Goal: Task Accomplishment & Management: Complete application form

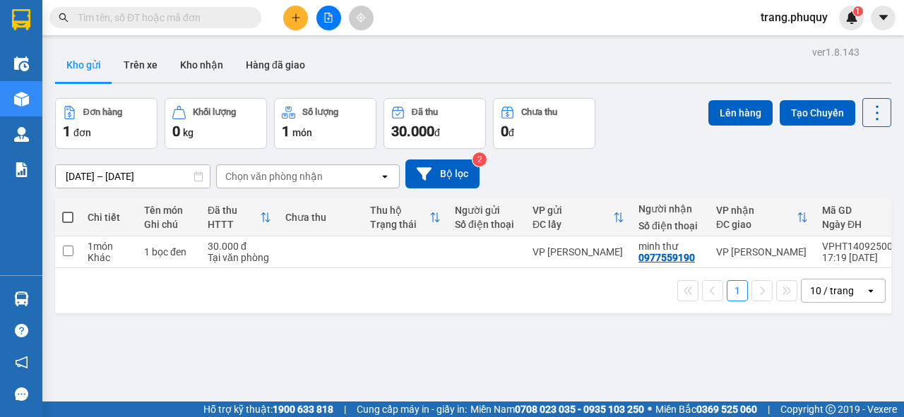
click at [291, 18] on icon "plus" at bounding box center [296, 18] width 10 height 10
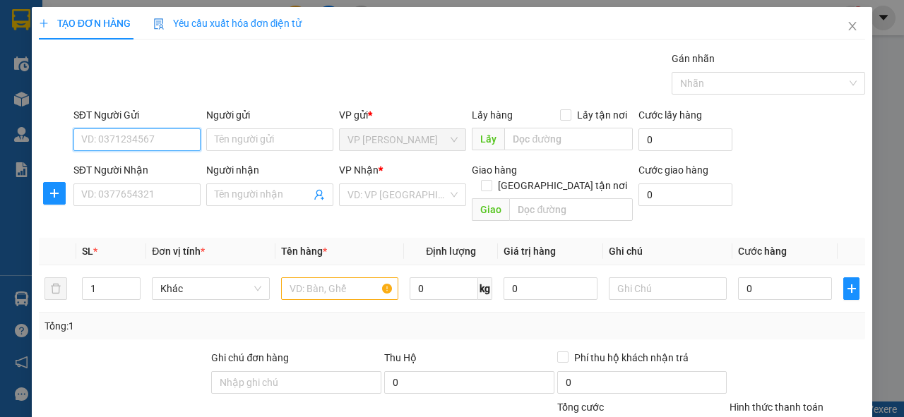
click at [105, 143] on input "SĐT Người Gửi" at bounding box center [136, 140] width 127 height 23
type input "0904221748"
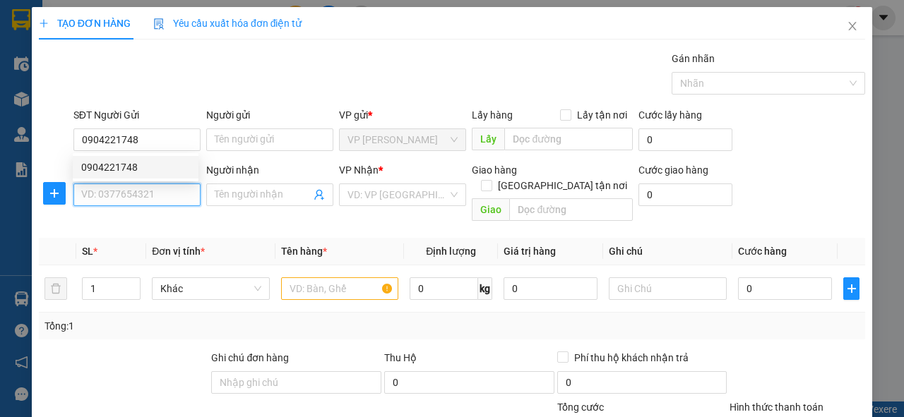
click at [107, 195] on input "SĐT Người Nhận" at bounding box center [136, 195] width 127 height 23
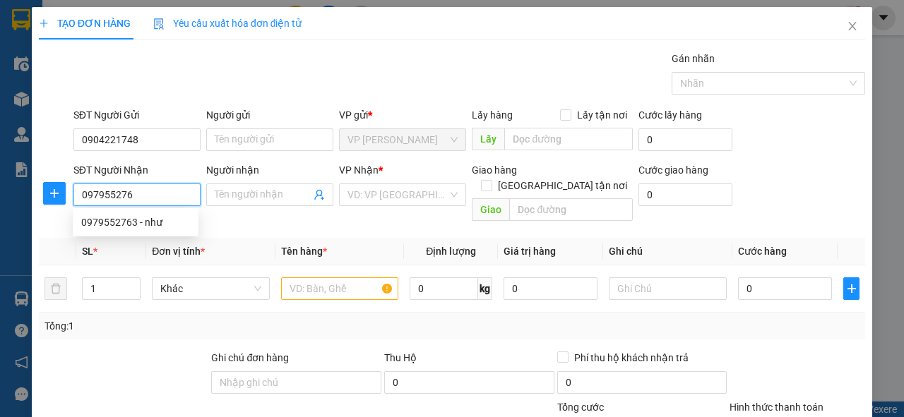
type input "0979552763"
click at [110, 216] on div "0979552763 - như" at bounding box center [135, 223] width 109 height 16
type input "như"
type input "0979552763"
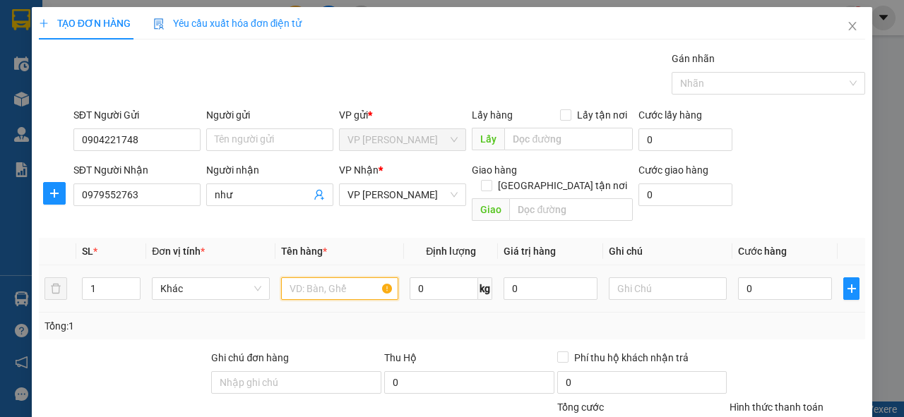
click at [302, 279] on input "text" at bounding box center [340, 289] width 118 height 23
type input "1 t"
click at [746, 278] on input "0" at bounding box center [785, 289] width 94 height 23
type input "5"
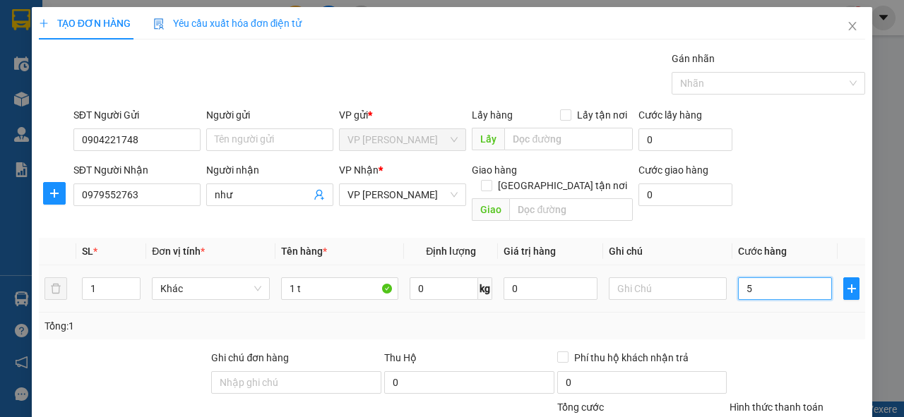
type input "5"
type input "50"
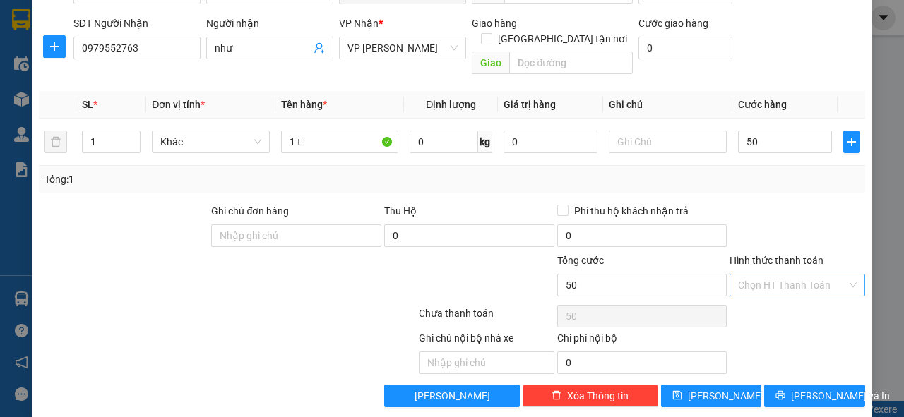
type input "50.000"
drag, startPoint x: 748, startPoint y: 264, endPoint x: 743, endPoint y: 273, distance: 10.4
click at [747, 275] on input "Hình thức thanh toán" at bounding box center [792, 285] width 109 height 21
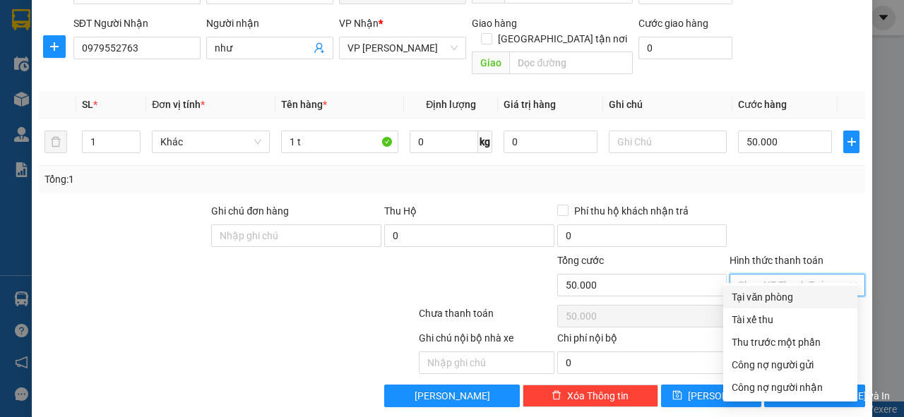
click at [765, 298] on div "Tại văn phòng" at bounding box center [790, 298] width 117 height 16
type input "0"
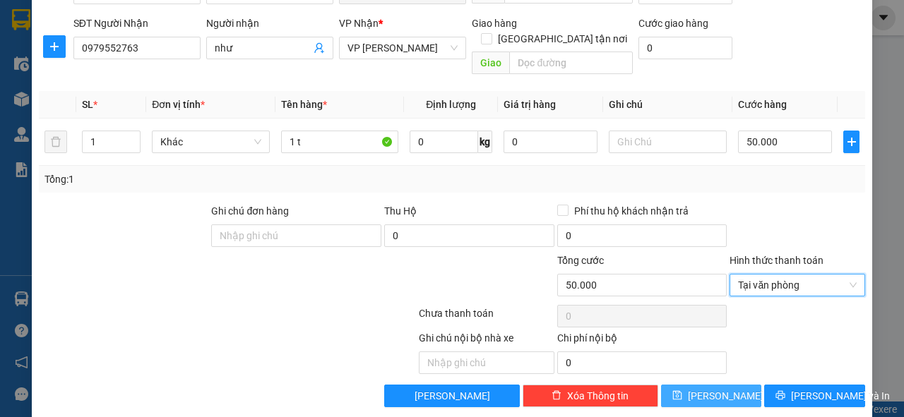
click at [714, 388] on span "[PERSON_NAME]" at bounding box center [726, 396] width 76 height 16
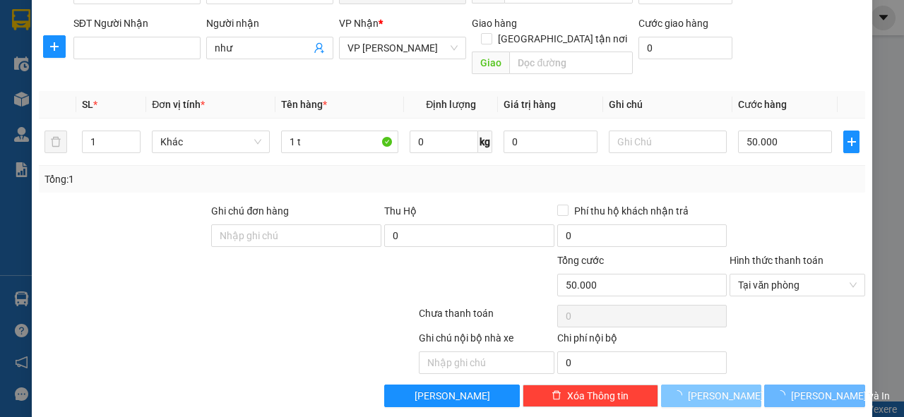
type input "0"
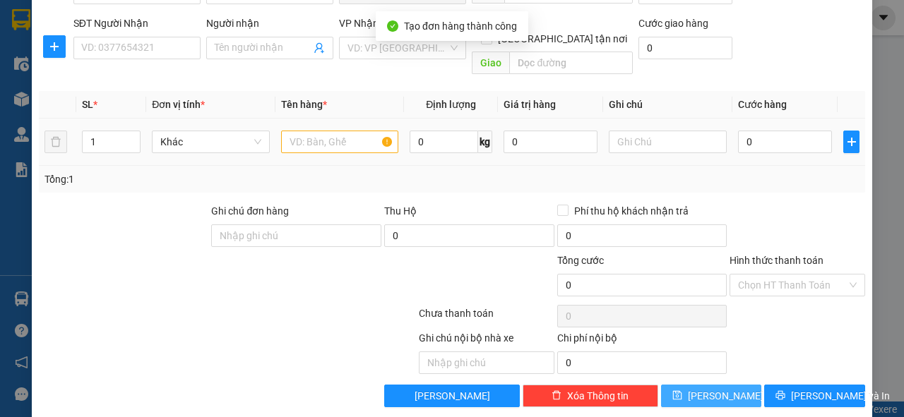
scroll to position [0, 0]
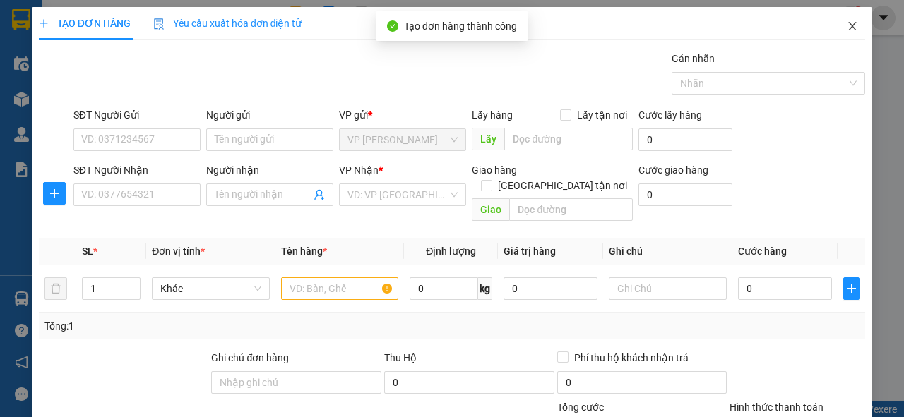
click at [849, 25] on icon "close" at bounding box center [853, 26] width 8 height 8
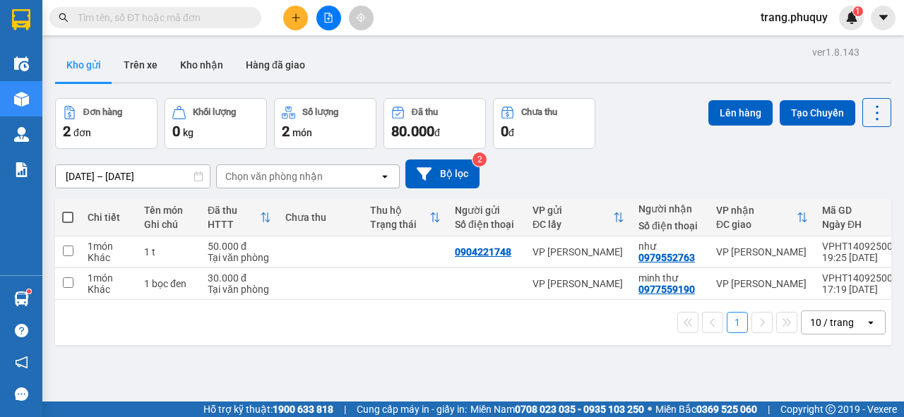
click at [68, 215] on span at bounding box center [67, 217] width 11 height 11
click at [68, 210] on input "checkbox" at bounding box center [68, 210] width 0 height 0
checkbox input "true"
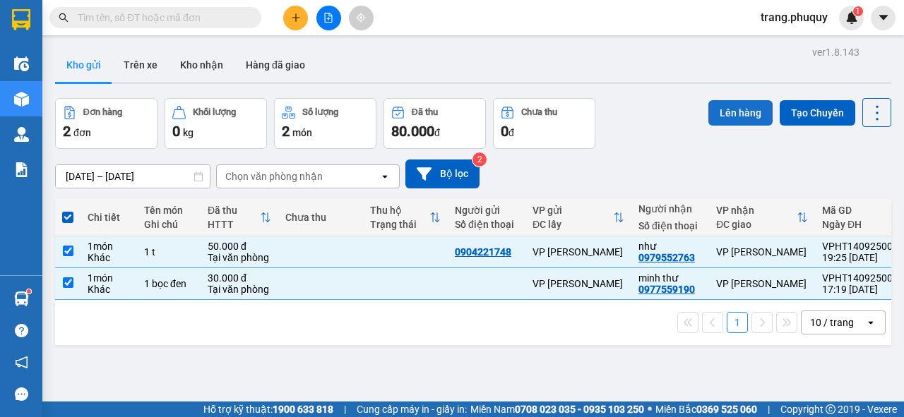
click at [720, 112] on button "Lên hàng" at bounding box center [740, 112] width 64 height 25
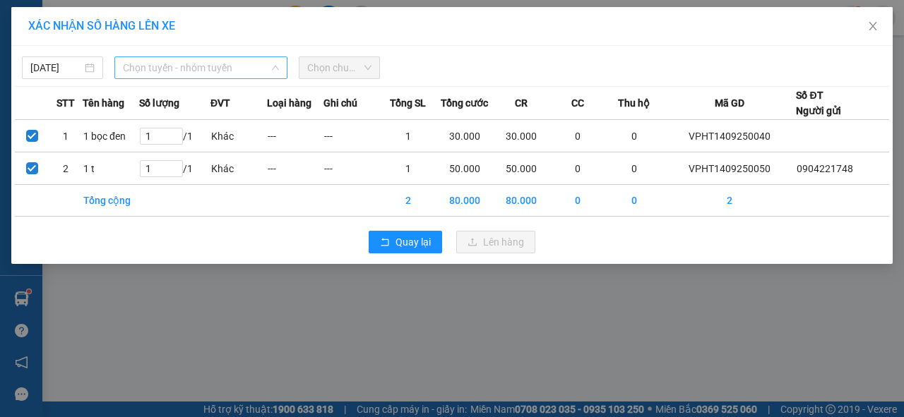
click at [189, 68] on span "Chọn tuyến - nhóm tuyến" at bounding box center [201, 67] width 156 height 21
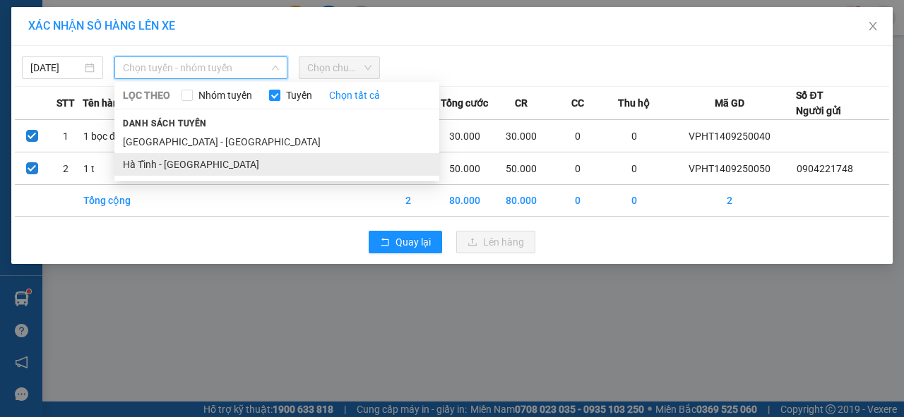
click at [189, 165] on li "Hà Tĩnh - [GEOGRAPHIC_DATA]" at bounding box center [276, 164] width 325 height 23
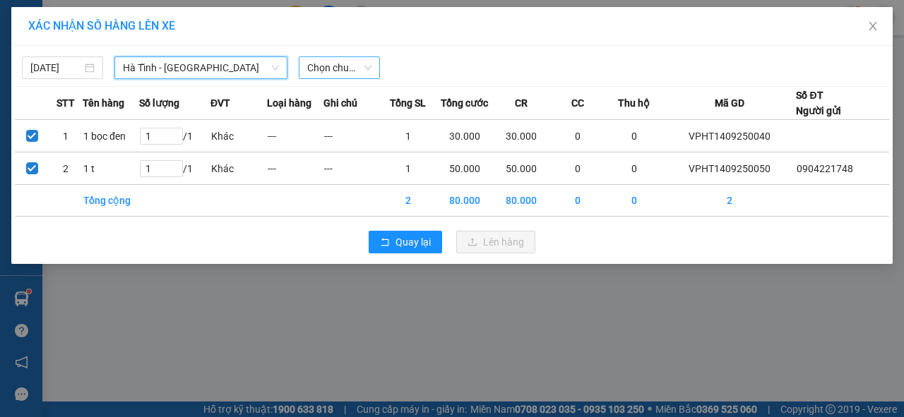
click at [343, 70] on span "Chọn chuyến" at bounding box center [339, 67] width 64 height 21
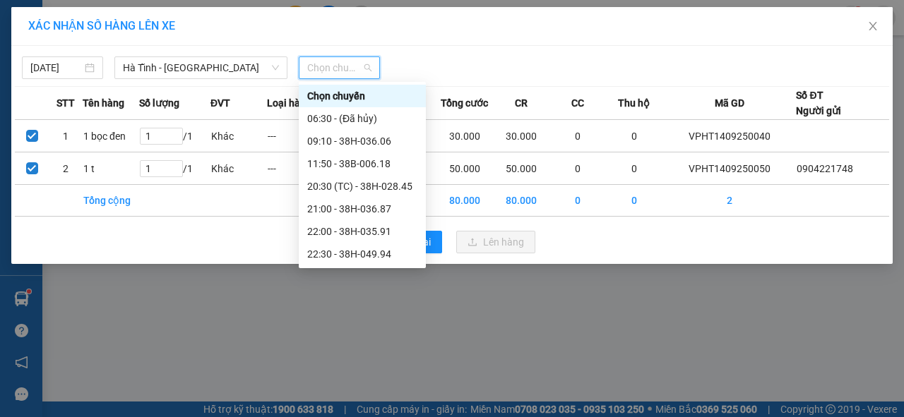
scroll to position [68, 0]
click at [370, 258] on div "23:01 - 38H-049.57" at bounding box center [362, 254] width 110 height 16
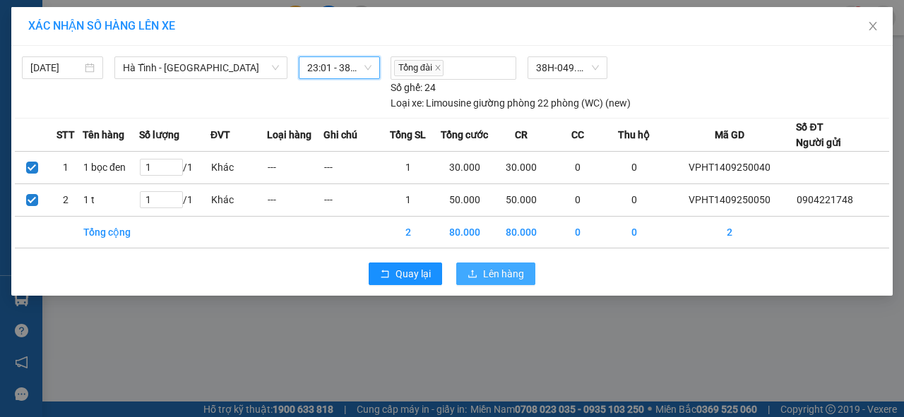
click at [479, 273] on button "Lên hàng" at bounding box center [495, 274] width 79 height 23
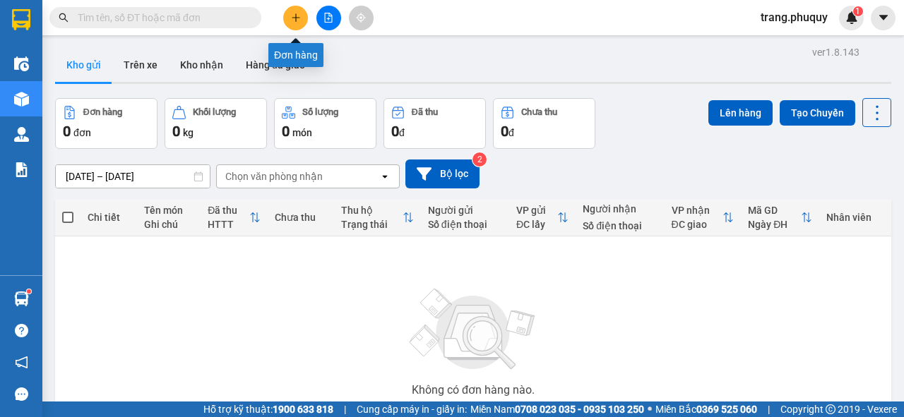
click at [292, 20] on icon "plus" at bounding box center [296, 18] width 10 height 10
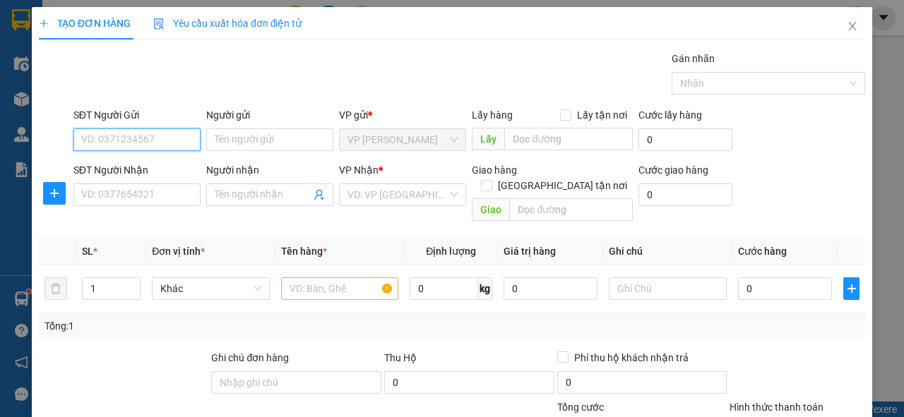
click at [153, 147] on input "SĐT Người Gửi" at bounding box center [136, 140] width 127 height 23
type input "0385609807"
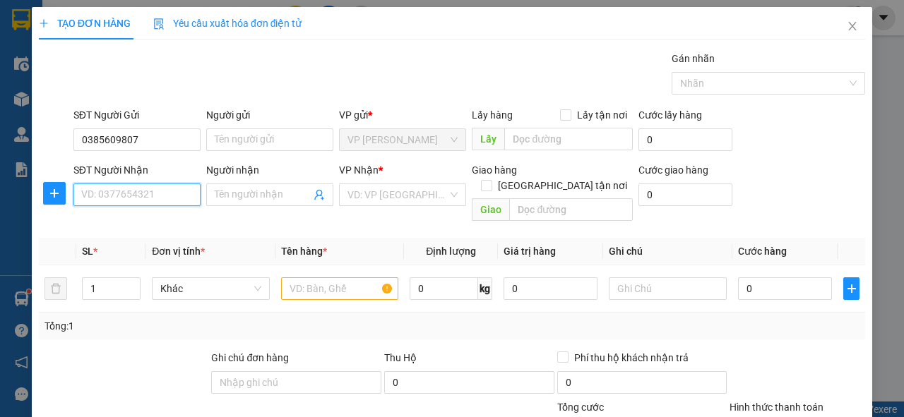
click at [161, 197] on input "SĐT Người Nhận" at bounding box center [136, 195] width 127 height 23
type input "0967316294"
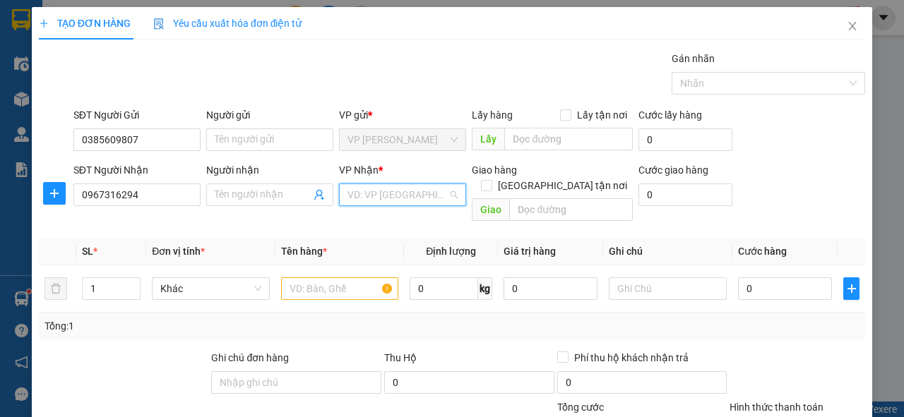
click at [387, 201] on input "search" at bounding box center [397, 194] width 100 height 21
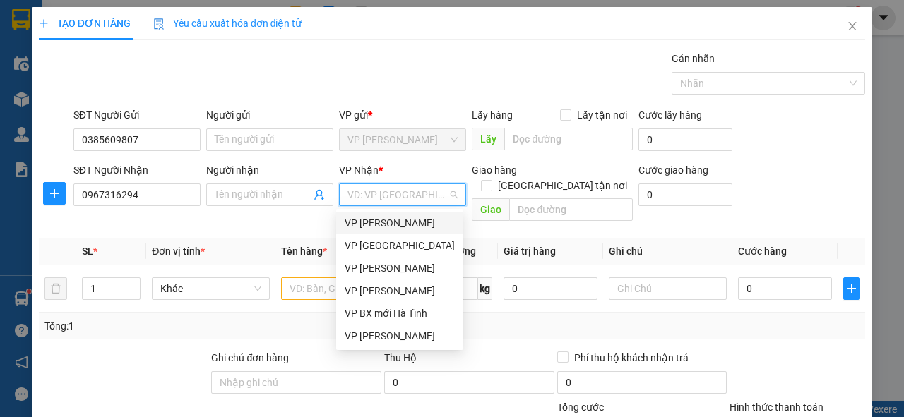
drag, startPoint x: 385, startPoint y: 218, endPoint x: 377, endPoint y: 224, distance: 9.6
click at [385, 218] on div "VP [PERSON_NAME]" at bounding box center [400, 223] width 110 height 16
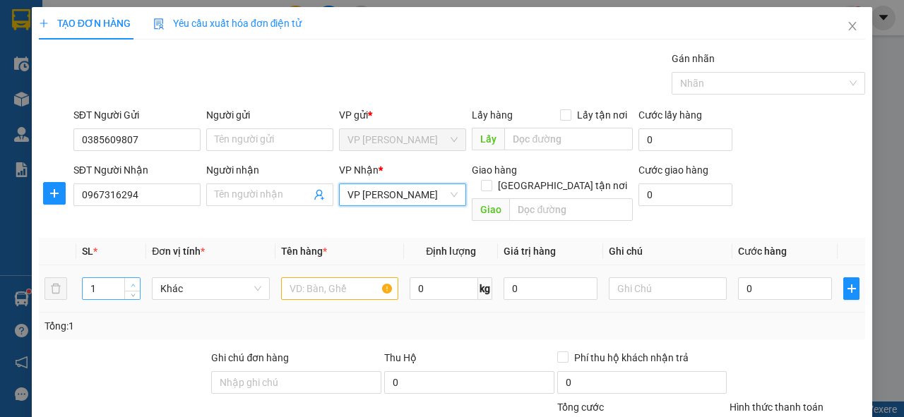
click at [133, 283] on icon "up" at bounding box center [133, 285] width 5 height 5
type input "2"
click at [287, 278] on input "text" at bounding box center [340, 289] width 118 height 23
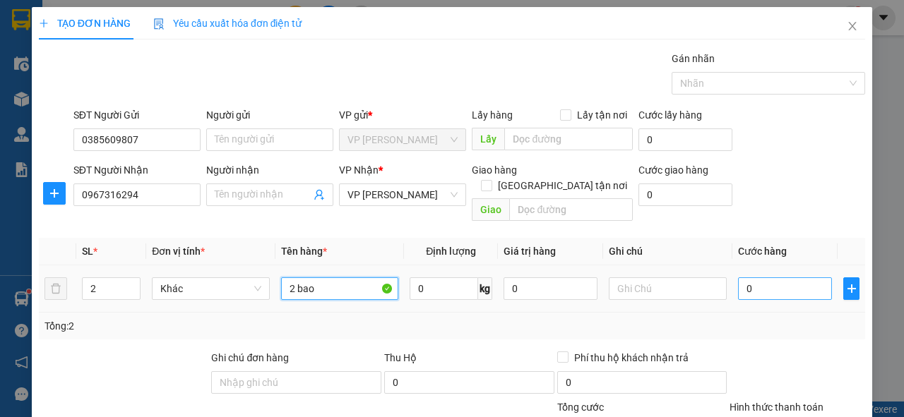
type input "2 bao"
click at [777, 278] on input "0" at bounding box center [785, 289] width 94 height 23
type input "1"
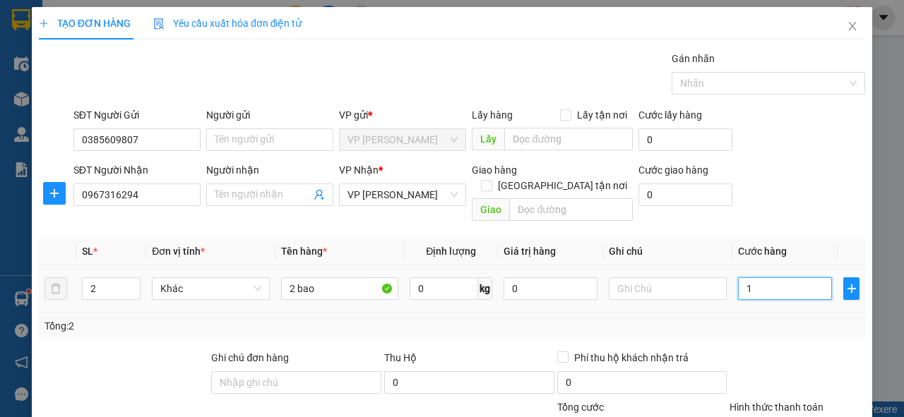
type input "16"
type input "160"
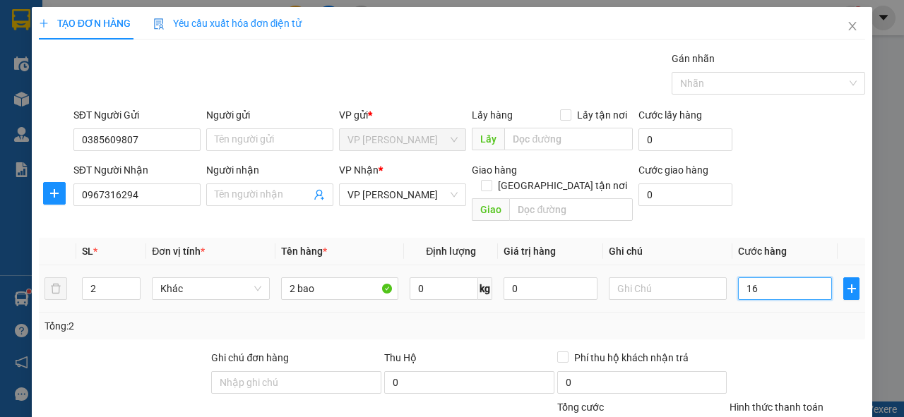
type input "160"
type input "160.000"
click at [652, 278] on input "text" at bounding box center [668, 289] width 118 height 23
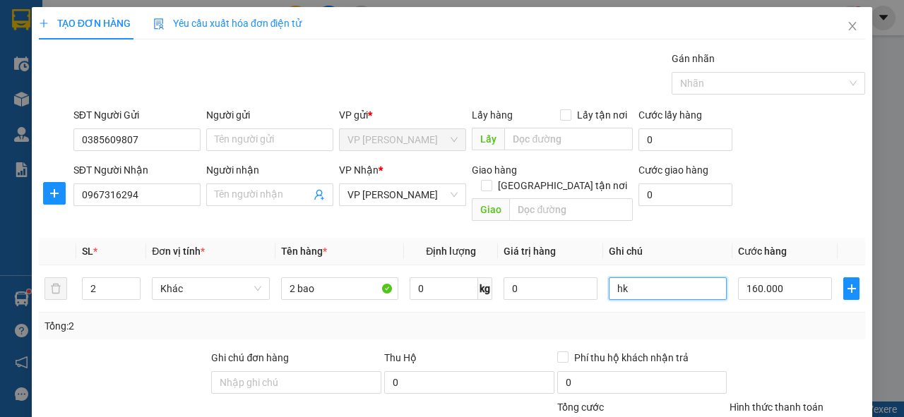
scroll to position [113, 0]
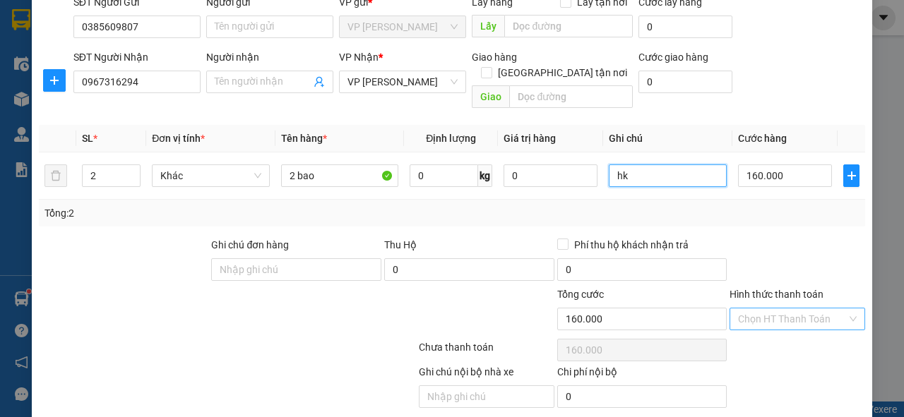
type input "hk"
click at [794, 309] on input "Hình thức thanh toán" at bounding box center [792, 319] width 109 height 21
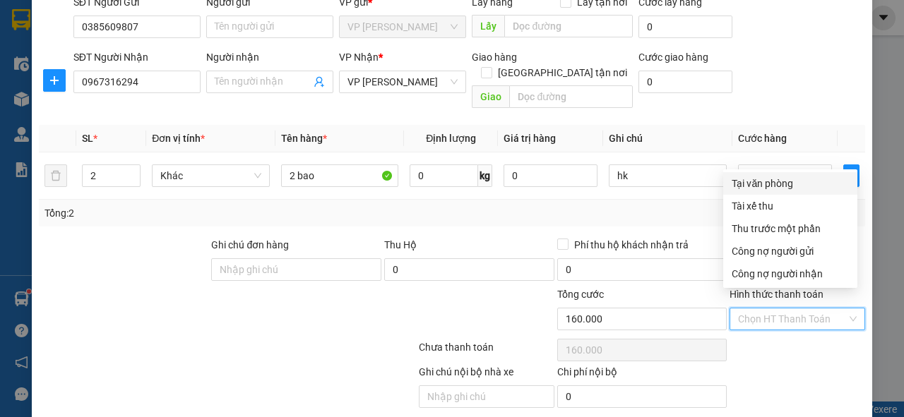
click at [746, 179] on div "Tại văn phòng" at bounding box center [790, 184] width 117 height 16
type input "0"
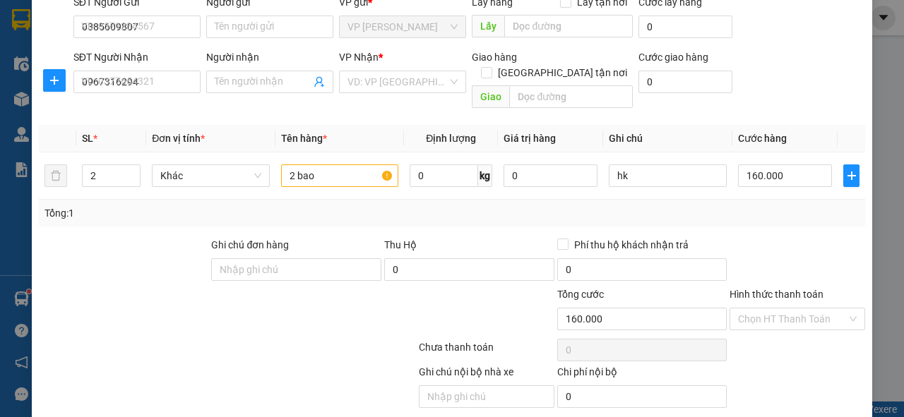
type input "1"
type input "0"
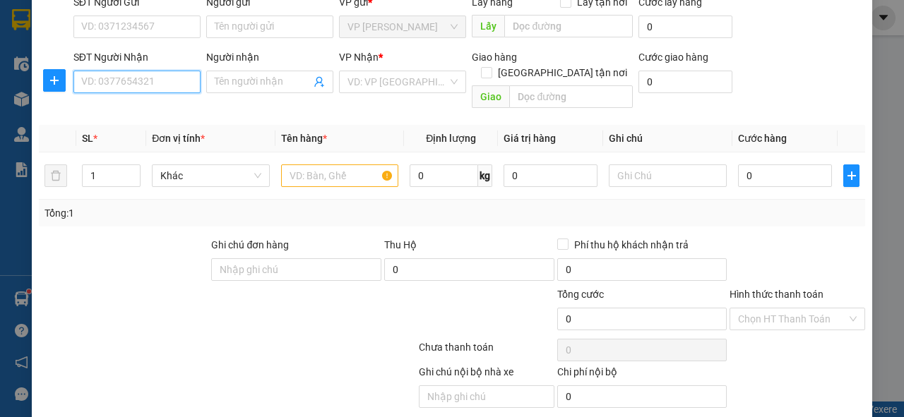
click at [105, 82] on input "SĐT Người Nhận" at bounding box center [136, 82] width 127 height 23
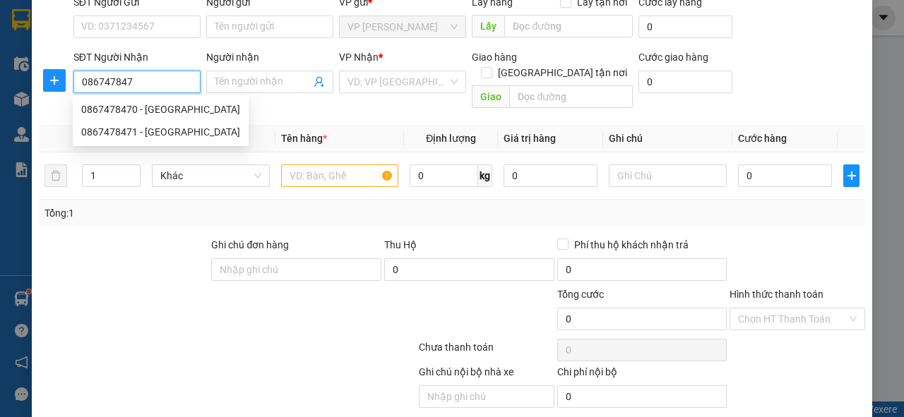
type input "0867478470"
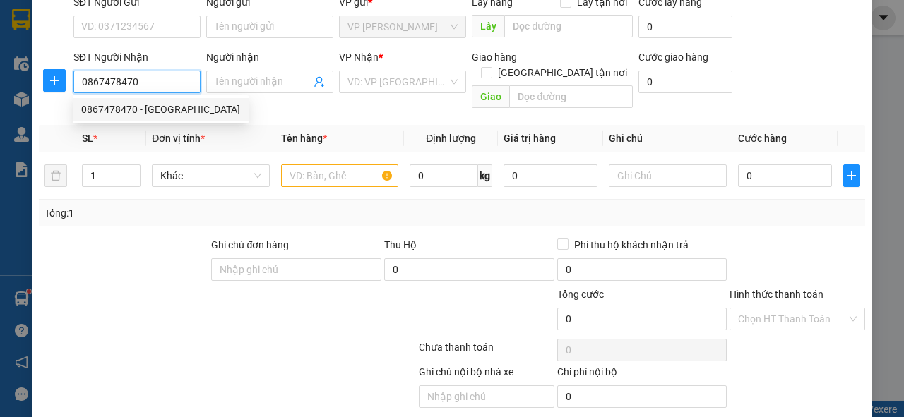
click at [99, 105] on div "0867478470 - [GEOGRAPHIC_DATA]" at bounding box center [160, 110] width 159 height 16
type input "đức"
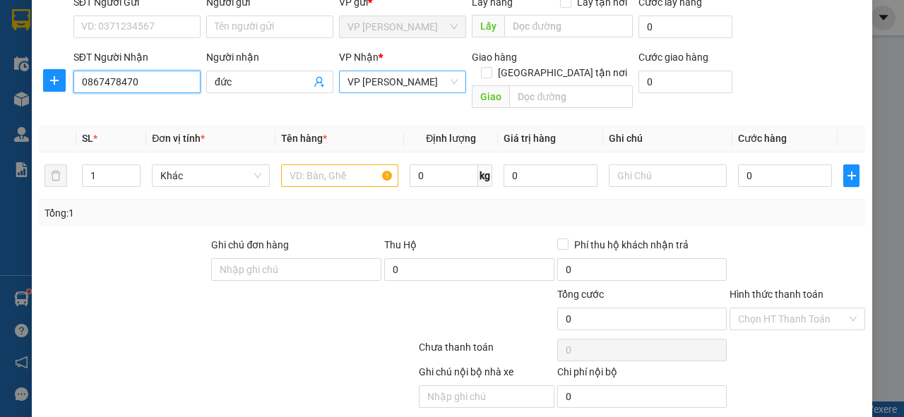
click at [378, 71] on span "VP [PERSON_NAME]" at bounding box center [402, 81] width 110 height 21
type input "0867478470"
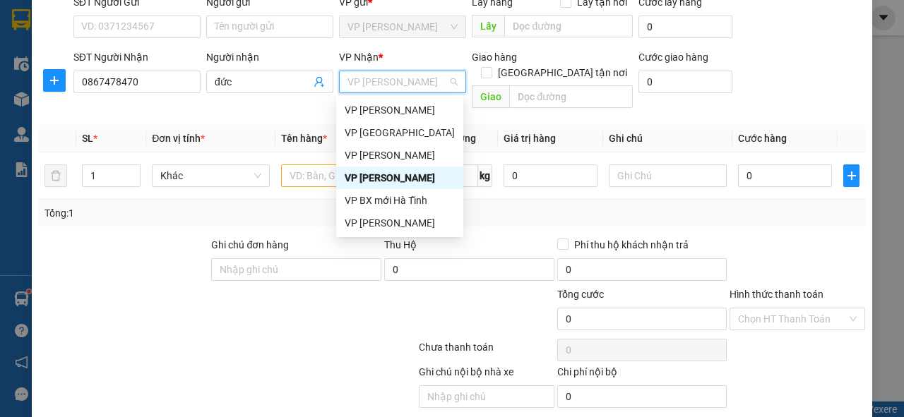
click at [380, 82] on span "VP [PERSON_NAME]" at bounding box center [402, 81] width 110 height 21
click at [381, 108] on div "VP [PERSON_NAME]" at bounding box center [400, 110] width 110 height 16
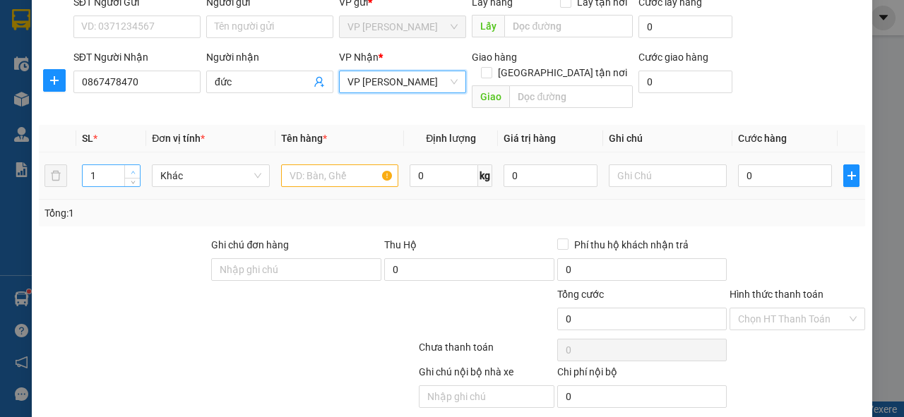
type input "2"
click at [131, 170] on icon "up" at bounding box center [133, 172] width 5 height 5
click at [328, 165] on input "text" at bounding box center [340, 176] width 118 height 23
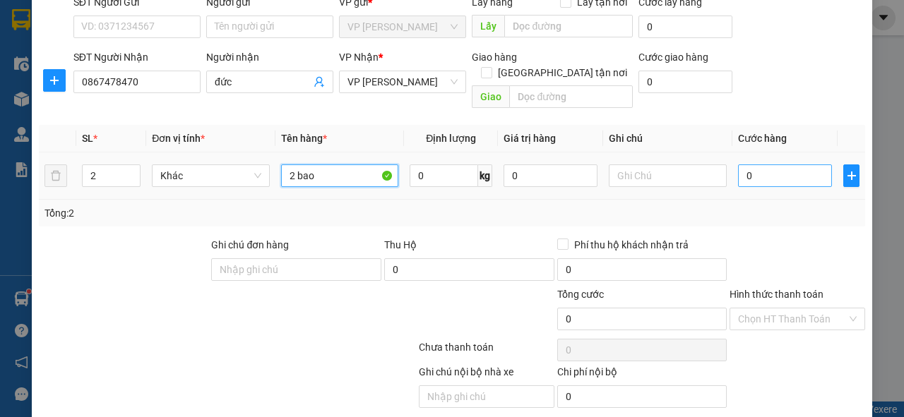
type input "2 bao"
click at [749, 165] on input "0" at bounding box center [785, 176] width 94 height 23
type input "1"
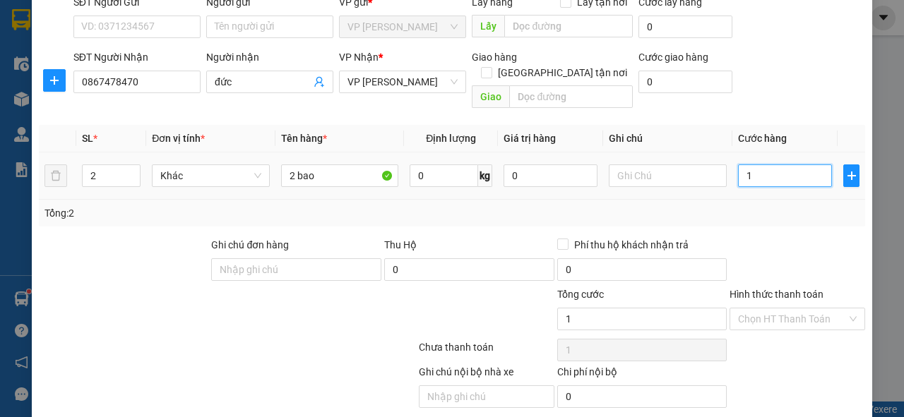
type input "16"
type input "160"
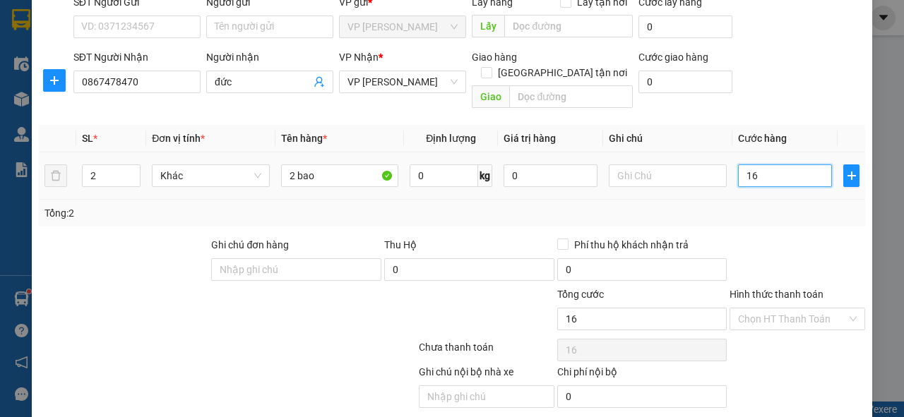
type input "160"
type input "160.000"
click at [686, 165] on input "text" at bounding box center [668, 176] width 118 height 23
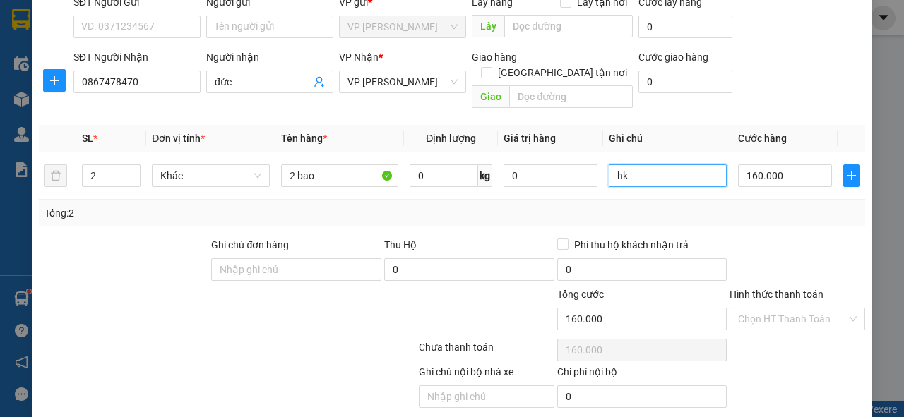
type input "hk"
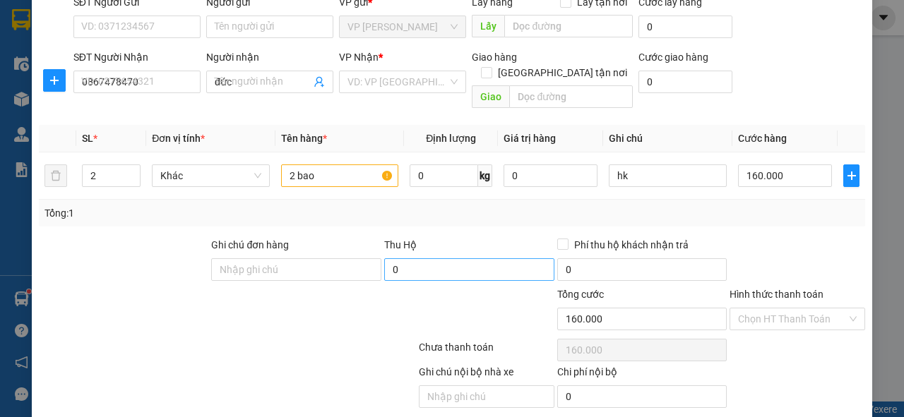
type input "1"
type input "0"
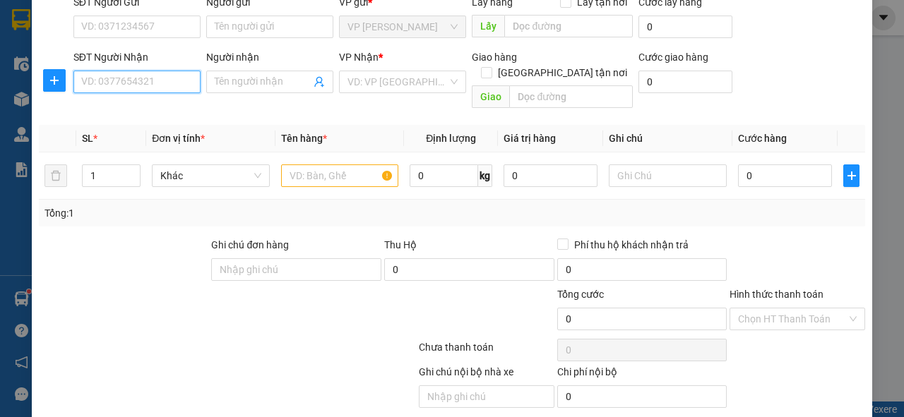
click at [153, 83] on input "SĐT Người Nhận" at bounding box center [136, 82] width 127 height 23
type input "0399599376"
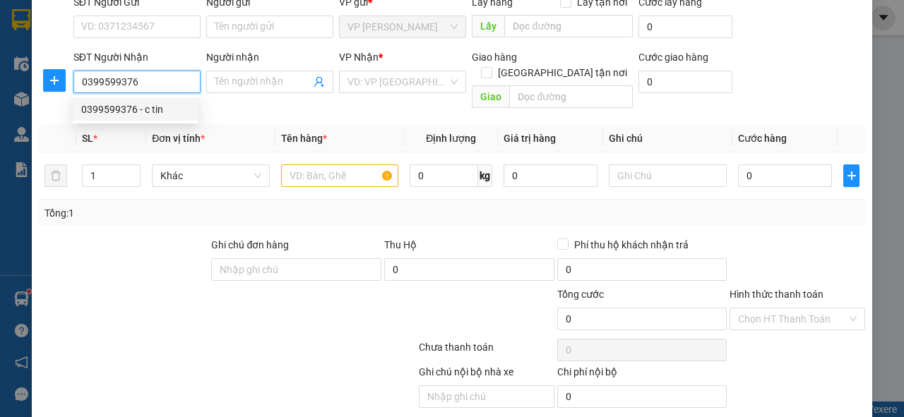
click at [154, 110] on div "0399599376 - c tin" at bounding box center [135, 110] width 109 height 16
type input "c tin"
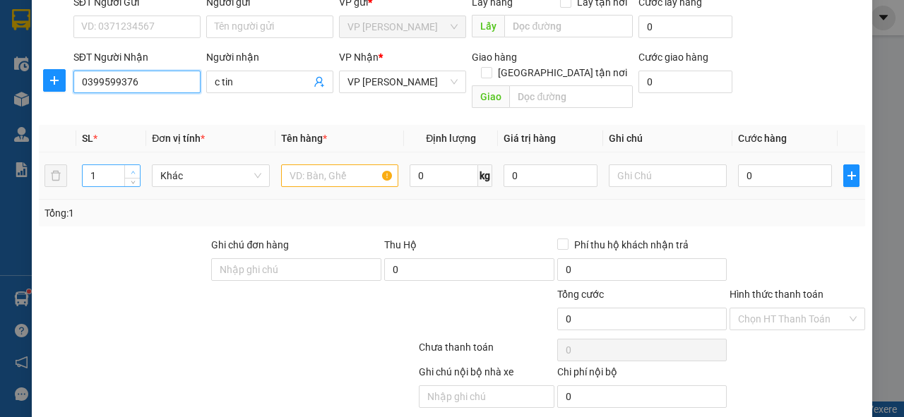
type input "0399599376"
click at [133, 170] on icon "up" at bounding box center [133, 172] width 5 height 5
type input "4"
click at [133, 170] on icon "up" at bounding box center [133, 172] width 5 height 5
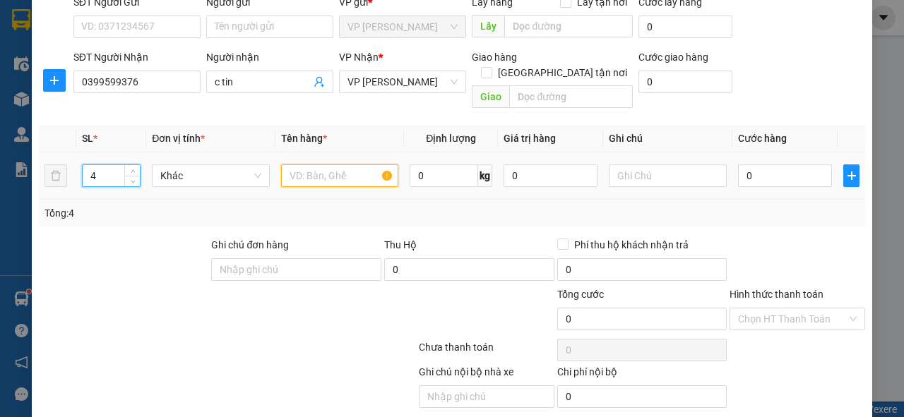
click at [309, 169] on input "text" at bounding box center [340, 176] width 118 height 23
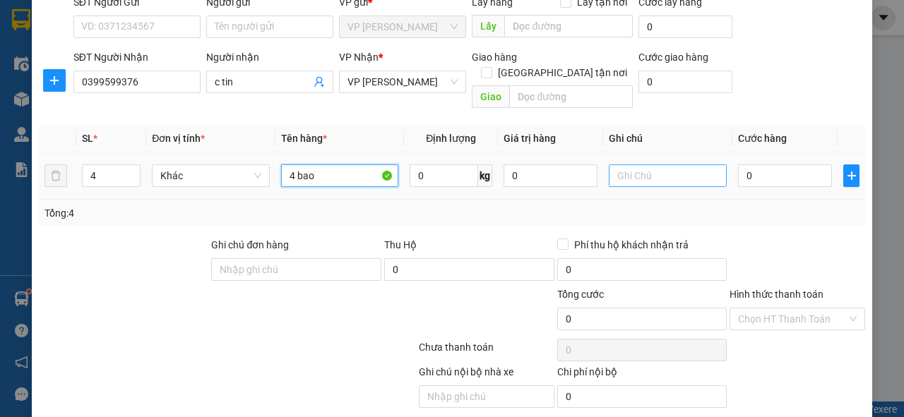
type input "4 bao"
click at [619, 165] on input "text" at bounding box center [668, 176] width 118 height 23
type input "hk"
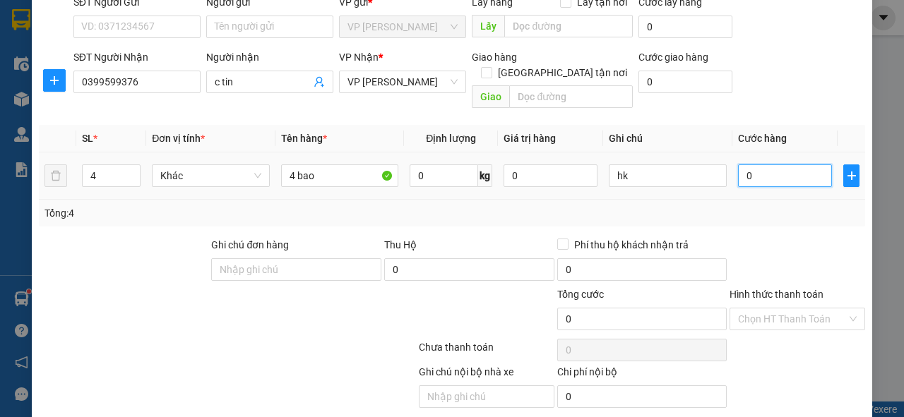
click at [743, 165] on input "0" at bounding box center [785, 176] width 94 height 23
type input "3"
type input "32"
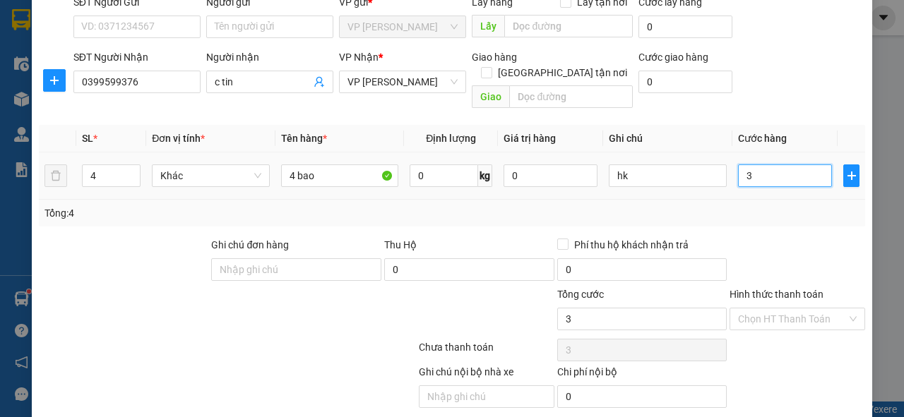
type input "32"
type input "320"
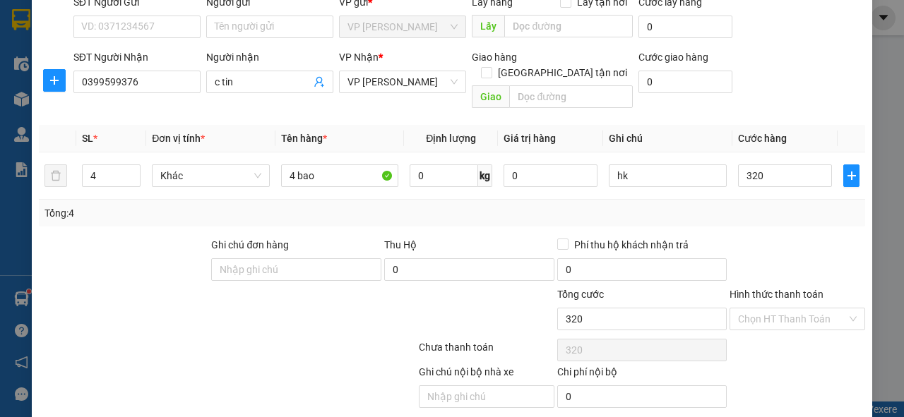
type input "320.000"
type input "1"
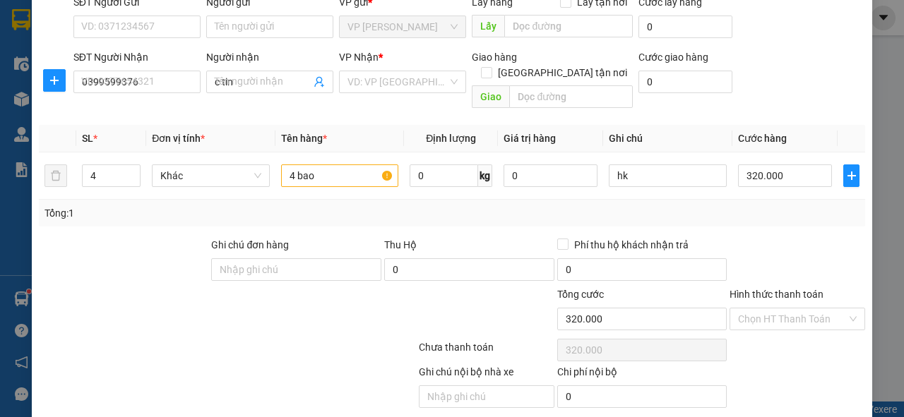
type input "0"
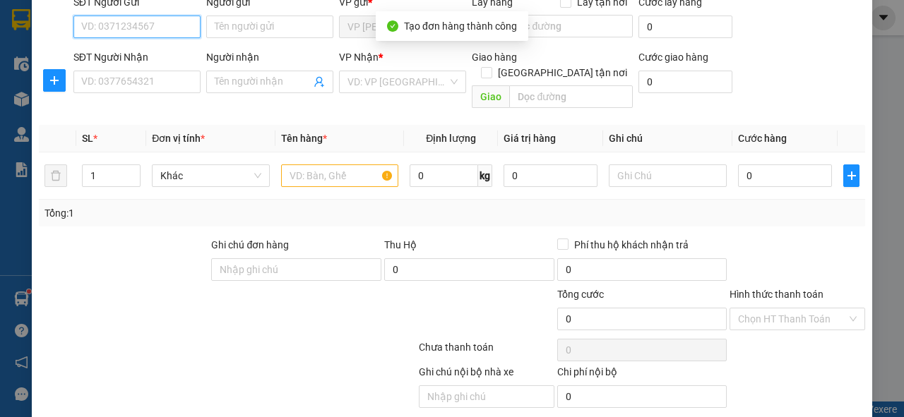
click at [119, 25] on input "SĐT Người Gửi" at bounding box center [136, 27] width 127 height 23
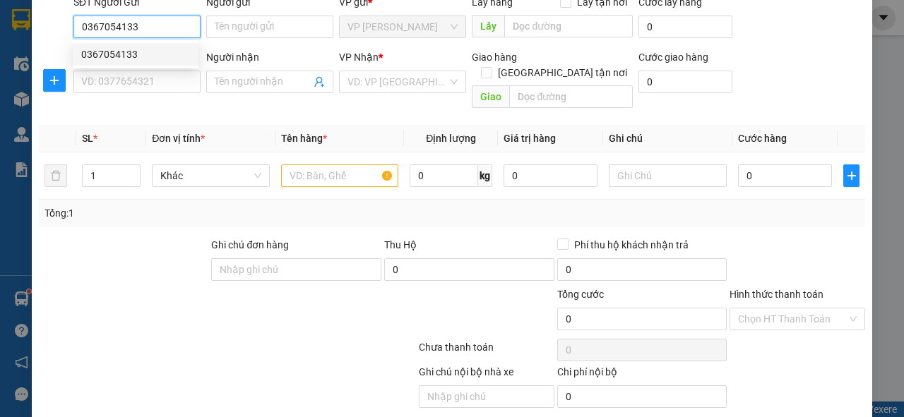
click at [121, 48] on div "0367054133" at bounding box center [135, 55] width 109 height 16
type input "0367054133"
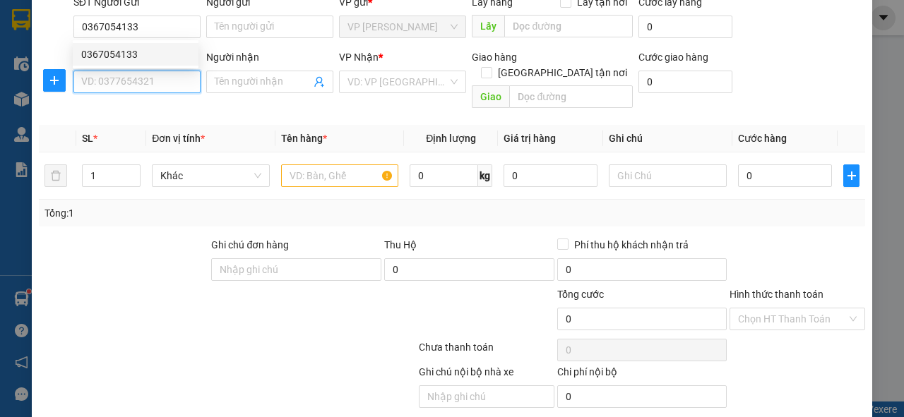
click at [125, 82] on input "SĐT Người Nhận" at bounding box center [136, 82] width 127 height 23
type input "0932211928"
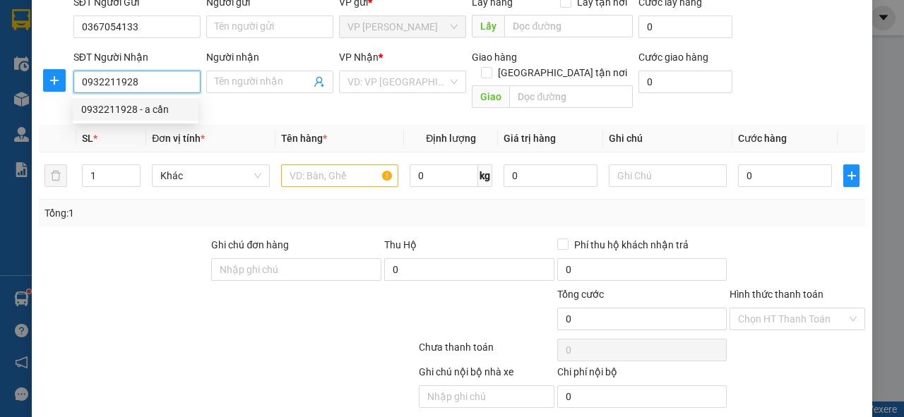
click at [128, 109] on div "0932211928 - a cần" at bounding box center [135, 110] width 109 height 16
type input "a cần"
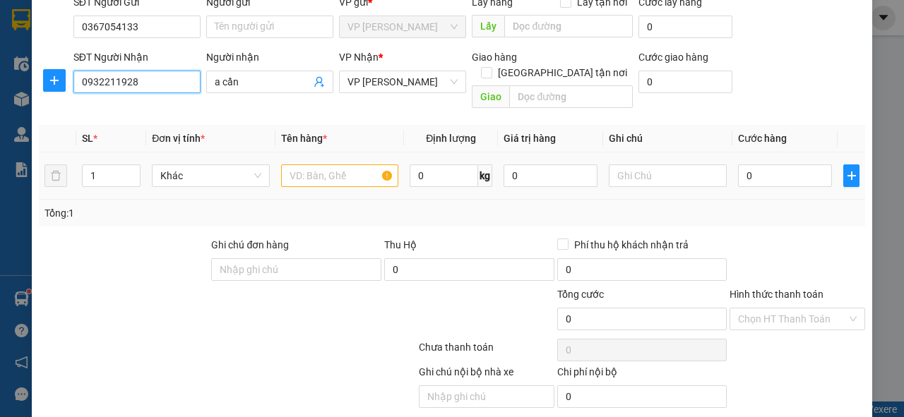
type input "0932211928"
click at [308, 165] on input "text" at bounding box center [340, 176] width 118 height 23
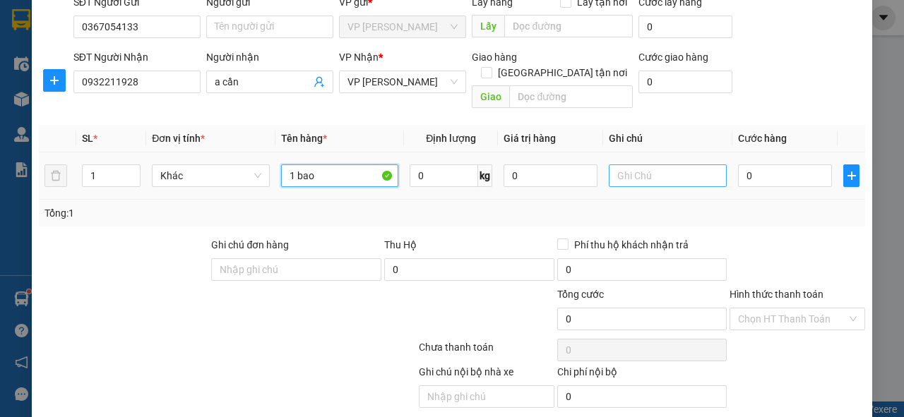
type input "1 bao"
click at [665, 165] on input "text" at bounding box center [668, 176] width 118 height 23
type input "tùng"
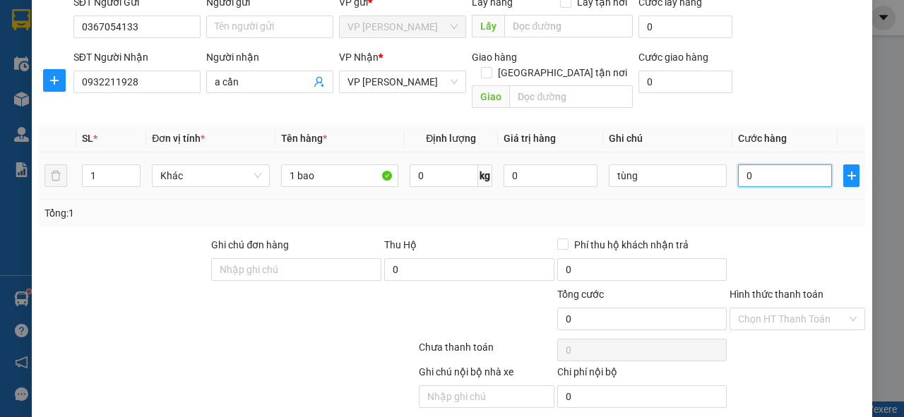
click at [768, 165] on input "0" at bounding box center [785, 176] width 94 height 23
type input "8"
type input "80"
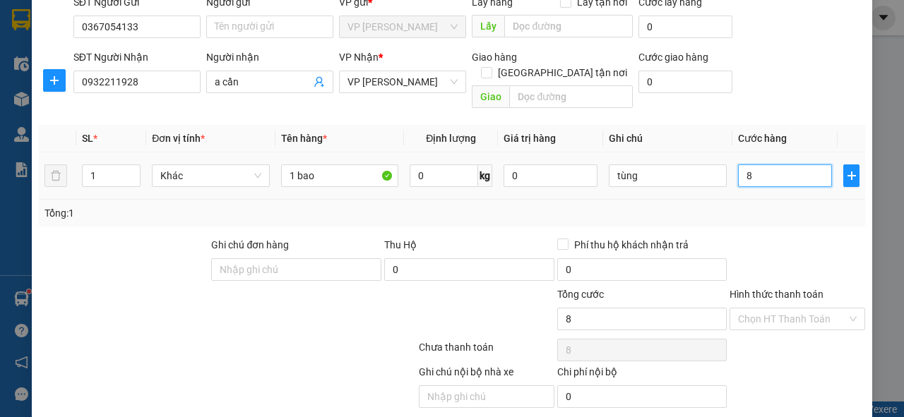
type input "80"
type input "80.000"
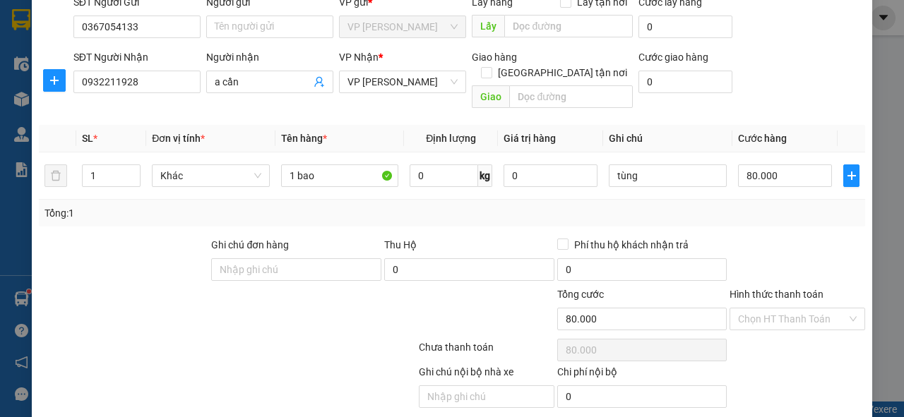
type input "0"
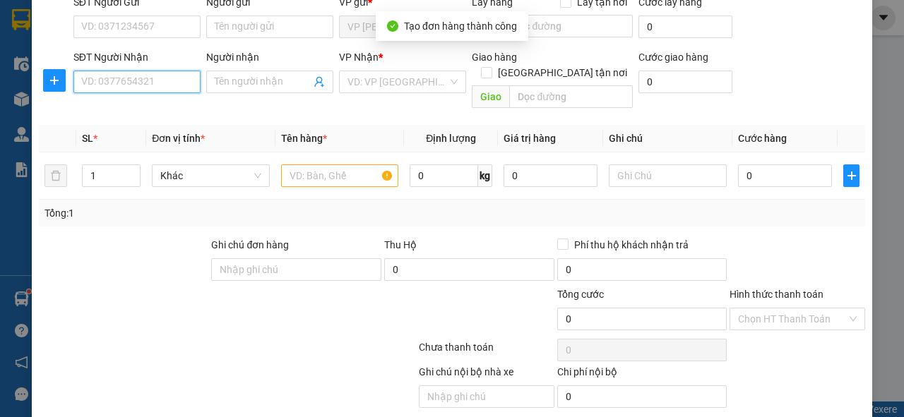
click at [143, 82] on input "SĐT Người Nhận" at bounding box center [136, 82] width 127 height 23
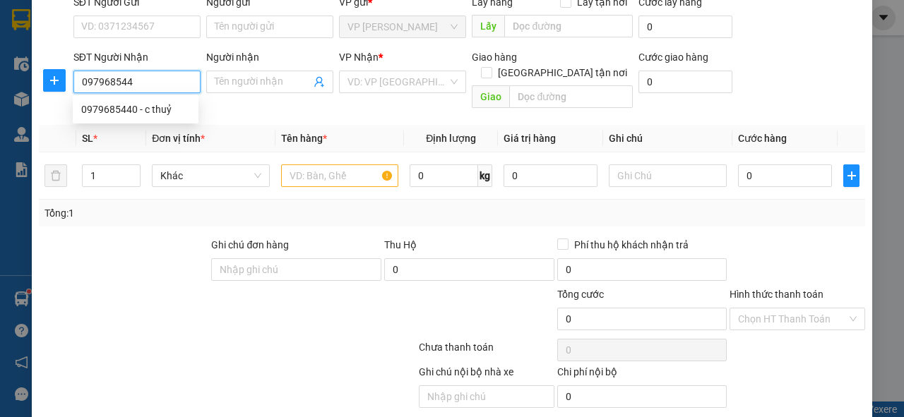
type input "0979685440"
click at [140, 106] on div "0979685440 - c thuỷ" at bounding box center [135, 110] width 109 height 16
type input "c thuỷ"
type input "0979685440"
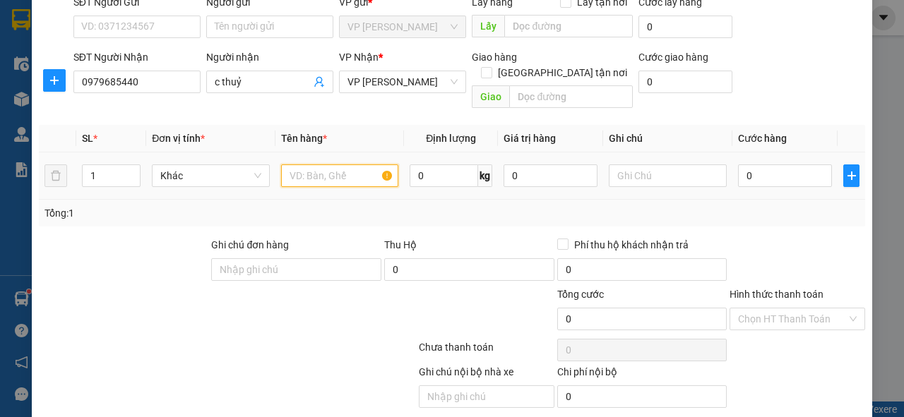
click at [304, 165] on input "text" at bounding box center [340, 176] width 118 height 23
type input "1 bao"
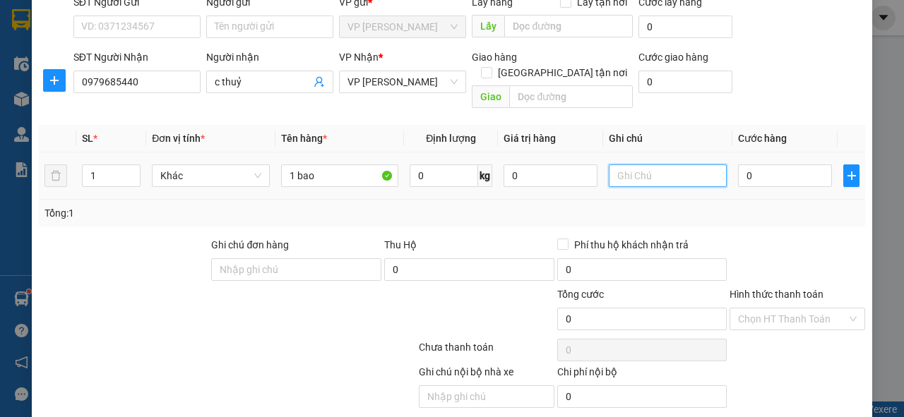
click at [615, 167] on input "text" at bounding box center [668, 176] width 118 height 23
type input "tùng"
click at [770, 165] on input "0" at bounding box center [785, 176] width 94 height 23
type input "8"
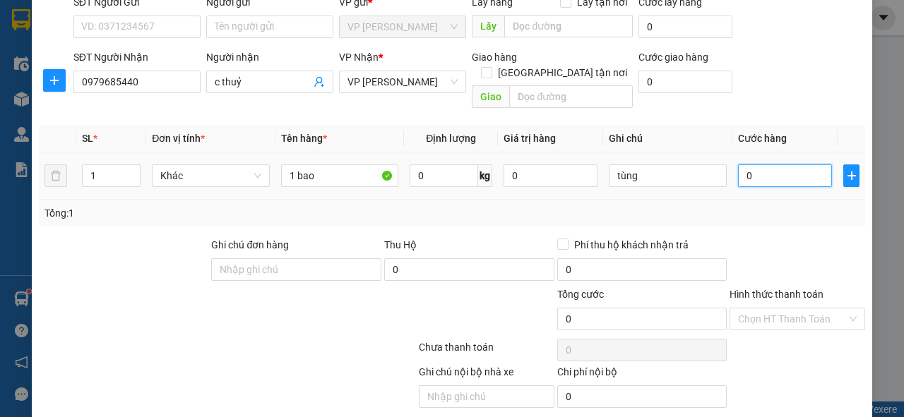
type input "8"
type input "80"
type input "80.000"
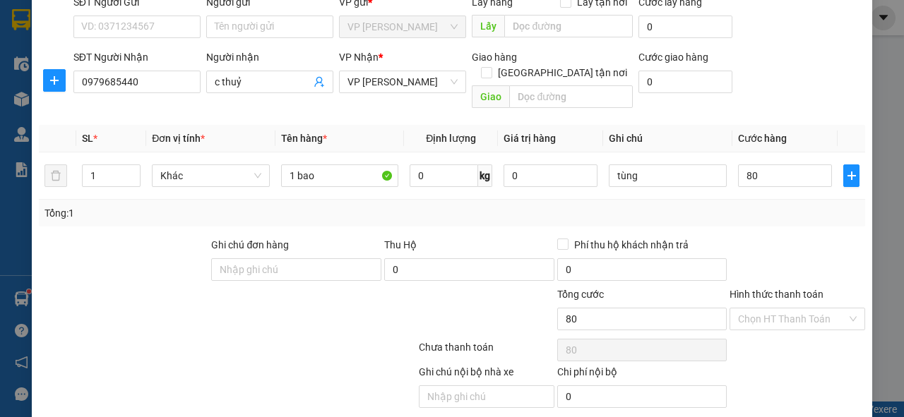
type input "80.000"
type input "0"
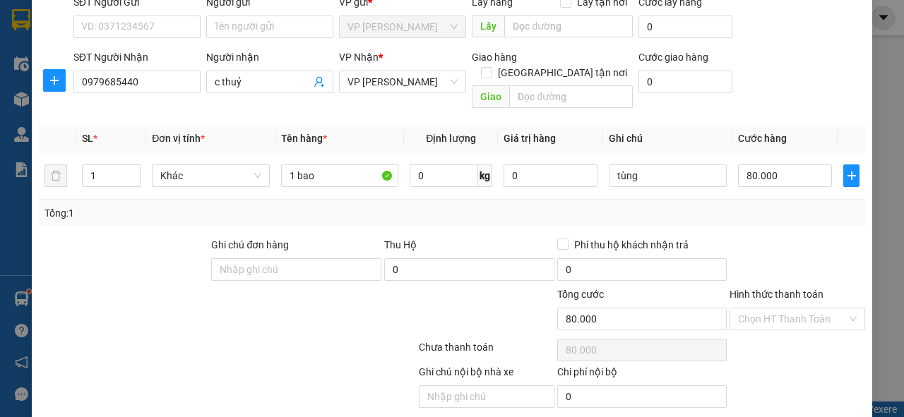
type input "0"
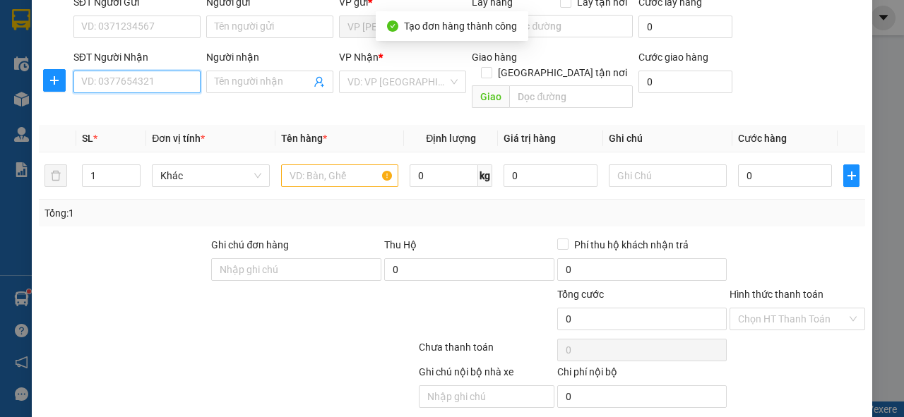
click at [138, 85] on input "SĐT Người Nhận" at bounding box center [136, 82] width 127 height 23
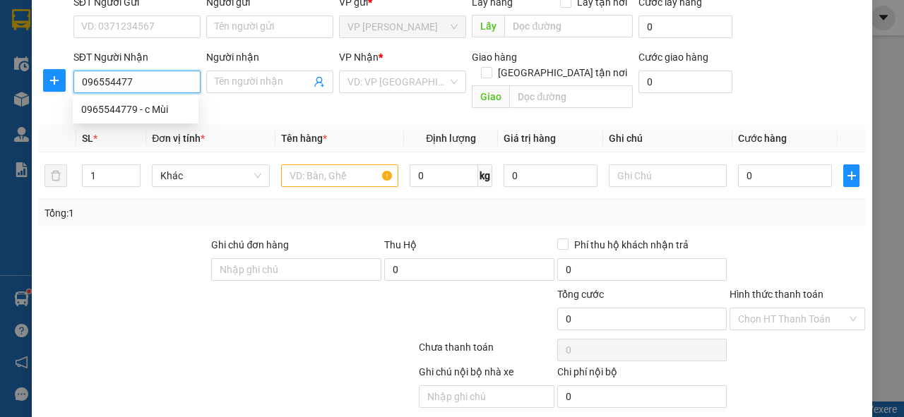
type input "0965544779"
click at [150, 103] on div "0965544779 - c Mùi" at bounding box center [135, 110] width 109 height 16
type input "c Mùi"
type input "0965544779"
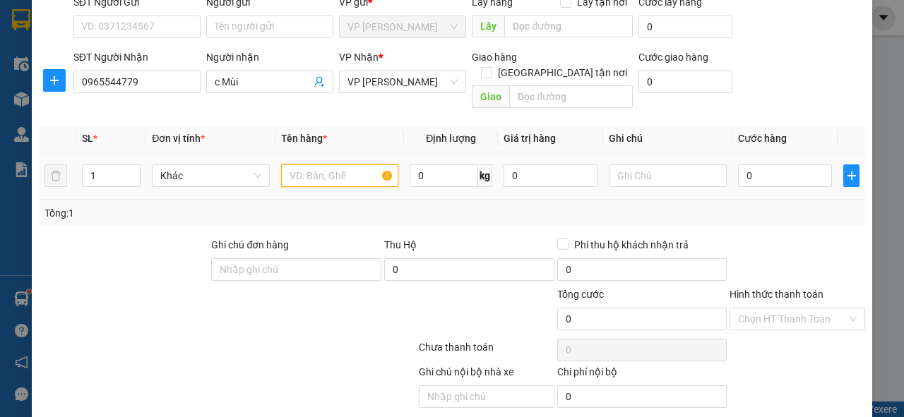
click at [325, 165] on input "text" at bounding box center [340, 176] width 118 height 23
type input "2 bao"
type input "2"
click at [126, 165] on span "Increase Value" at bounding box center [132, 171] width 16 height 13
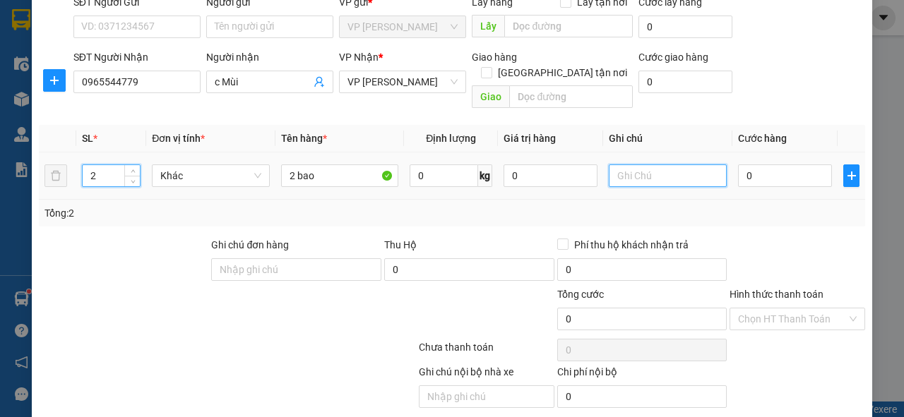
click at [691, 165] on input "text" at bounding box center [668, 176] width 118 height 23
type input "tùng"
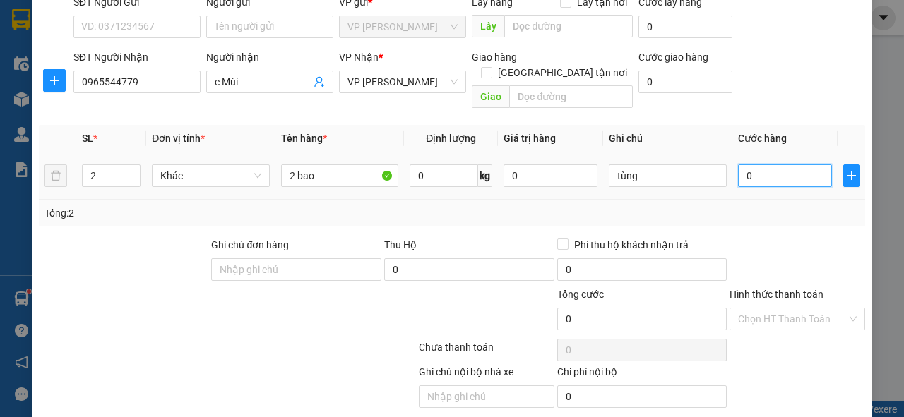
click at [774, 165] on input "0" at bounding box center [785, 176] width 94 height 23
type input "1"
type input "16"
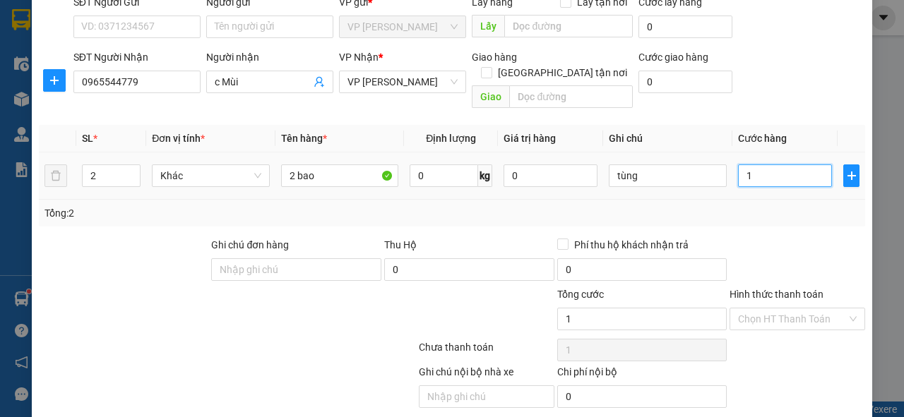
type input "16"
type input "160"
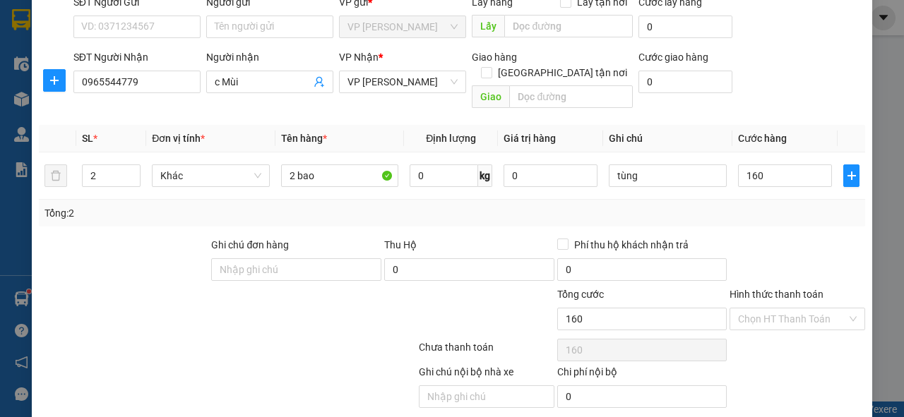
type input "160.000"
type input "1"
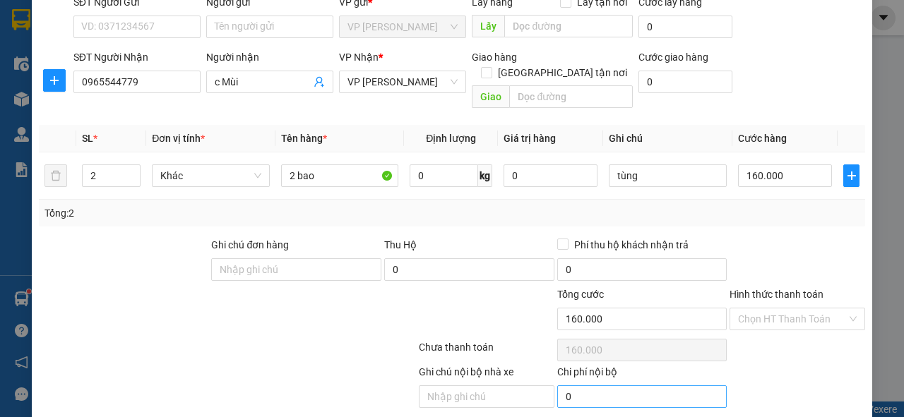
type input "0"
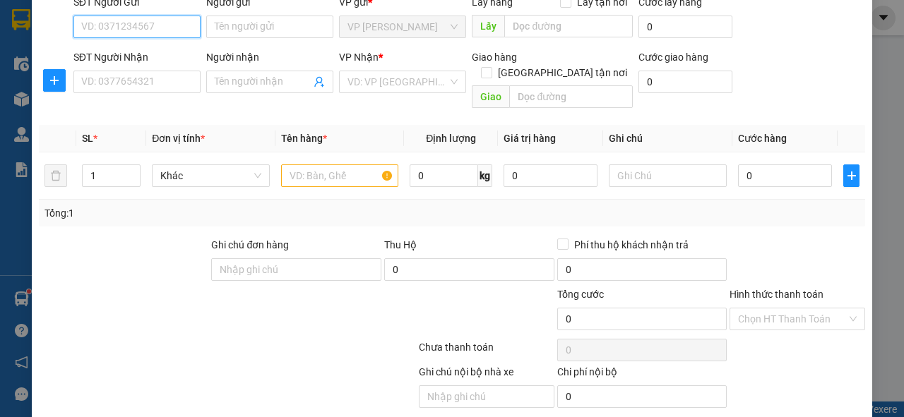
click at [103, 20] on input "SĐT Người Gửi" at bounding box center [136, 27] width 127 height 23
click at [113, 51] on div "0862739577" at bounding box center [135, 55] width 109 height 16
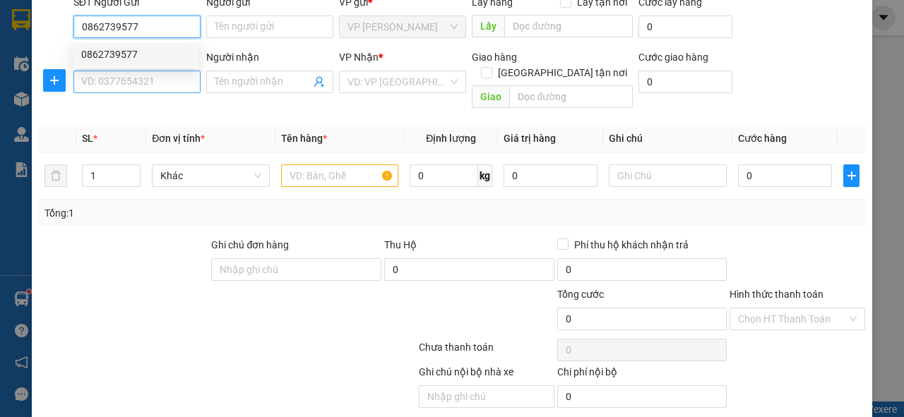
type input "0862739577"
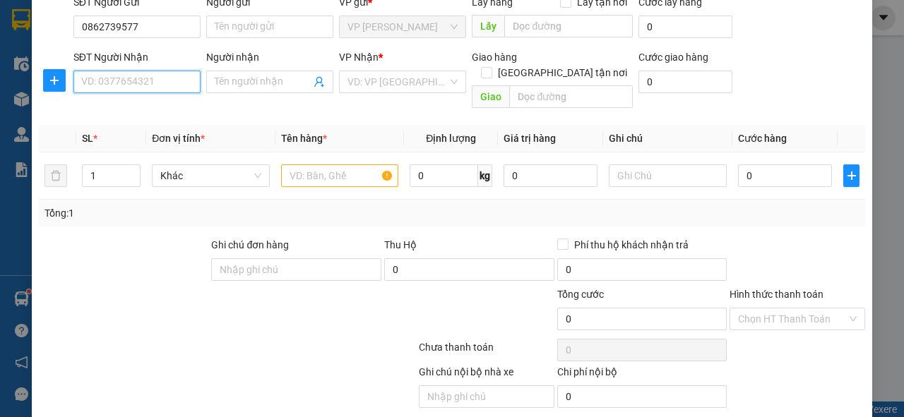
click at [112, 91] on input "SĐT Người Nhận" at bounding box center [136, 82] width 127 height 23
type input "0979289776"
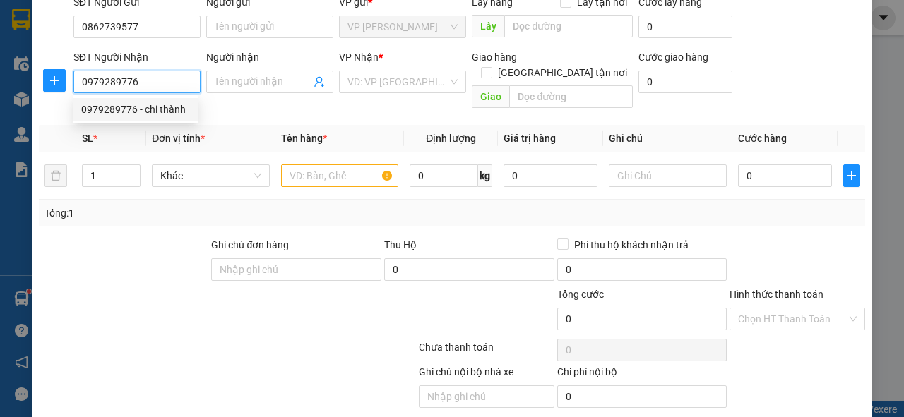
click at [172, 105] on div "0979289776 - chi thành" at bounding box center [135, 110] width 109 height 16
type input "chi thành"
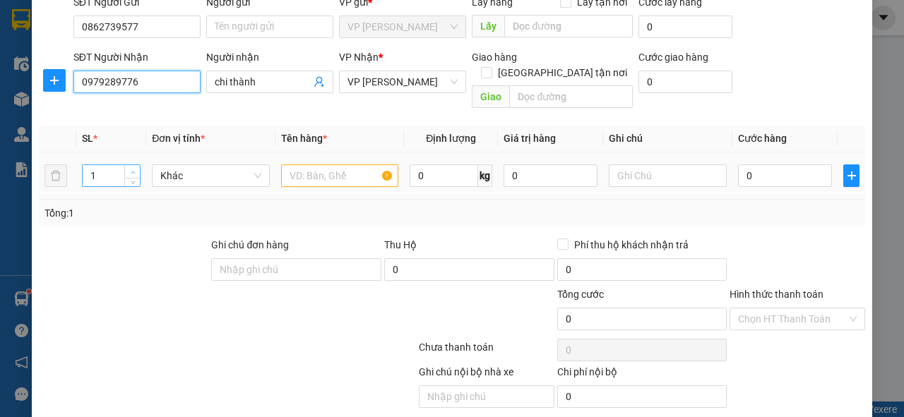
type input "0979289776"
click at [131, 170] on icon "up" at bounding box center [133, 172] width 5 height 5
type input "3"
click at [131, 170] on icon "up" at bounding box center [133, 172] width 5 height 5
click at [347, 165] on input "text" at bounding box center [340, 176] width 118 height 23
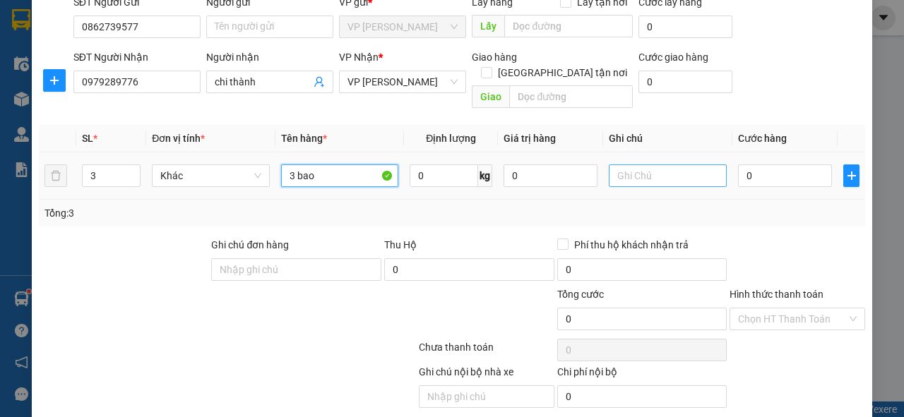
type input "3 bao"
click at [665, 165] on input "text" at bounding box center [668, 176] width 118 height 23
type input "tùng"
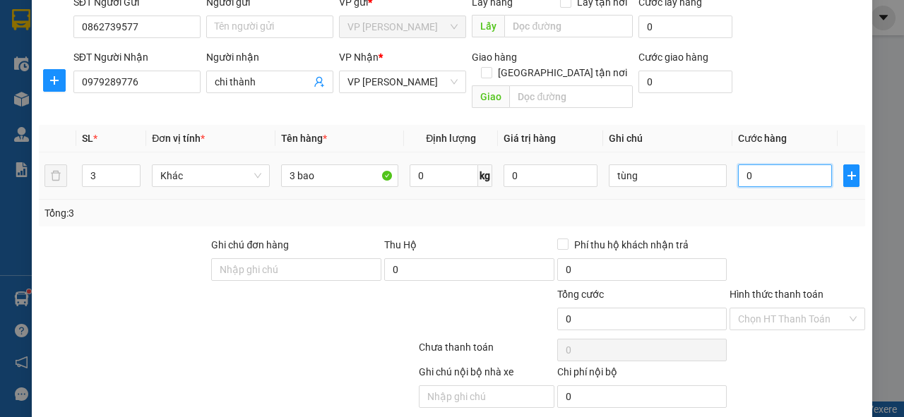
click at [747, 165] on input "0" at bounding box center [785, 176] width 94 height 23
type input "2"
type input "24"
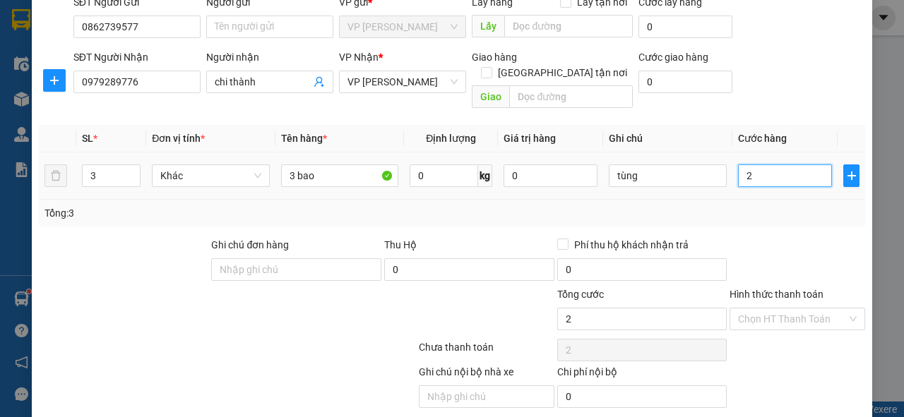
type input "24"
type input "240"
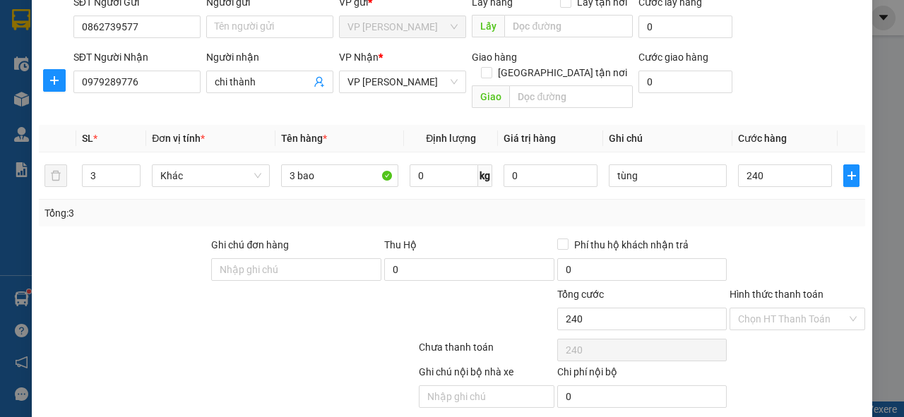
type input "240.000"
type input "1"
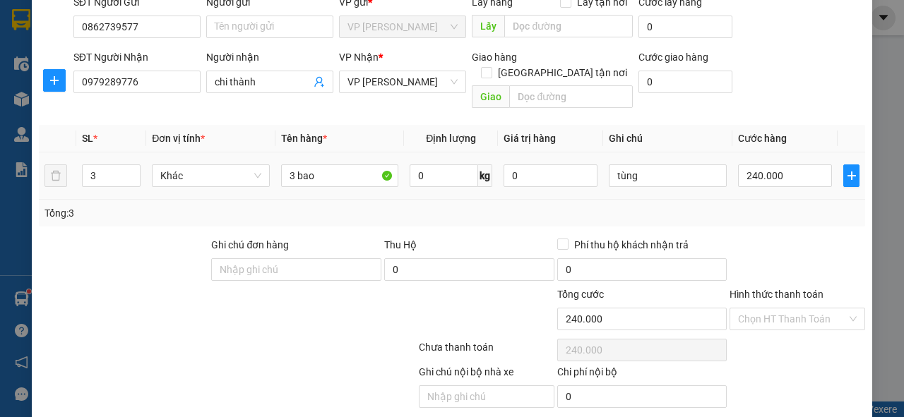
type input "0"
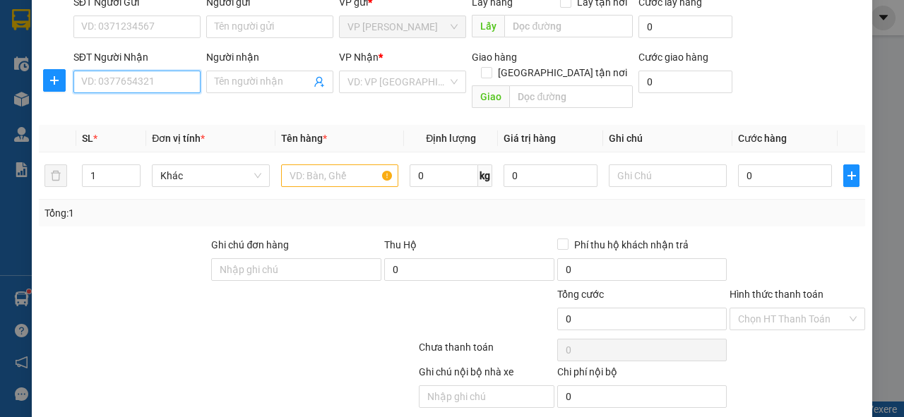
click at [98, 80] on input "SĐT Người Nhận" at bounding box center [136, 82] width 127 height 23
type input "0364815219"
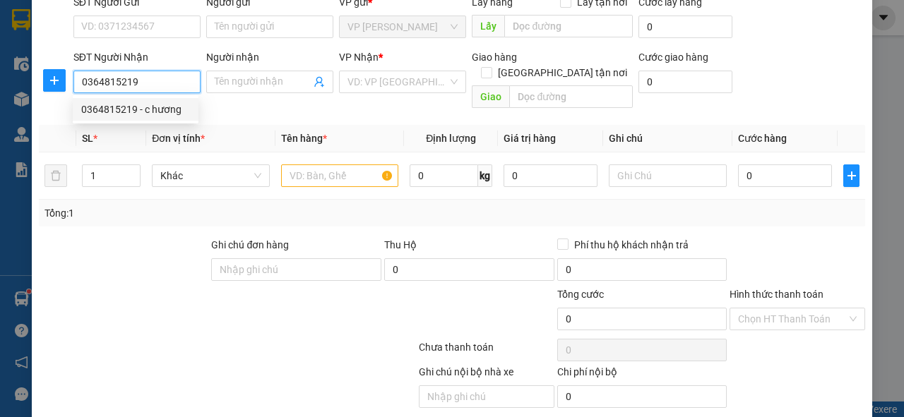
click at [98, 114] on div "0364815219 - c hương" at bounding box center [135, 110] width 109 height 16
type input "c hương"
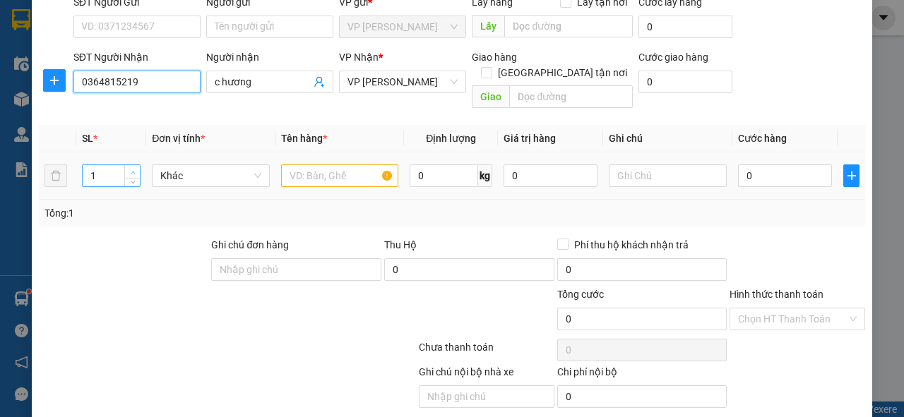
type input "0364815219"
click at [135, 168] on span "up" at bounding box center [133, 172] width 8 height 8
click at [314, 165] on input "text" at bounding box center [340, 176] width 118 height 23
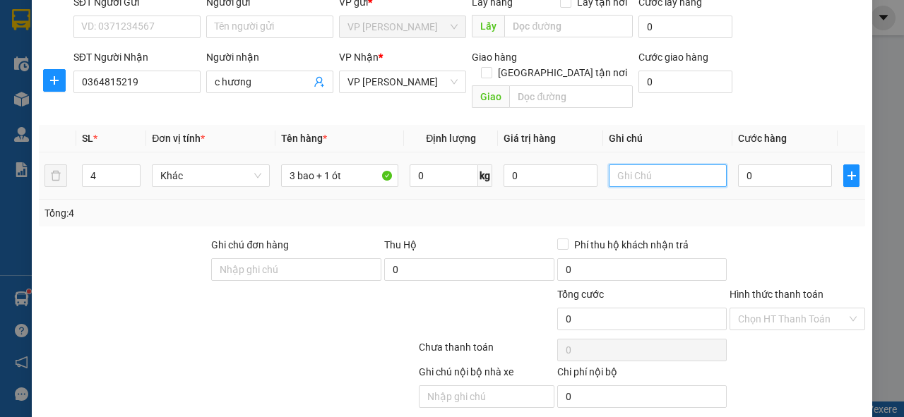
click at [687, 165] on input "text" at bounding box center [668, 176] width 118 height 23
click at [756, 165] on input "0" at bounding box center [785, 176] width 94 height 23
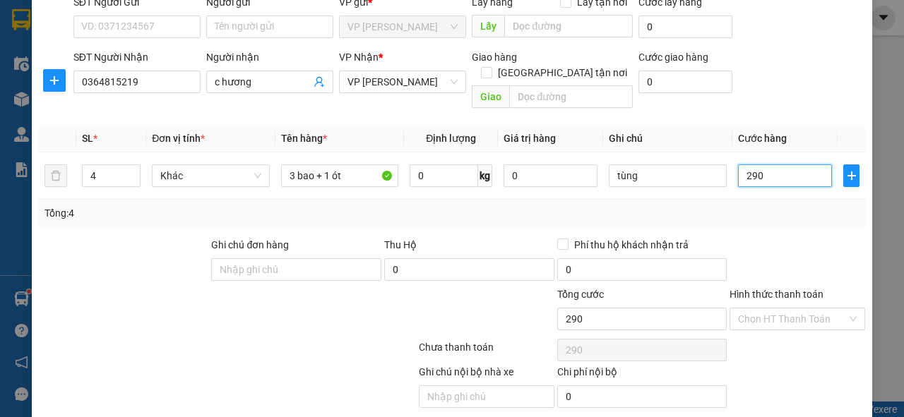
scroll to position [147, 0]
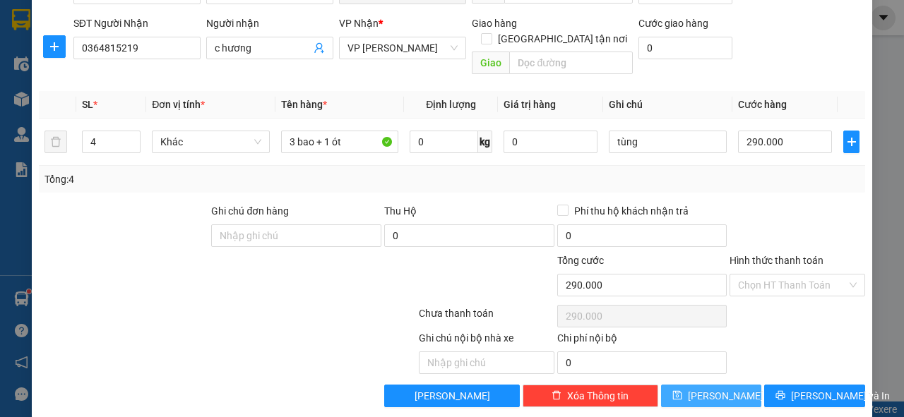
click at [727, 385] on button "[PERSON_NAME]" at bounding box center [711, 396] width 101 height 23
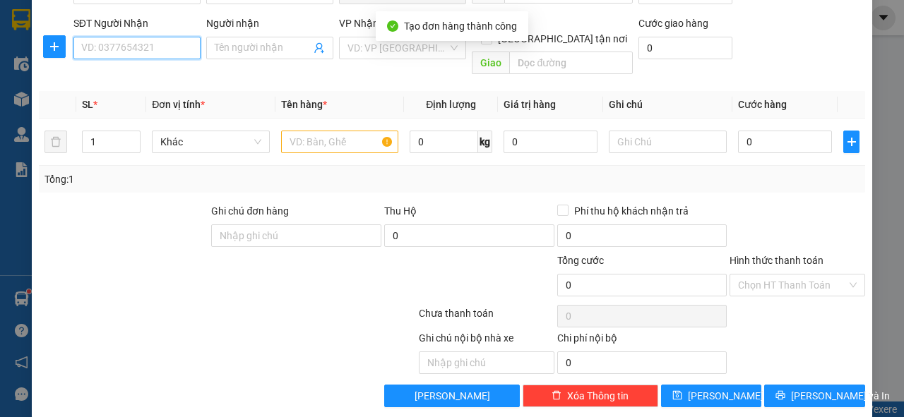
click at [155, 47] on input "SĐT Người Nhận" at bounding box center [136, 48] width 127 height 23
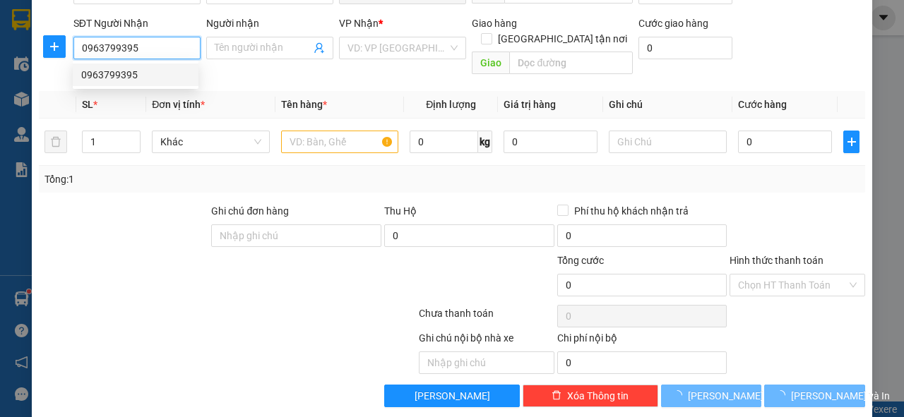
click at [140, 73] on div "0963799395" at bounding box center [135, 75] width 109 height 16
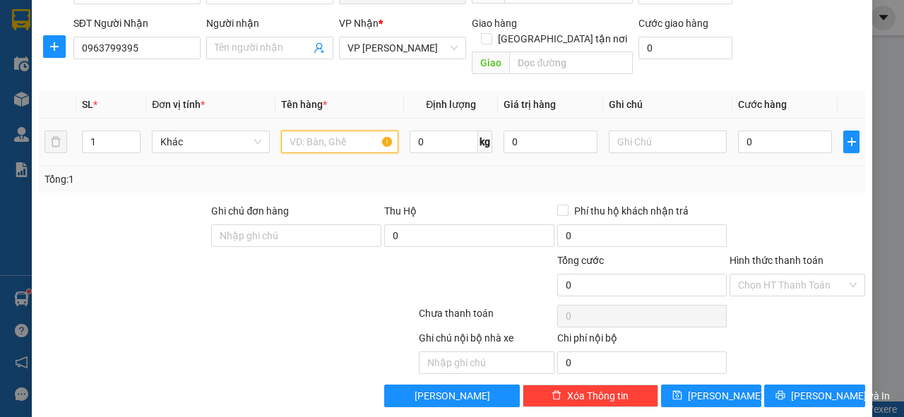
click at [303, 131] on input "text" at bounding box center [340, 142] width 118 height 23
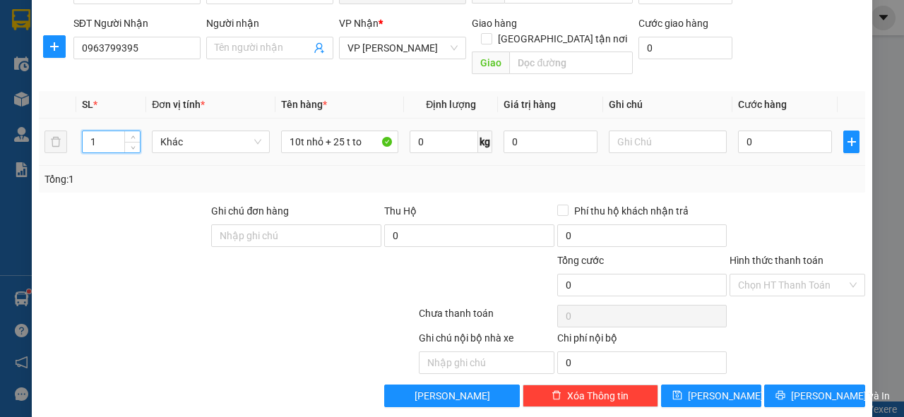
drag, startPoint x: 99, startPoint y: 124, endPoint x: 85, endPoint y: 129, distance: 14.7
click at [85, 131] on input "1" at bounding box center [112, 141] width 58 height 21
click at [765, 131] on input "0" at bounding box center [785, 142] width 94 height 23
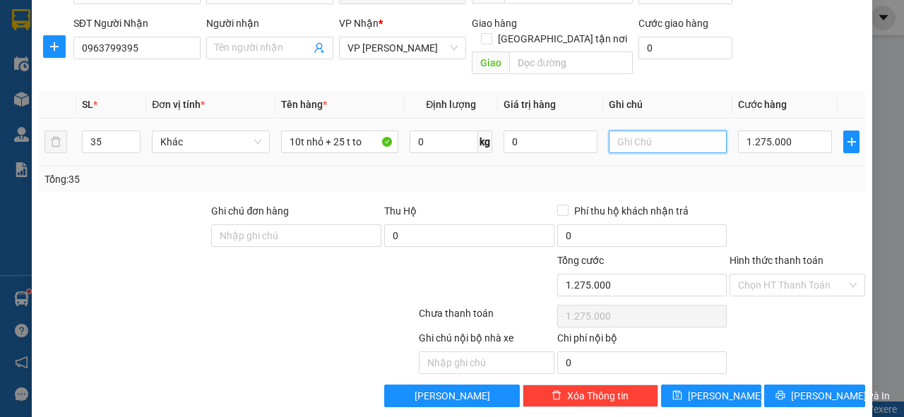
click at [660, 131] on input "text" at bounding box center [668, 142] width 118 height 23
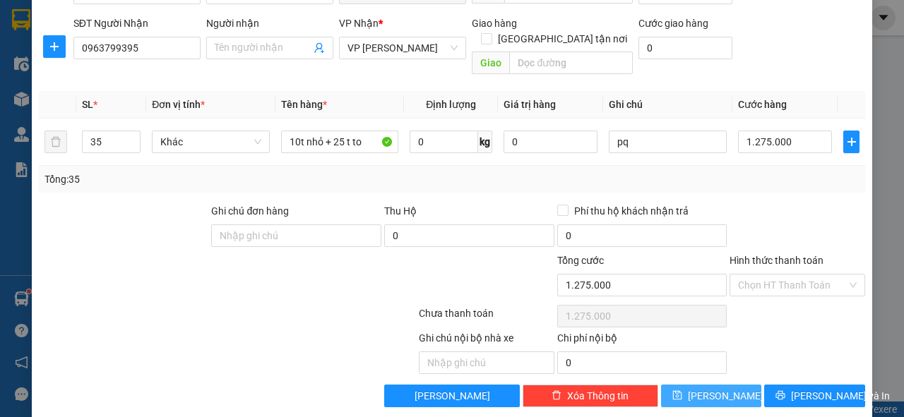
click at [708, 388] on span "[PERSON_NAME]" at bounding box center [726, 396] width 76 height 16
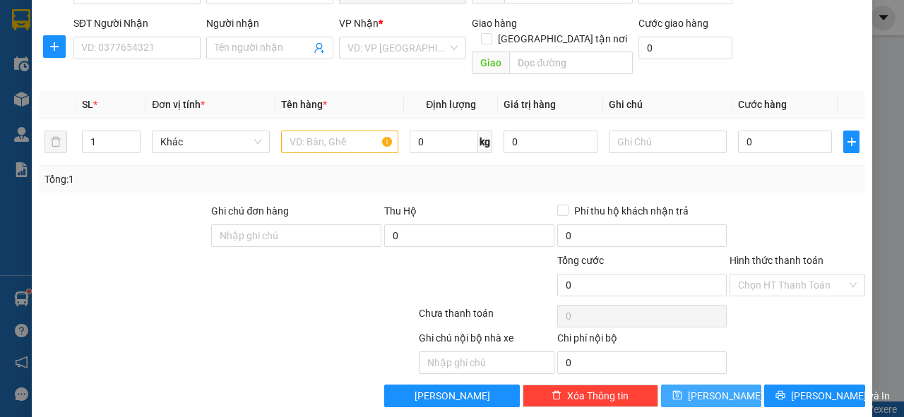
scroll to position [0, 0]
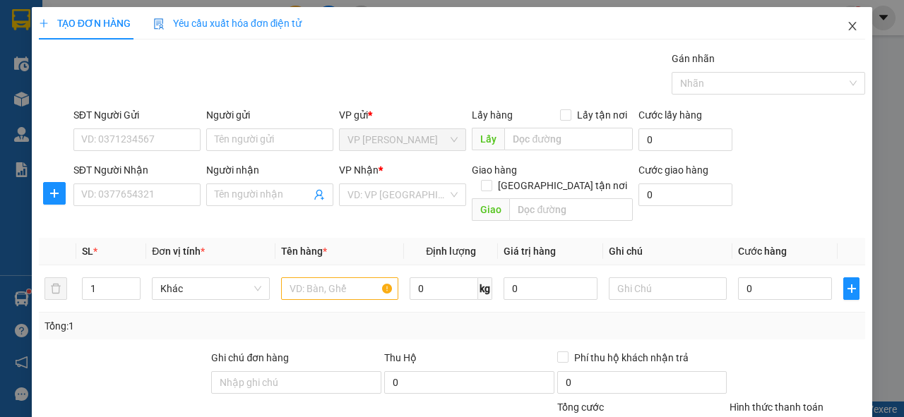
click at [847, 28] on icon "close" at bounding box center [852, 25] width 11 height 11
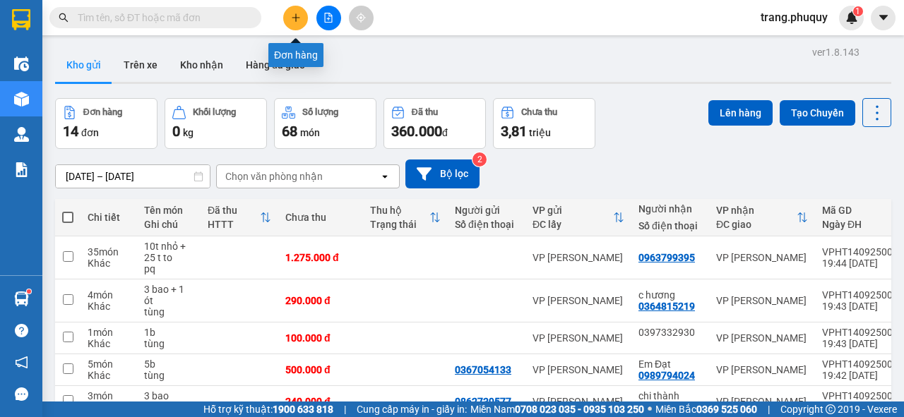
click at [293, 6] on button at bounding box center [295, 18] width 25 height 25
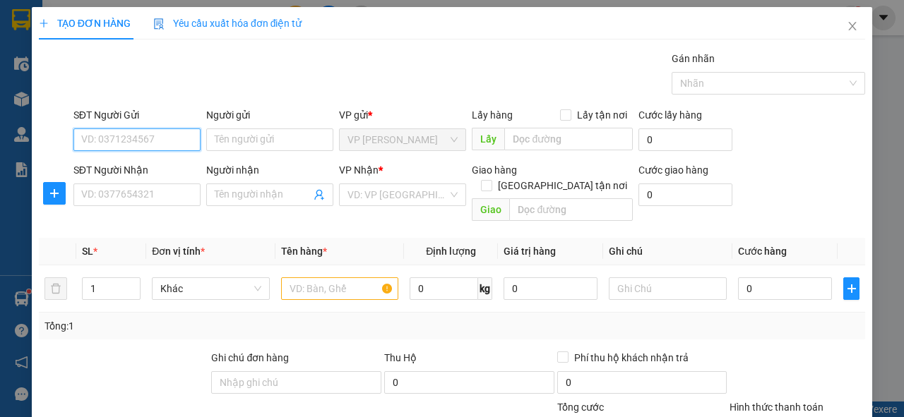
click at [86, 136] on input "SĐT Người Gửi" at bounding box center [136, 140] width 127 height 23
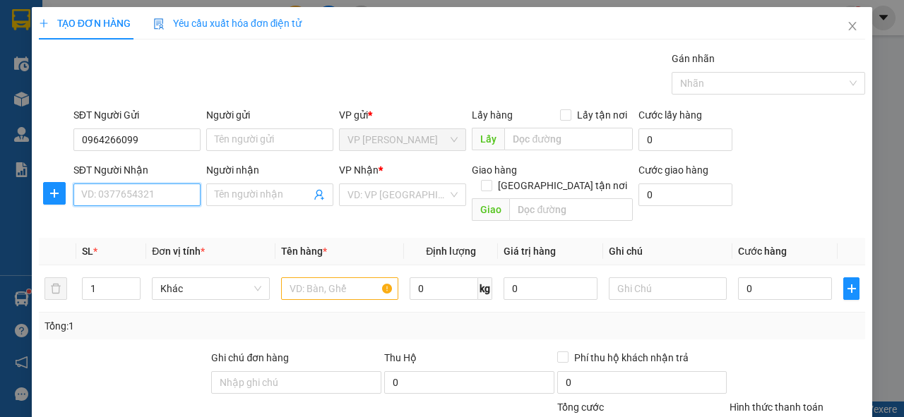
click at [110, 200] on input "SĐT Người Nhận" at bounding box center [136, 195] width 127 height 23
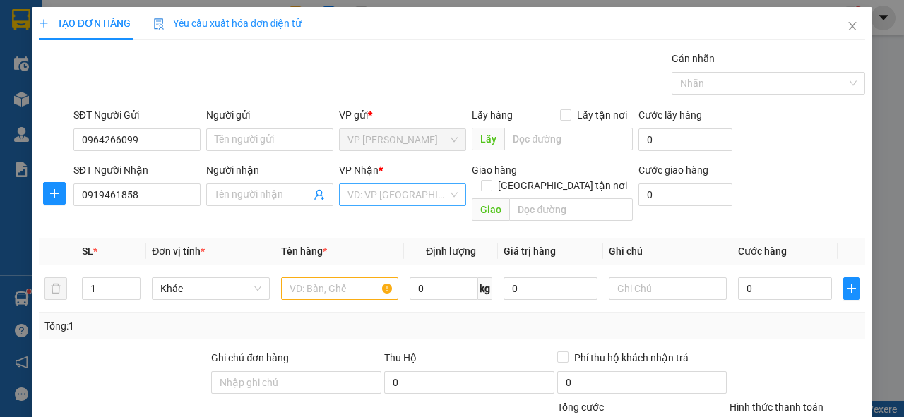
click at [370, 199] on input "search" at bounding box center [397, 194] width 100 height 21
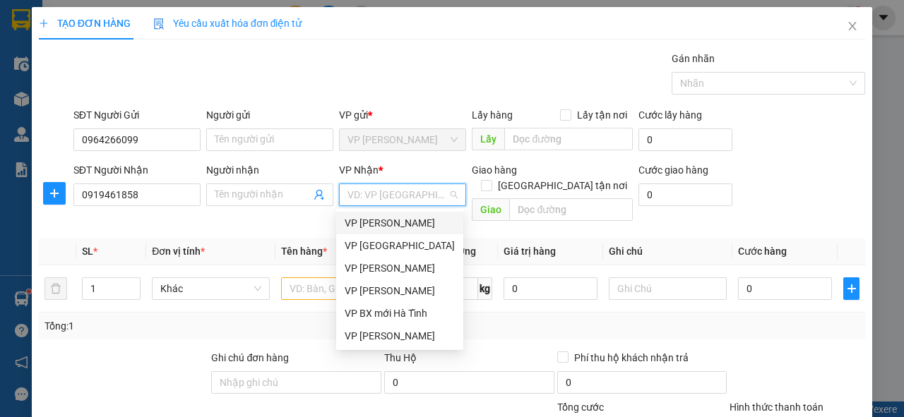
click at [379, 226] on div "VP [PERSON_NAME]" at bounding box center [400, 223] width 110 height 16
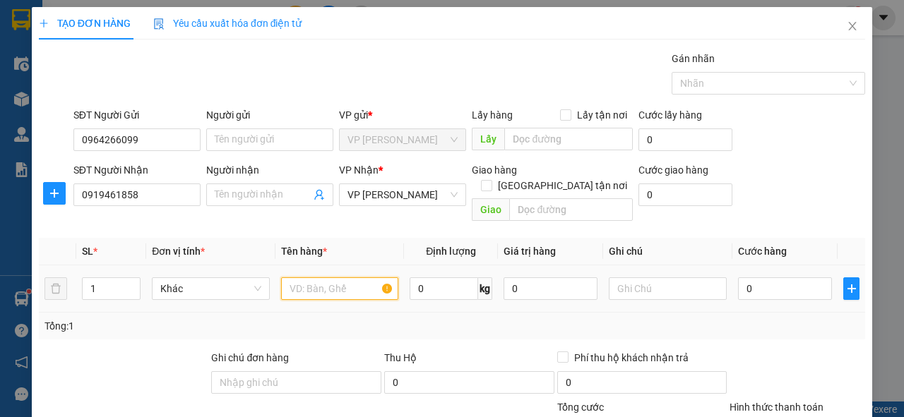
click at [318, 278] on input "text" at bounding box center [340, 289] width 118 height 23
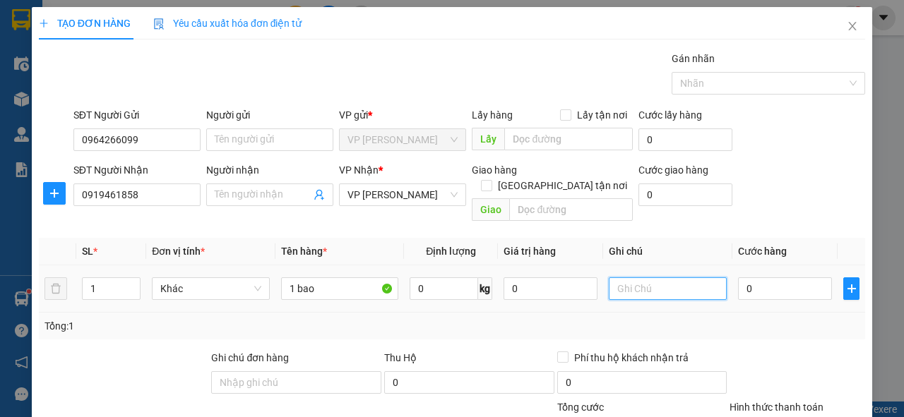
click at [660, 278] on input "text" at bounding box center [668, 289] width 118 height 23
click at [763, 278] on input "0" at bounding box center [785, 289] width 94 height 23
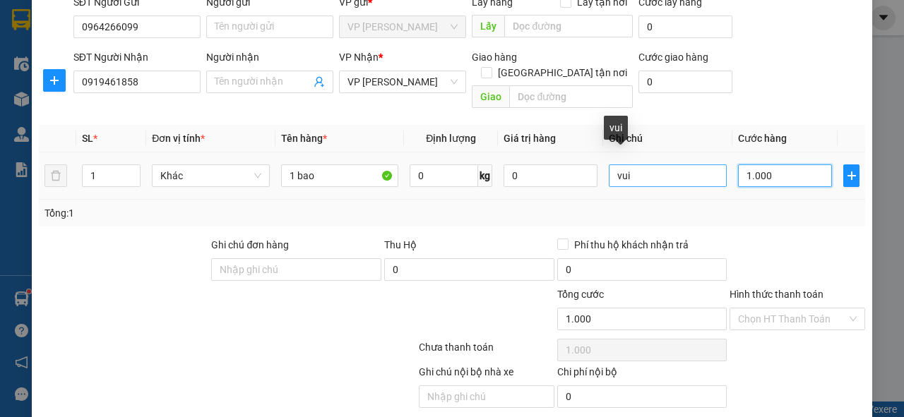
drag, startPoint x: 768, startPoint y: 162, endPoint x: 711, endPoint y: 151, distance: 57.5
click at [711, 153] on tr "1 Khác 1 bao 0 kg 0 vui 1.000" at bounding box center [452, 176] width 826 height 47
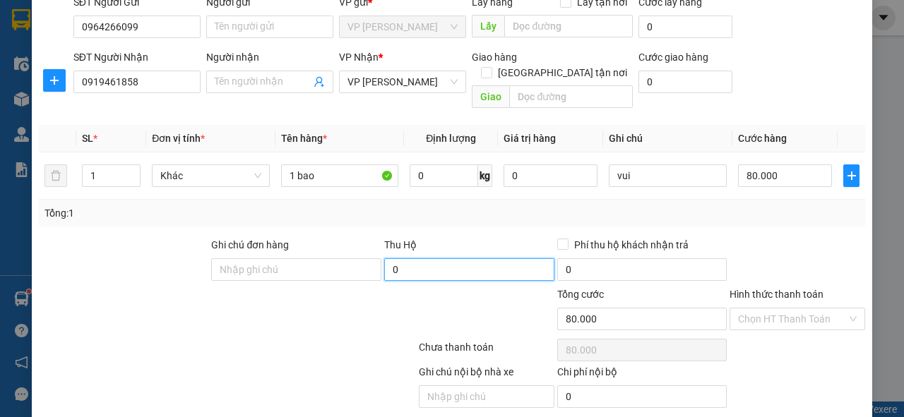
click at [470, 258] on input "0" at bounding box center [469, 269] width 170 height 23
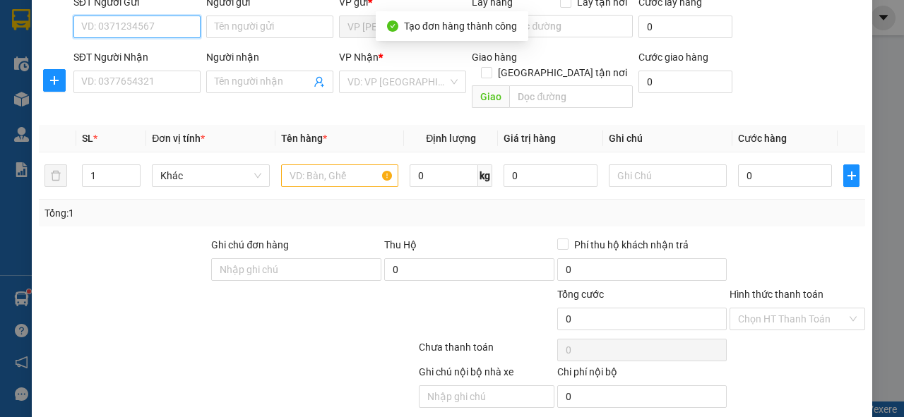
click at [119, 25] on input "SĐT Người Gửi" at bounding box center [136, 27] width 127 height 23
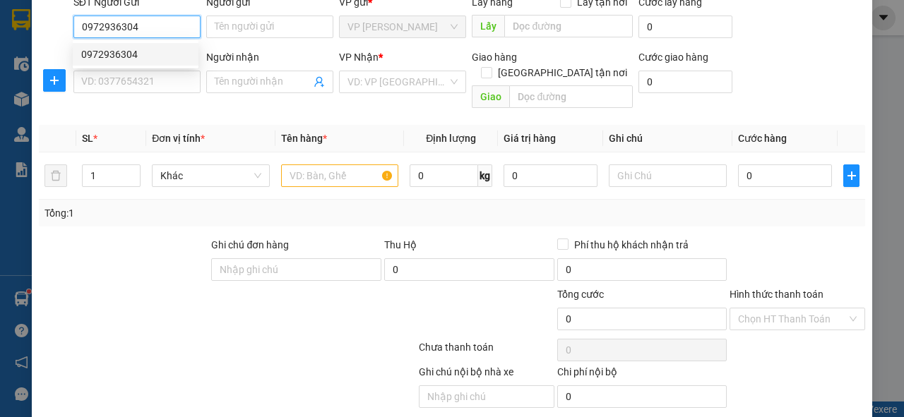
click at [112, 54] on div "0972936304" at bounding box center [135, 55] width 109 height 16
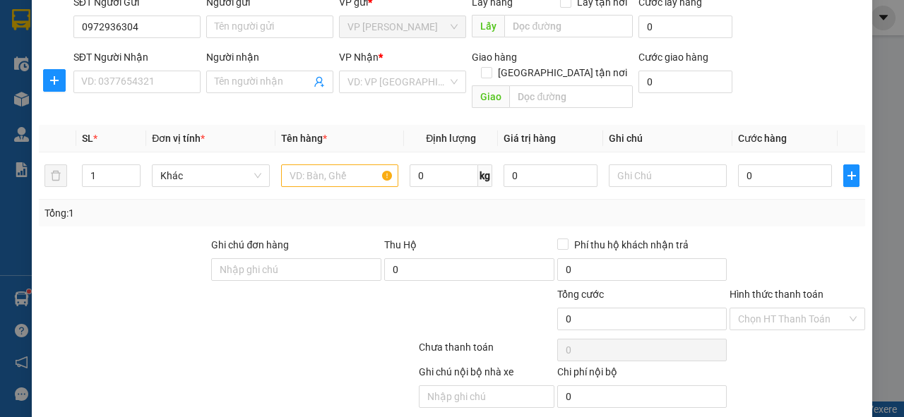
click at [62, 66] on div at bounding box center [55, 67] width 32 height 6
click at [83, 82] on input "SĐT Người Nhận" at bounding box center [136, 82] width 127 height 23
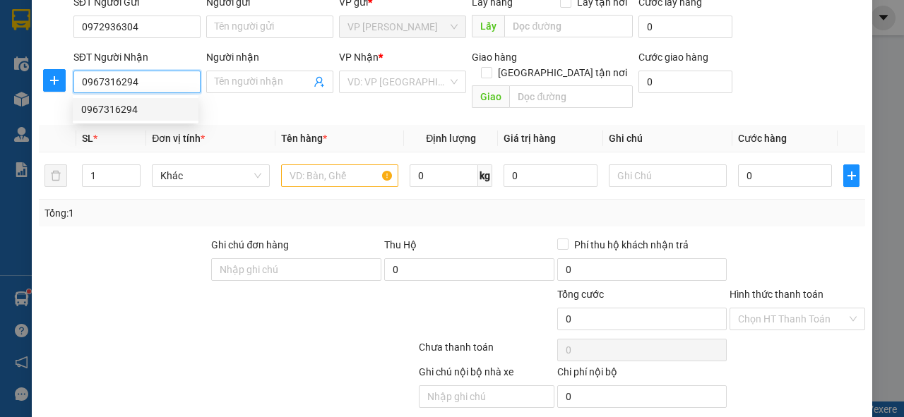
click at [96, 102] on div "0967316294" at bounding box center [135, 110] width 109 height 16
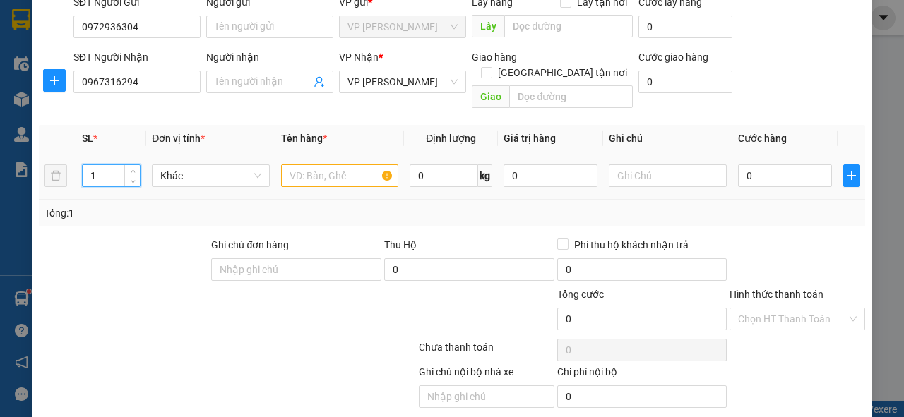
drag, startPoint x: 110, startPoint y: 159, endPoint x: 79, endPoint y: 160, distance: 31.1
click at [79, 160] on td "1" at bounding box center [111, 176] width 71 height 47
click at [318, 165] on input "text" at bounding box center [340, 176] width 118 height 23
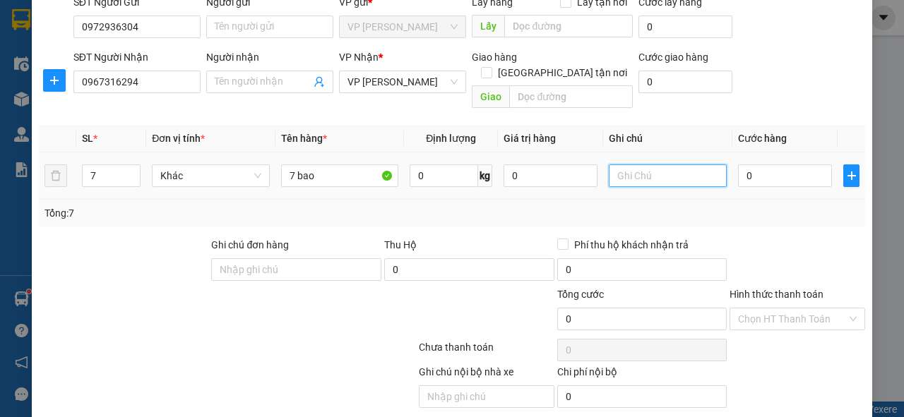
click at [631, 165] on input "text" at bounding box center [668, 176] width 118 height 23
click at [756, 165] on input "0" at bounding box center [785, 176] width 94 height 23
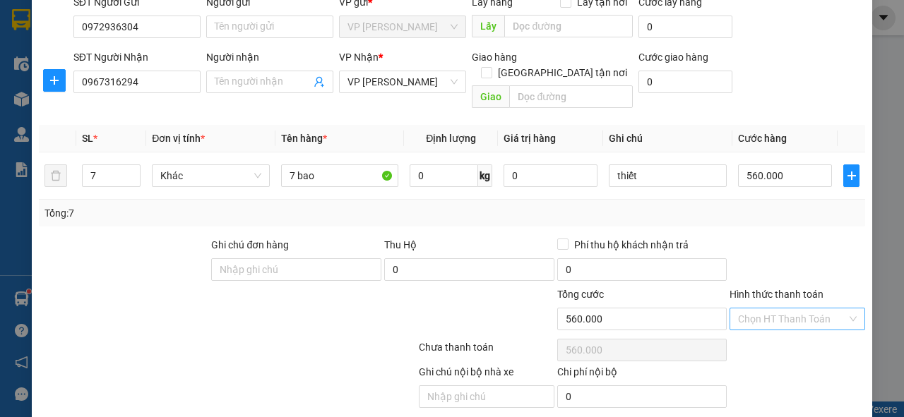
click at [773, 309] on input "Hình thức thanh toán" at bounding box center [792, 319] width 109 height 21
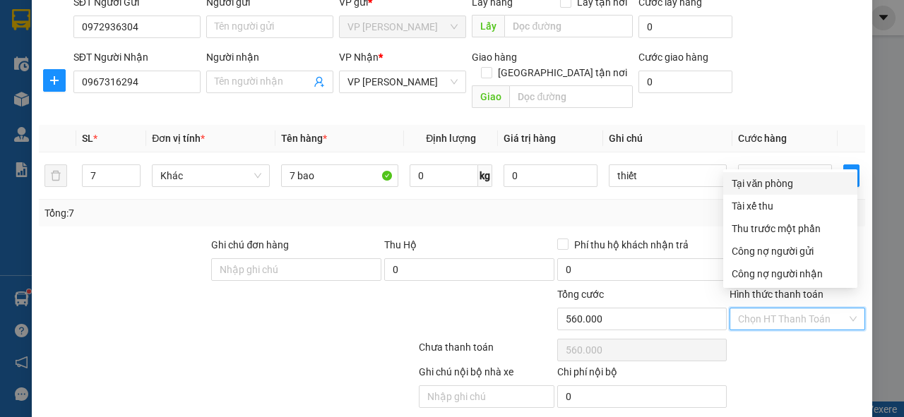
click at [768, 188] on div "Tại văn phòng" at bounding box center [790, 184] width 117 height 16
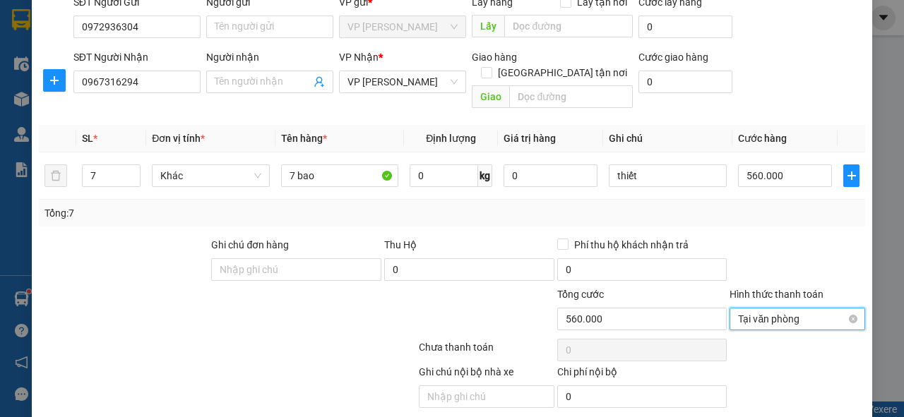
scroll to position [147, 0]
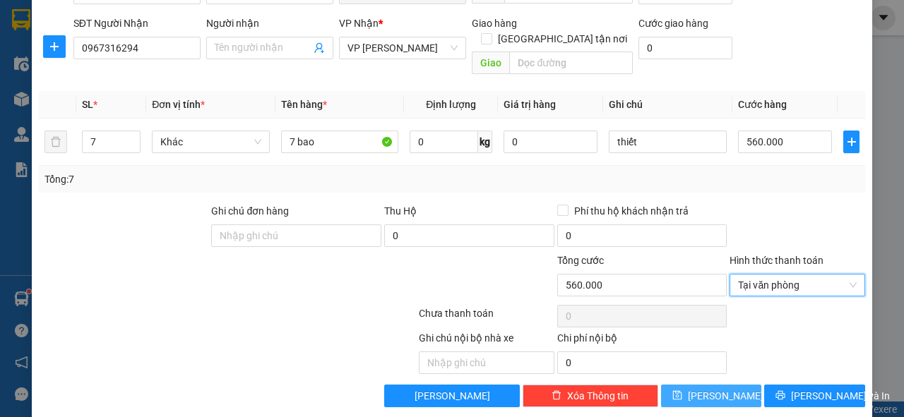
click at [733, 385] on button "[PERSON_NAME]" at bounding box center [711, 396] width 101 height 23
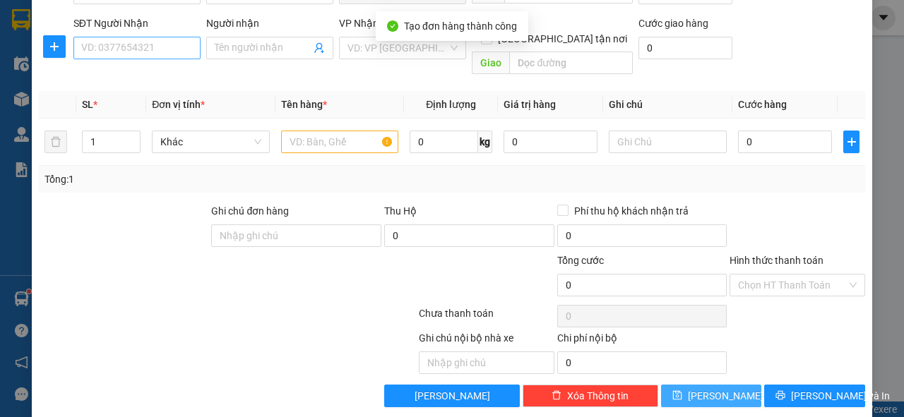
scroll to position [90, 0]
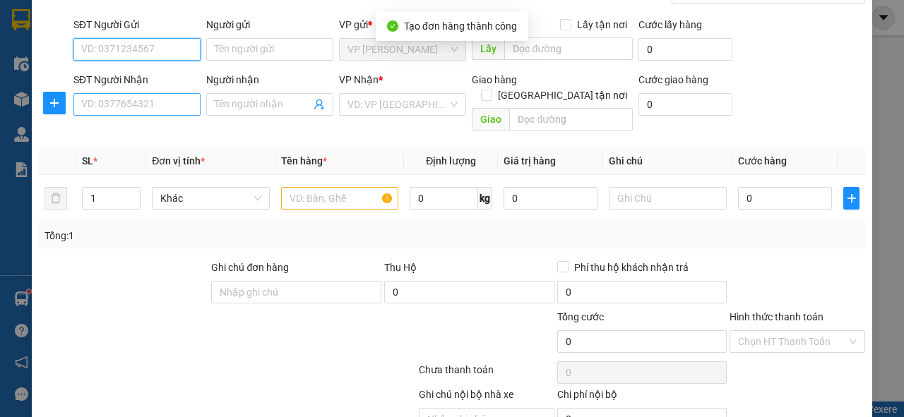
click at [153, 45] on input "SĐT Người Gửi" at bounding box center [136, 49] width 127 height 23
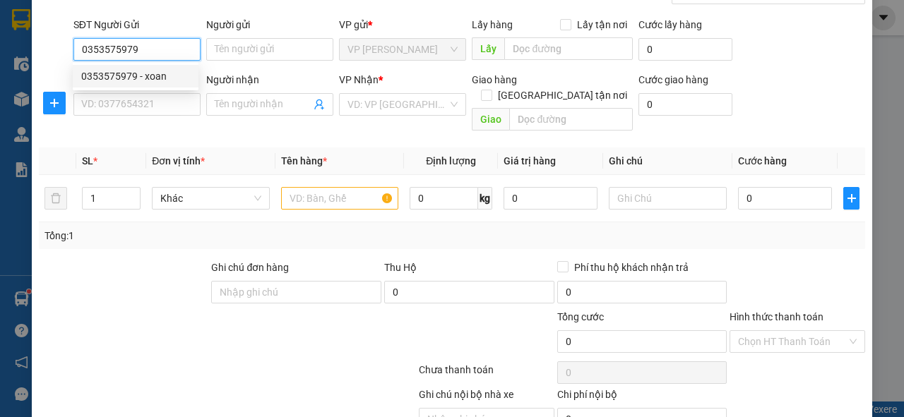
click at [155, 73] on div "0353575979 - xoan" at bounding box center [135, 76] width 109 height 16
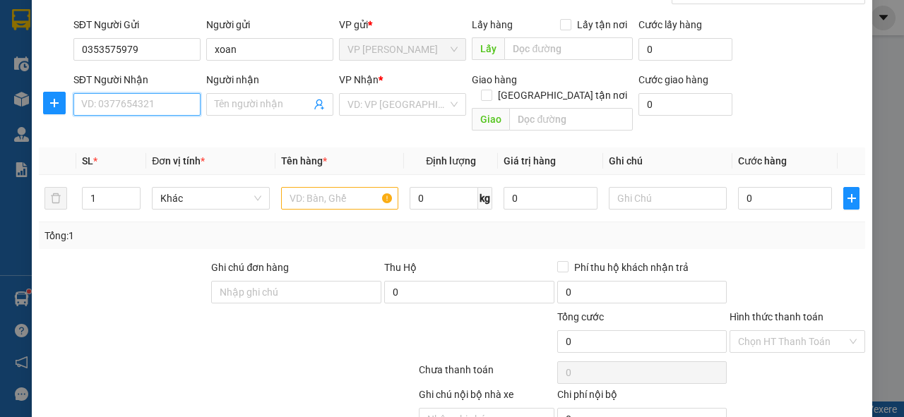
click at [153, 98] on input "SĐT Người Nhận" at bounding box center [136, 104] width 127 height 23
click at [144, 129] on div "0978992375 - hiền" at bounding box center [135, 132] width 109 height 16
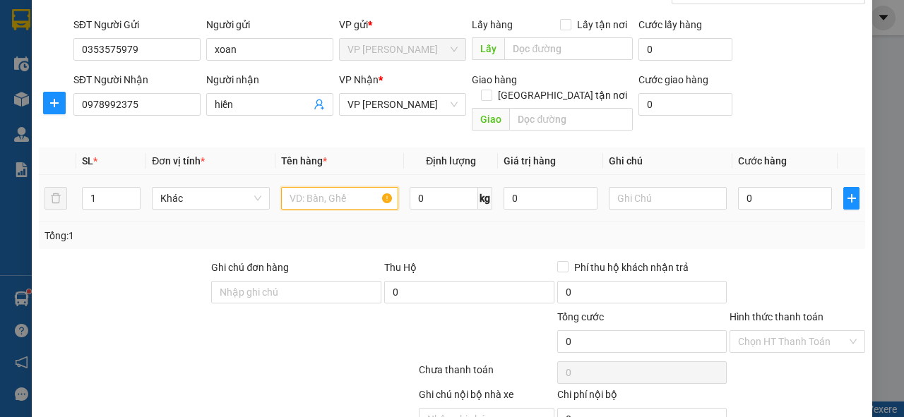
click at [303, 187] on input "text" at bounding box center [340, 198] width 118 height 23
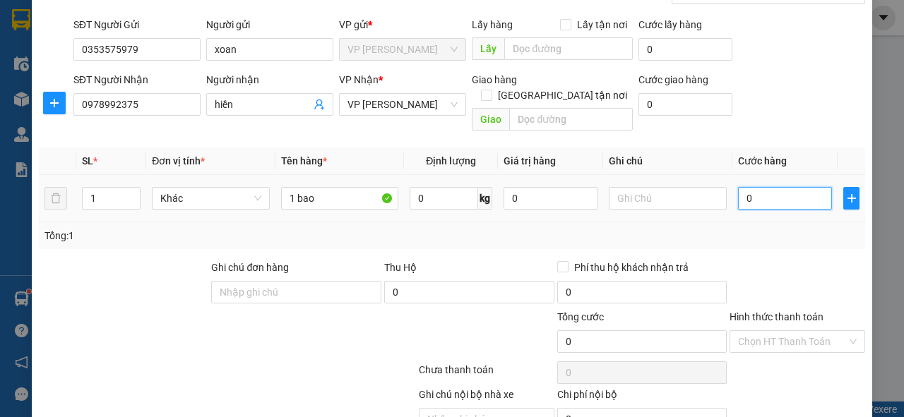
click at [754, 187] on input "0" at bounding box center [785, 198] width 94 height 23
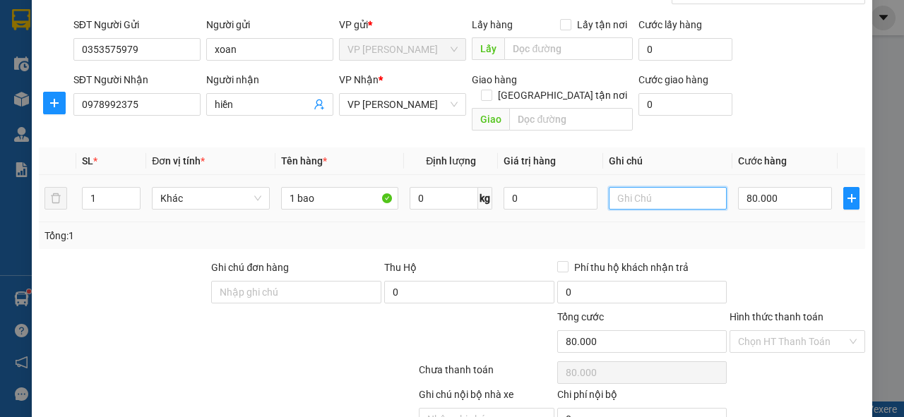
click at [675, 187] on input "text" at bounding box center [668, 198] width 118 height 23
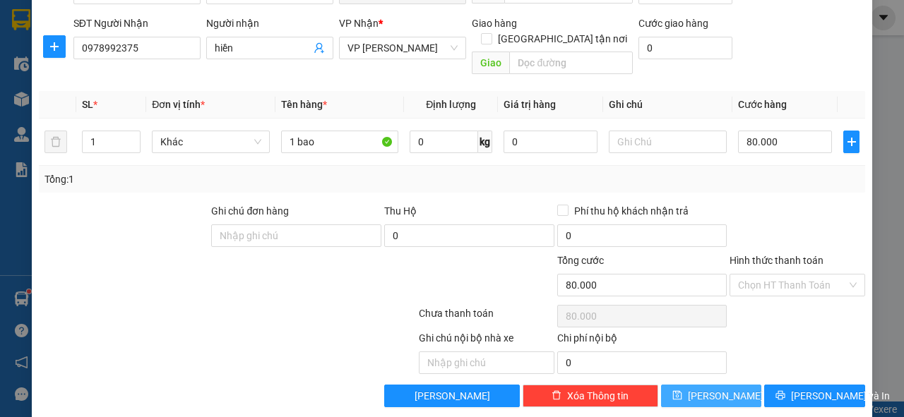
click at [724, 385] on button "[PERSON_NAME]" at bounding box center [711, 396] width 101 height 23
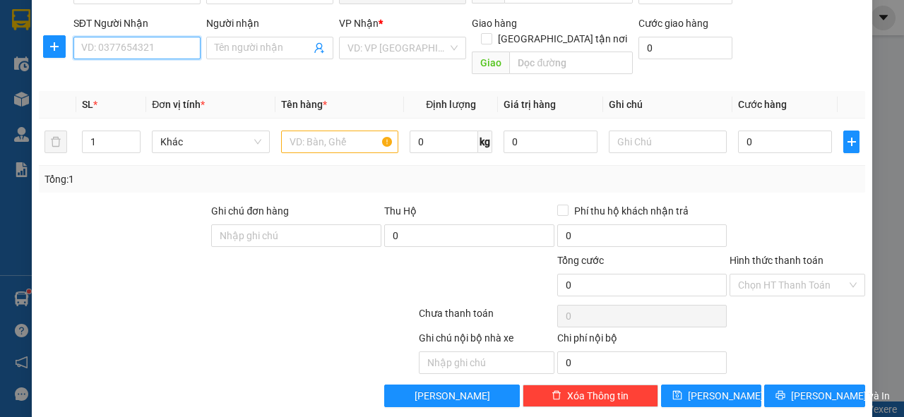
click at [150, 56] on input "SĐT Người Nhận" at bounding box center [136, 48] width 127 height 23
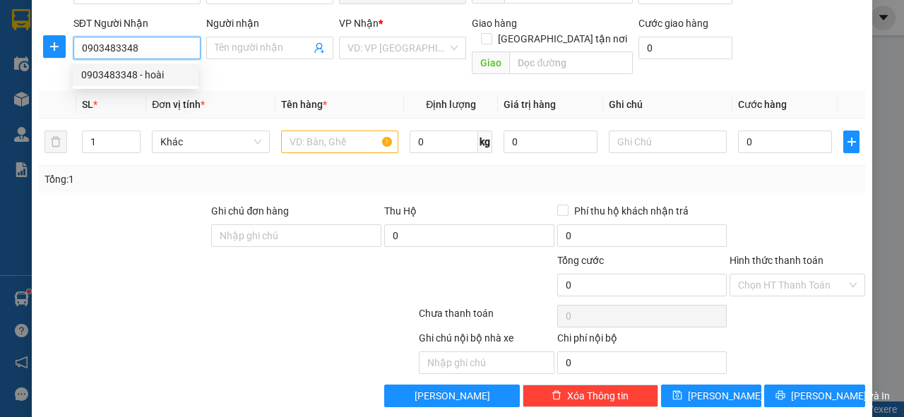
click at [131, 83] on div "0903483348 - hoài" at bounding box center [136, 75] width 126 height 23
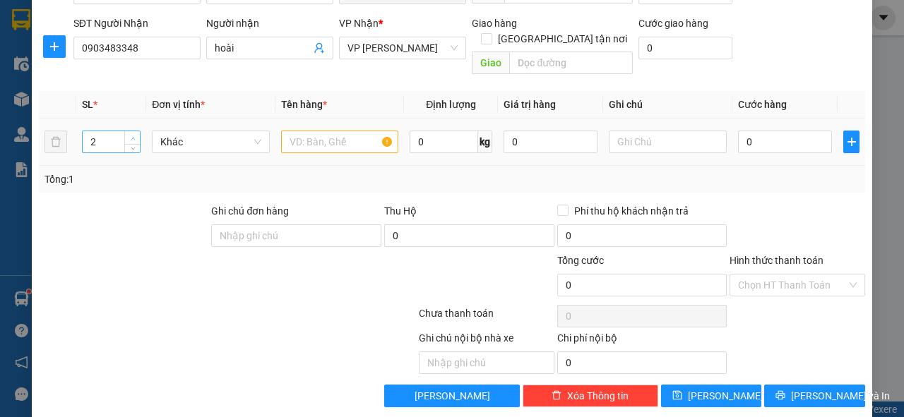
click at [131, 136] on icon "up" at bounding box center [133, 138] width 5 height 5
click at [303, 203] on div "Ghi chú đơn hàng" at bounding box center [296, 213] width 170 height 21
click at [345, 131] on input "text" at bounding box center [340, 142] width 118 height 23
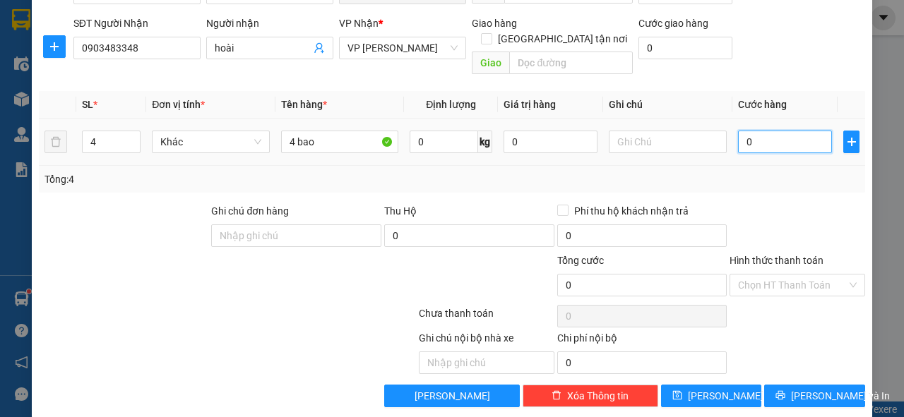
click at [741, 131] on input "0" at bounding box center [785, 142] width 94 height 23
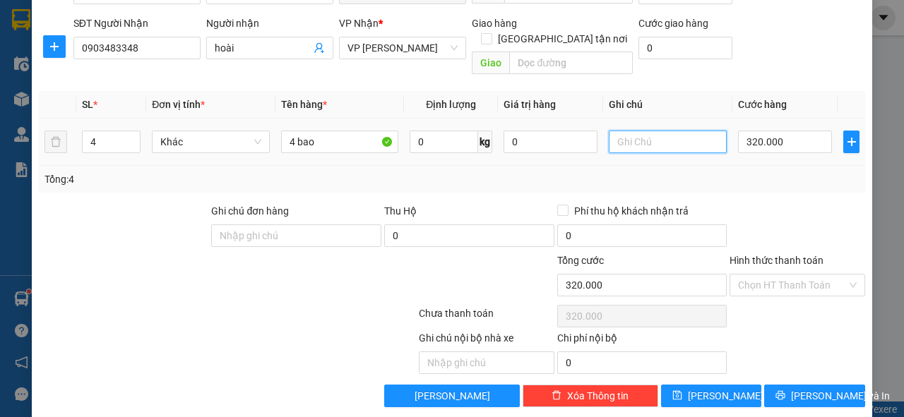
click at [660, 131] on input "text" at bounding box center [668, 142] width 118 height 23
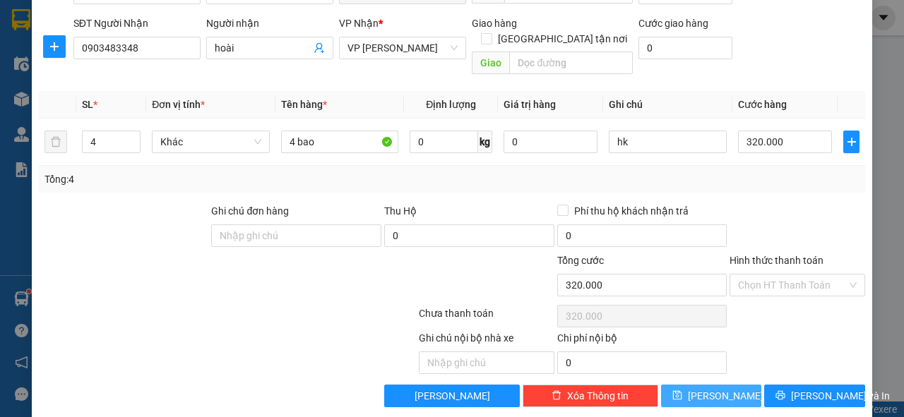
click at [698, 385] on button "[PERSON_NAME]" at bounding box center [711, 396] width 101 height 23
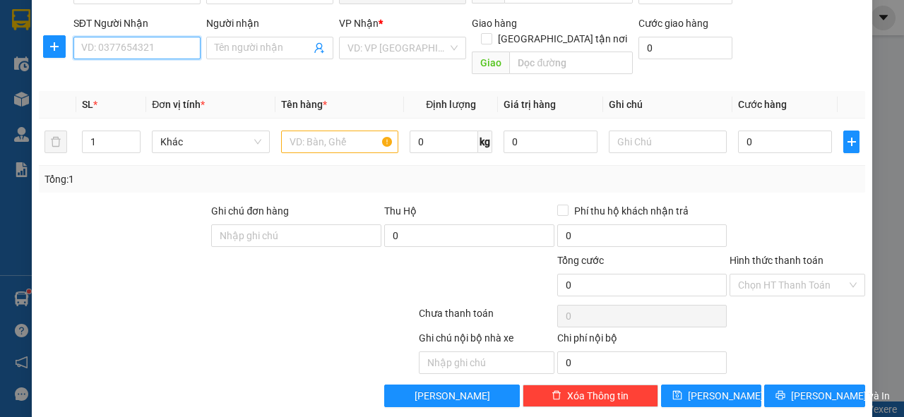
click at [151, 50] on input "SĐT Người Nhận" at bounding box center [136, 48] width 127 height 23
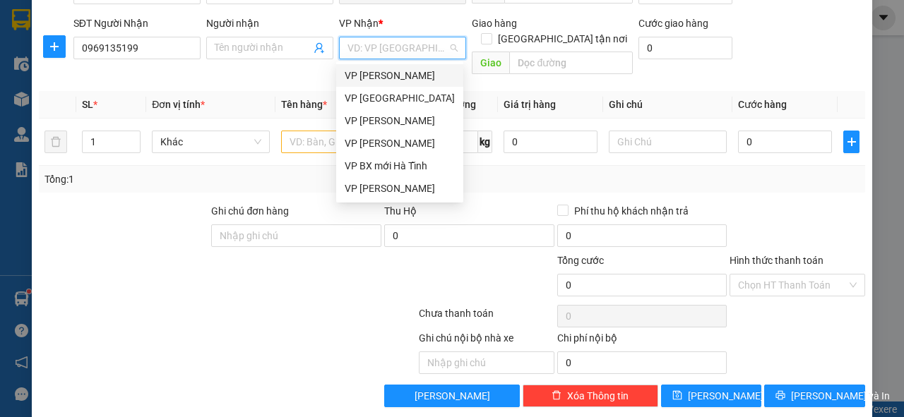
click at [409, 42] on input "search" at bounding box center [397, 47] width 100 height 21
click at [362, 76] on div "VP [PERSON_NAME]" at bounding box center [400, 76] width 110 height 16
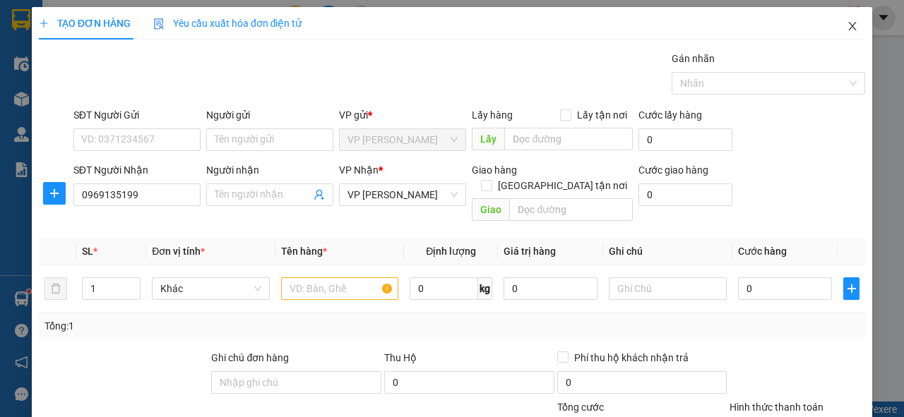
click at [847, 28] on icon "close" at bounding box center [852, 25] width 11 height 11
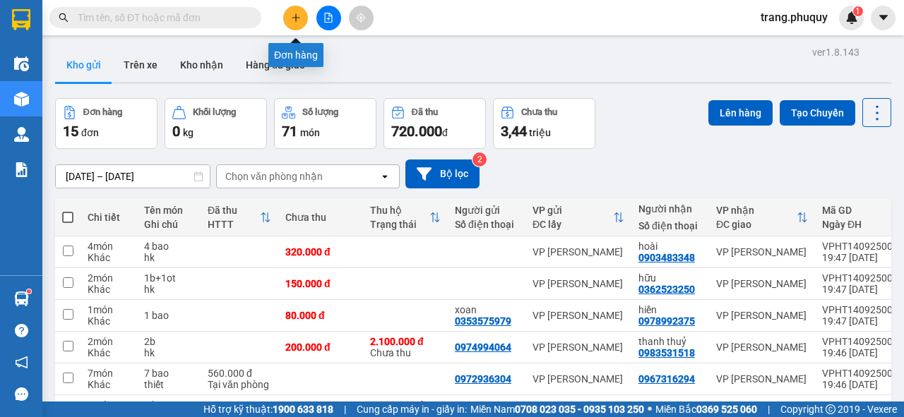
click at [297, 20] on icon "plus" at bounding box center [296, 18] width 10 height 10
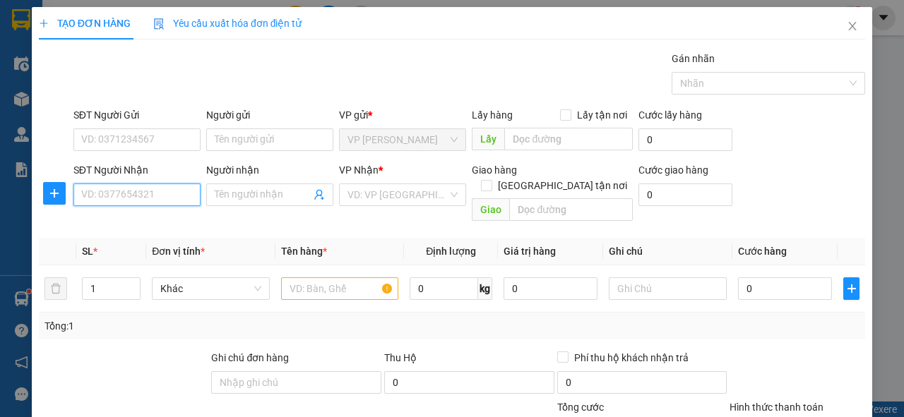
click at [158, 201] on input "SĐT Người Nhận" at bounding box center [136, 195] width 127 height 23
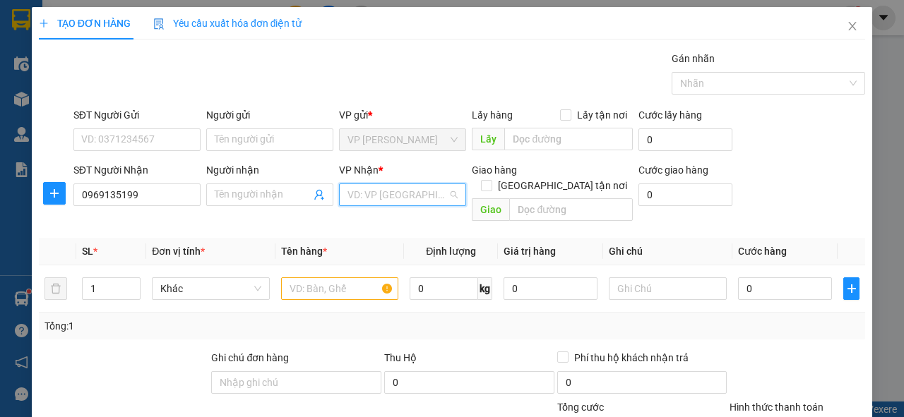
click at [374, 196] on input "search" at bounding box center [397, 194] width 100 height 21
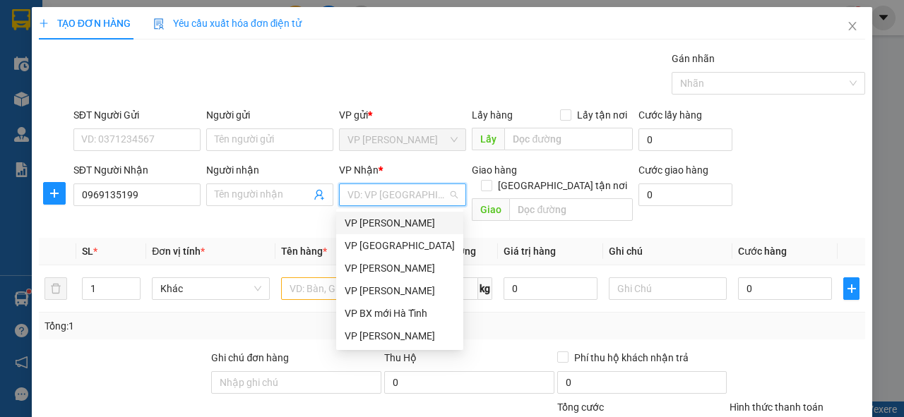
click at [374, 227] on div "VP [PERSON_NAME]" at bounding box center [400, 223] width 110 height 16
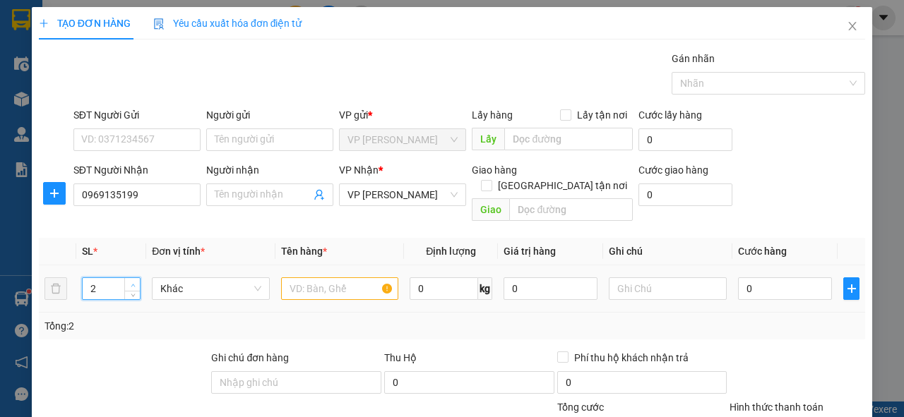
click at [133, 283] on icon "up" at bounding box center [133, 285] width 5 height 5
click at [291, 278] on input "text" at bounding box center [340, 289] width 118 height 23
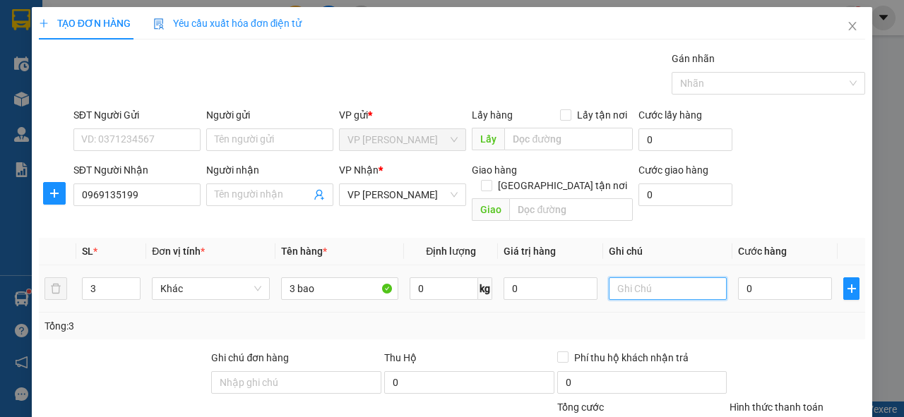
drag, startPoint x: 664, startPoint y: 275, endPoint x: 652, endPoint y: 270, distance: 13.3
click at [663, 278] on input "text" at bounding box center [668, 289] width 118 height 23
click at [739, 278] on input "0" at bounding box center [785, 289] width 94 height 23
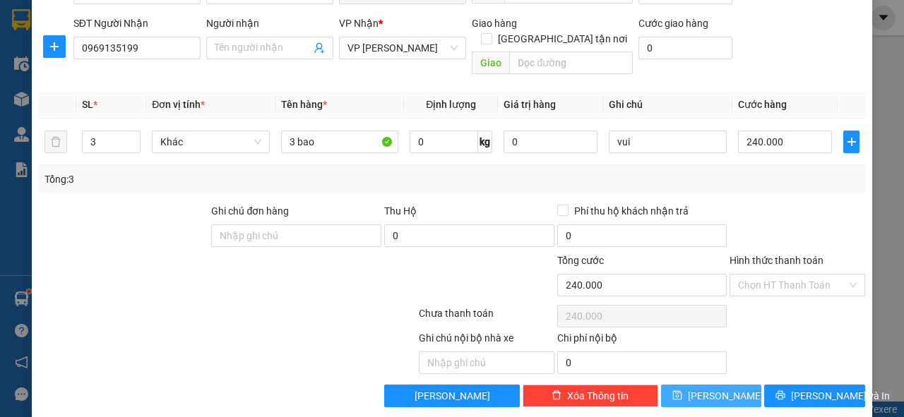
click at [721, 385] on button "[PERSON_NAME]" at bounding box center [711, 396] width 101 height 23
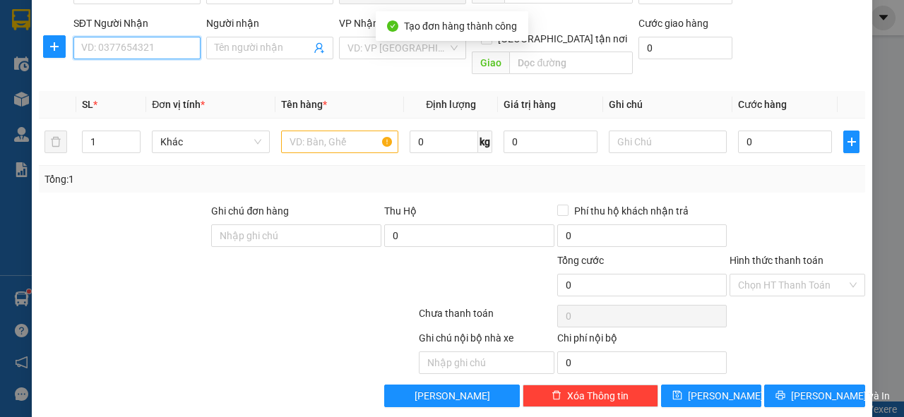
click at [167, 49] on input "SĐT Người Nhận" at bounding box center [136, 48] width 127 height 23
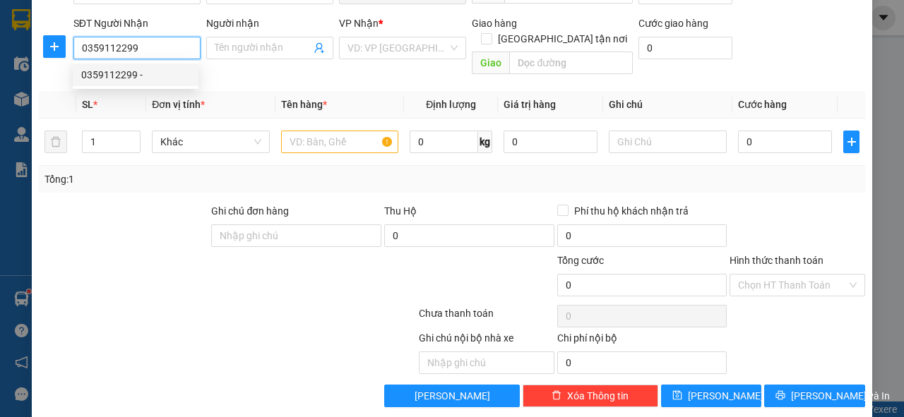
click at [164, 77] on div "0359112299 -" at bounding box center [135, 75] width 109 height 16
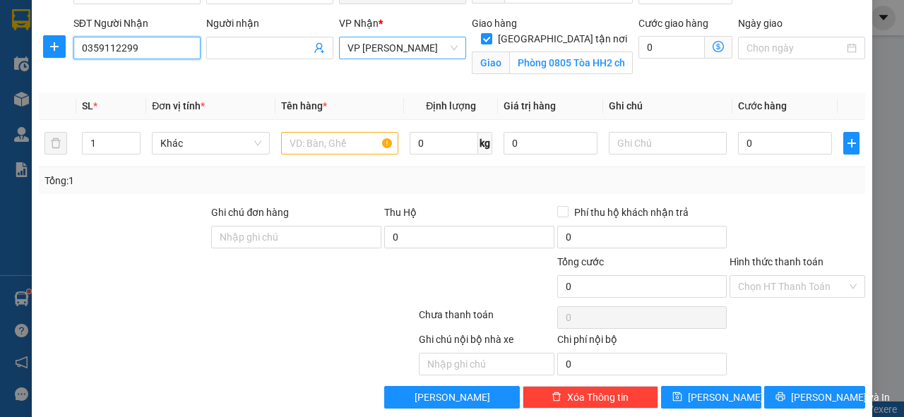
click at [391, 45] on span "VP [PERSON_NAME]" at bounding box center [402, 47] width 110 height 21
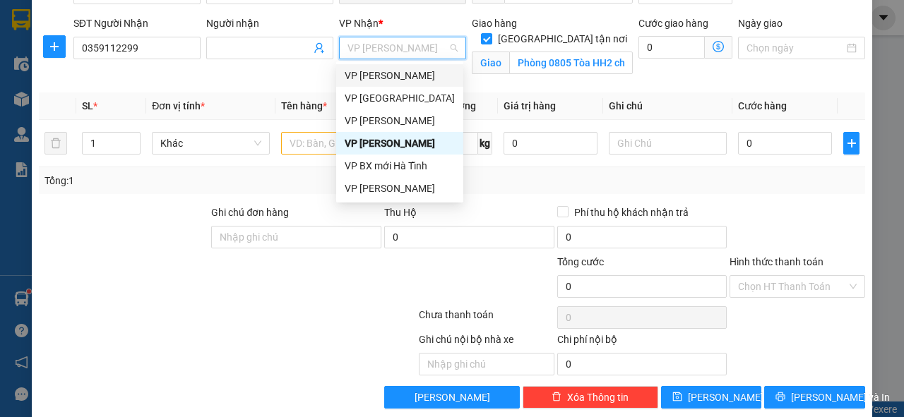
click at [381, 74] on div "VP [PERSON_NAME]" at bounding box center [400, 76] width 110 height 16
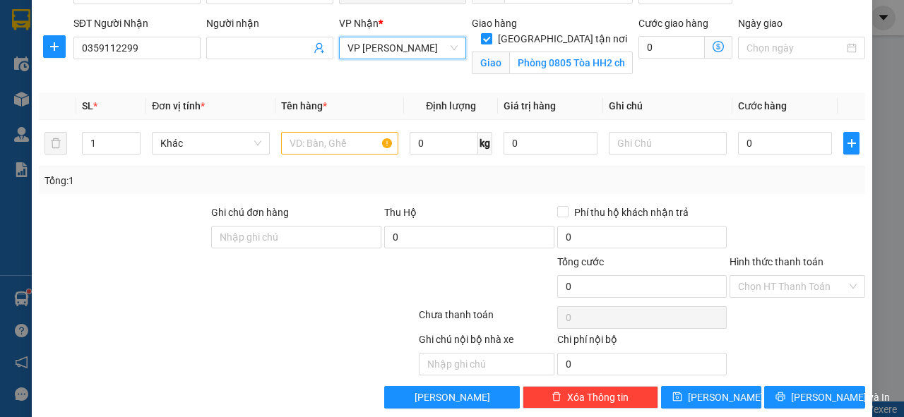
click at [491, 33] on input "[GEOGRAPHIC_DATA] tận nơi" at bounding box center [486, 38] width 10 height 10
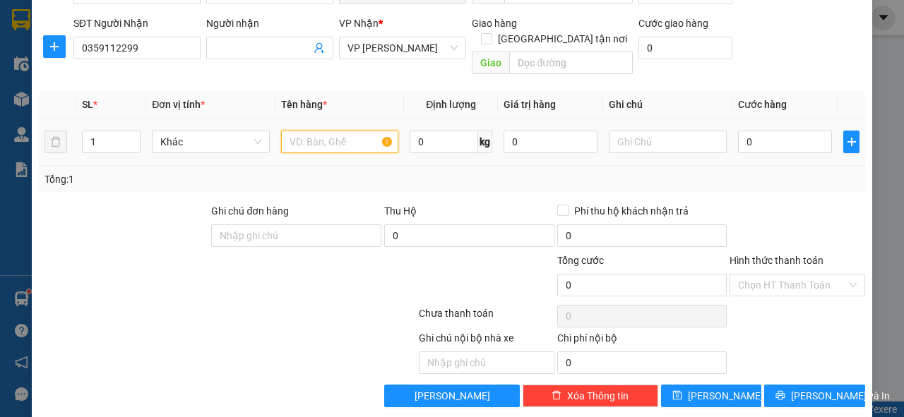
click at [316, 131] on input "text" at bounding box center [340, 142] width 118 height 23
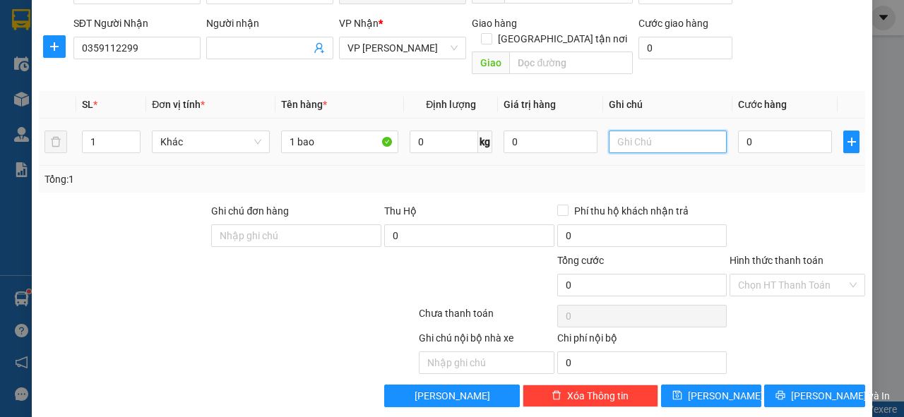
click at [626, 131] on input "text" at bounding box center [668, 142] width 118 height 23
click at [768, 131] on input "0" at bounding box center [785, 142] width 94 height 23
click at [663, 131] on input "cước + ship" at bounding box center [668, 142] width 118 height 23
click at [634, 131] on input "cước + ship" at bounding box center [668, 142] width 118 height 23
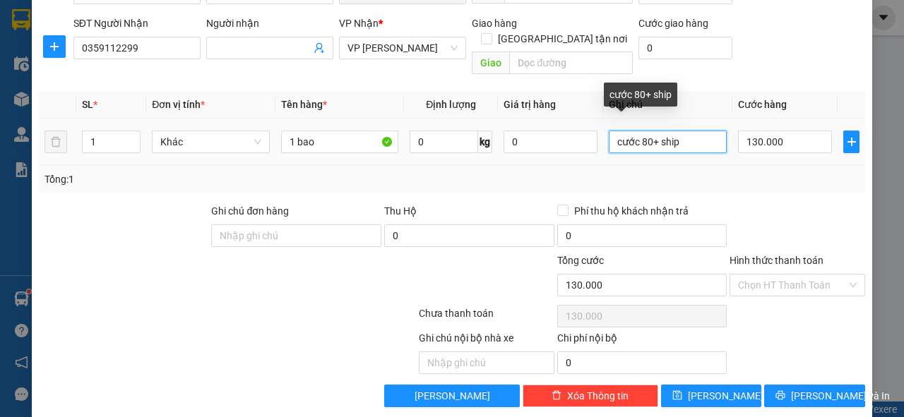
click at [678, 131] on input "cước 80+ ship" at bounding box center [668, 142] width 118 height 23
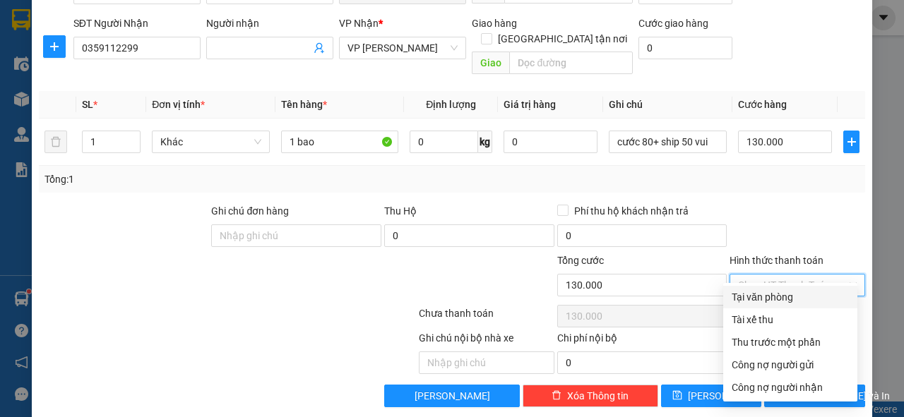
click at [744, 275] on input "Hình thức thanh toán" at bounding box center [792, 285] width 109 height 21
click at [746, 294] on div "Tại văn phòng" at bounding box center [790, 298] width 117 height 16
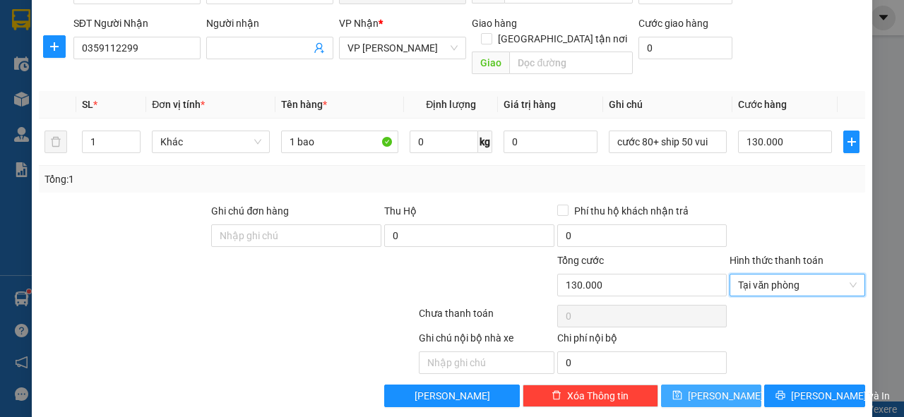
click at [715, 388] on span "[PERSON_NAME]" at bounding box center [726, 396] width 76 height 16
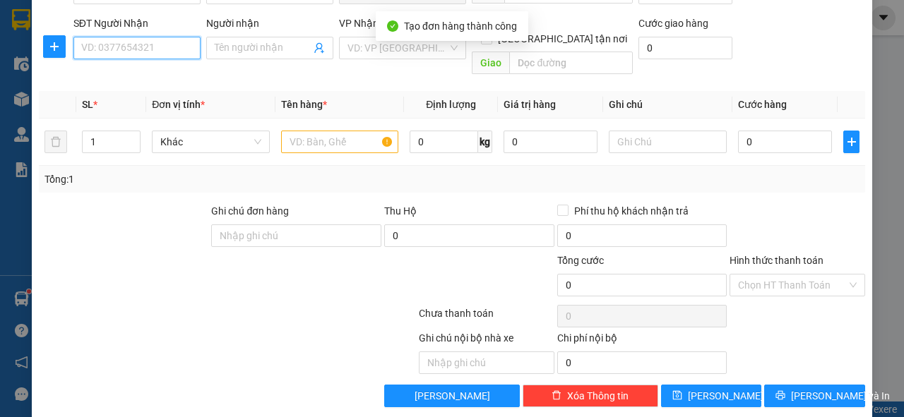
click at [167, 49] on input "SĐT Người Nhận" at bounding box center [136, 48] width 127 height 23
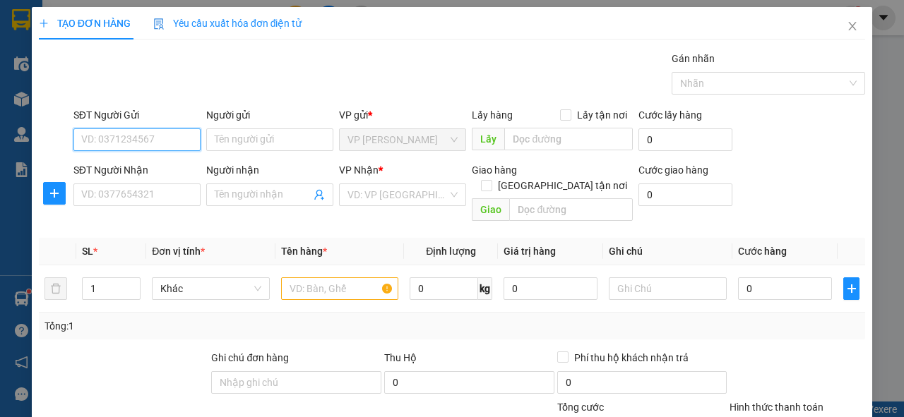
click at [135, 147] on input "SĐT Người Gửi" at bounding box center [136, 140] width 127 height 23
click at [128, 169] on div "0329693641" at bounding box center [135, 168] width 109 height 16
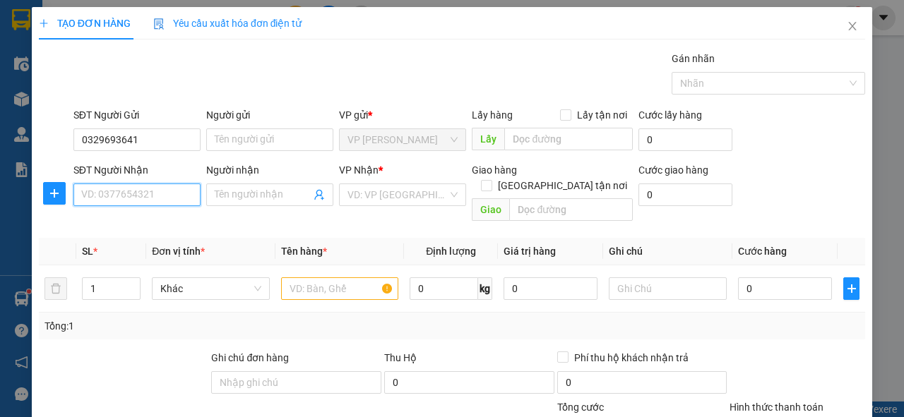
click at [131, 191] on input "SĐT Người Nhận" at bounding box center [136, 195] width 127 height 23
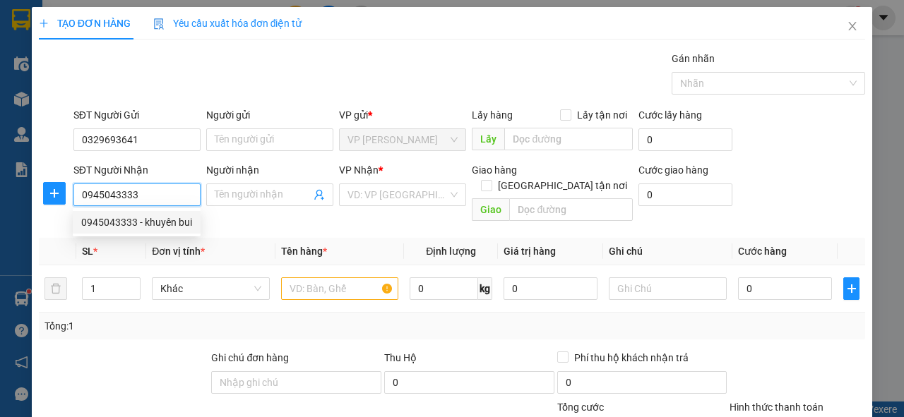
click at [136, 224] on div "0945043333 - khuyên bui" at bounding box center [136, 223] width 111 height 16
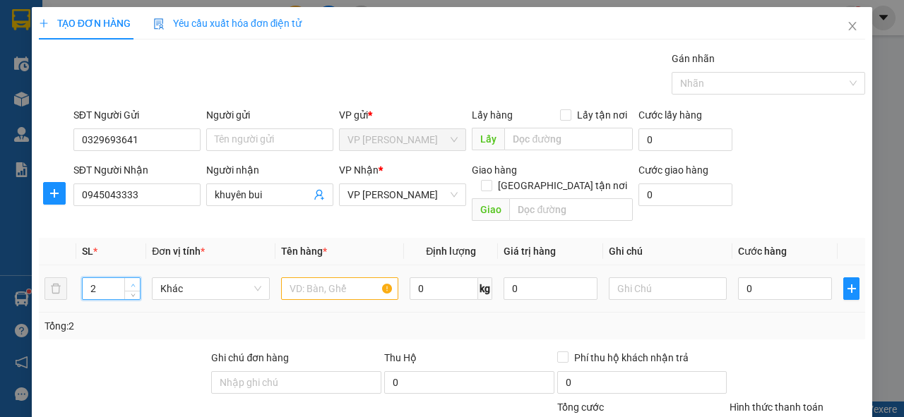
click at [125, 278] on span "Increase Value" at bounding box center [132, 284] width 16 height 13
click at [345, 278] on input "text" at bounding box center [340, 289] width 118 height 23
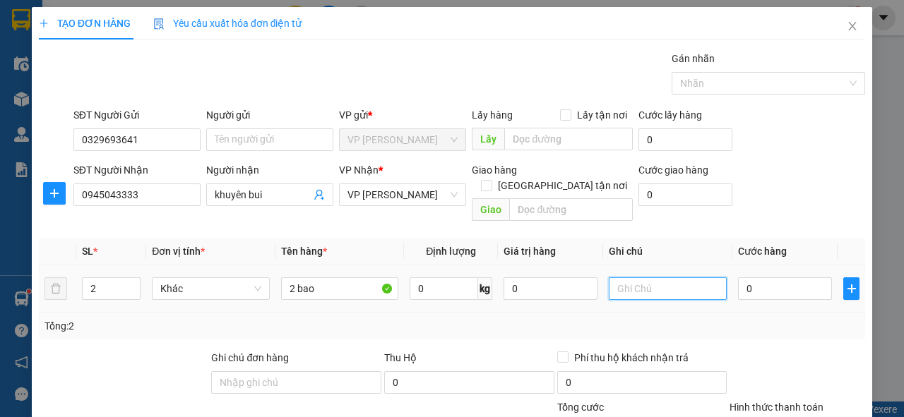
click at [627, 278] on input "text" at bounding box center [668, 289] width 118 height 23
click at [809, 278] on input "0" at bounding box center [785, 289] width 94 height 23
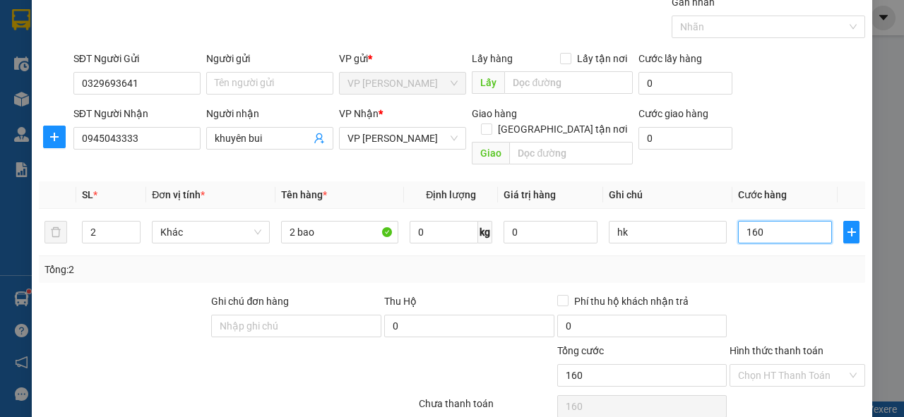
scroll to position [113, 0]
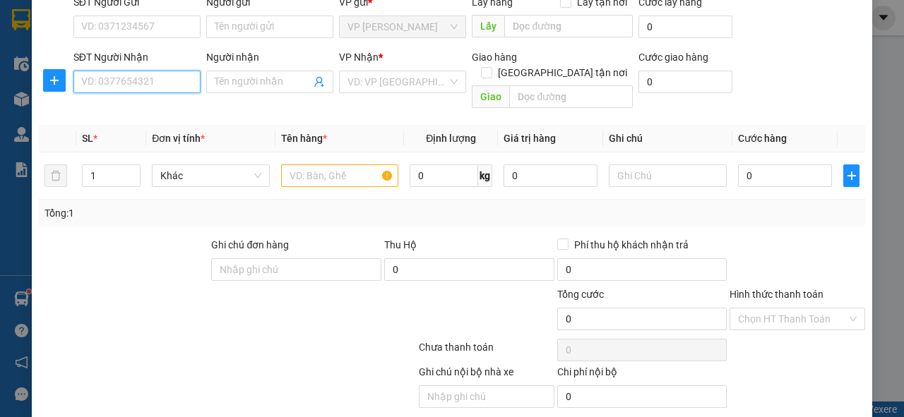
click at [101, 87] on input "SĐT Người Nhận" at bounding box center [136, 82] width 127 height 23
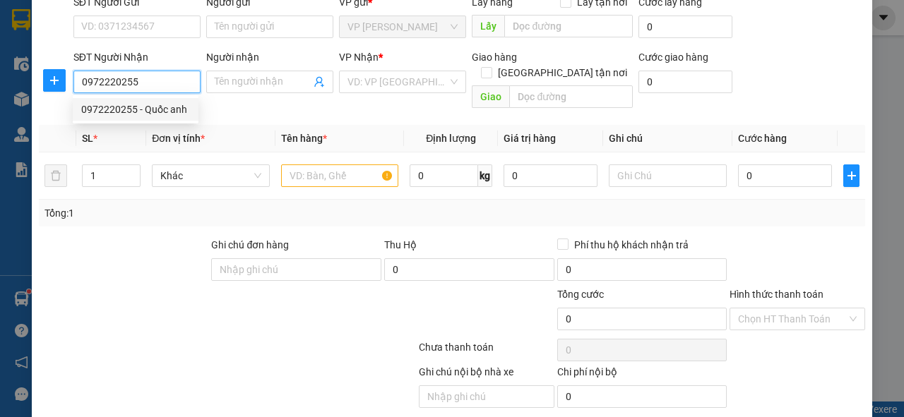
click at [112, 114] on div "0972220255 - Quốc anh" at bounding box center [135, 110] width 109 height 16
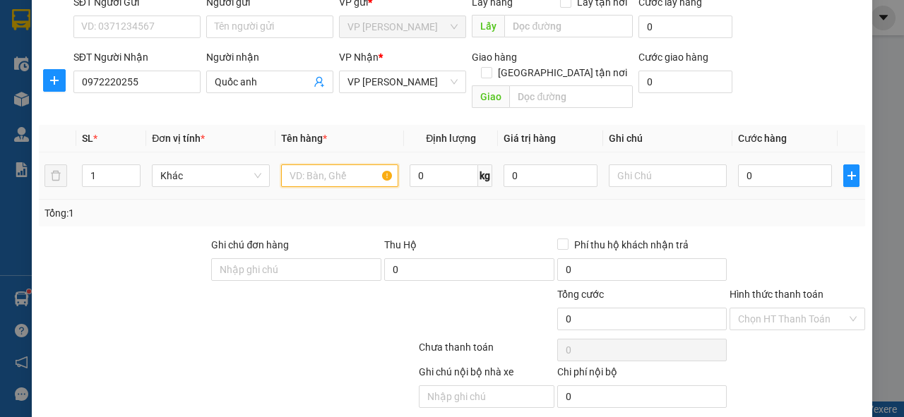
click at [347, 165] on input "text" at bounding box center [340, 176] width 118 height 23
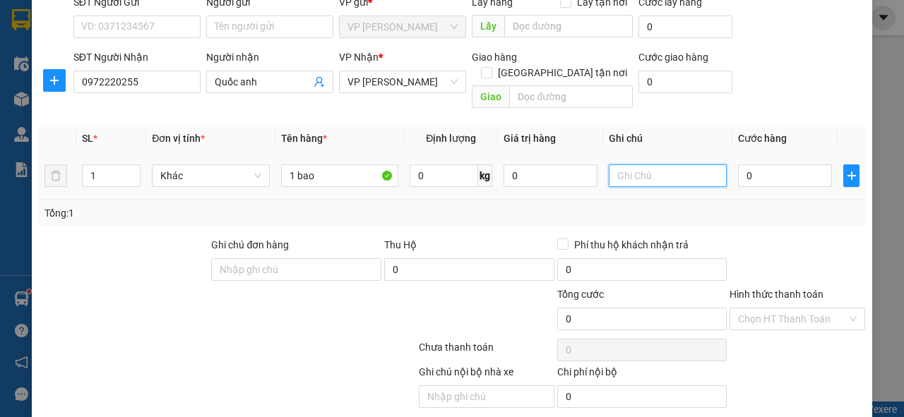
click at [680, 166] on input "text" at bounding box center [668, 176] width 118 height 23
click at [780, 165] on input "0" at bounding box center [785, 176] width 94 height 23
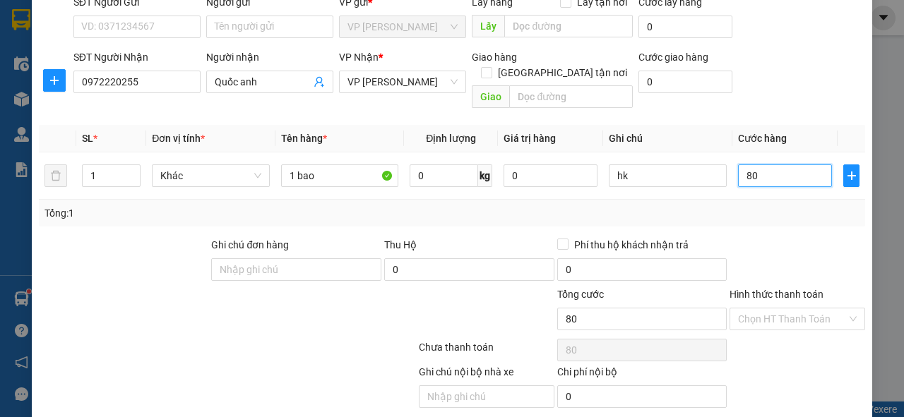
scroll to position [147, 0]
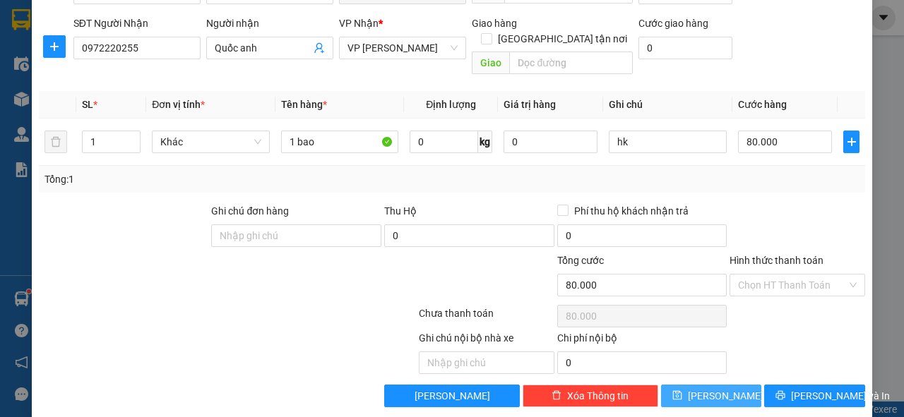
click at [716, 388] on span "[PERSON_NAME]" at bounding box center [726, 396] width 76 height 16
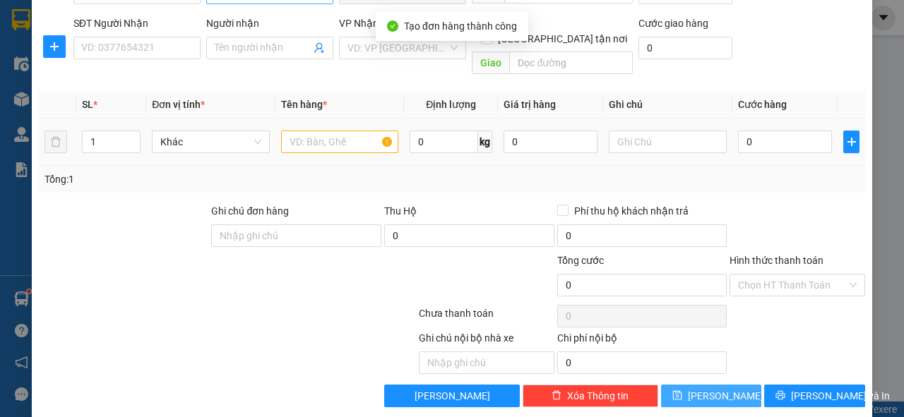
scroll to position [34, 0]
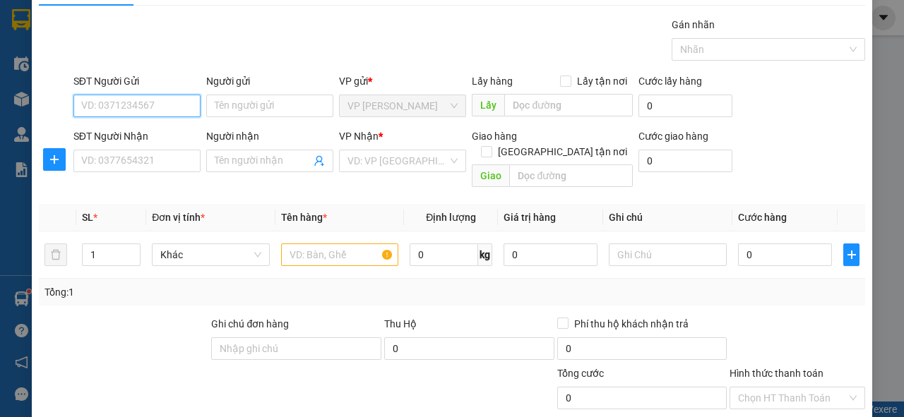
click at [155, 108] on input "SĐT Người Gửi" at bounding box center [136, 106] width 127 height 23
click at [147, 133] on div "0985306428" at bounding box center [135, 133] width 109 height 16
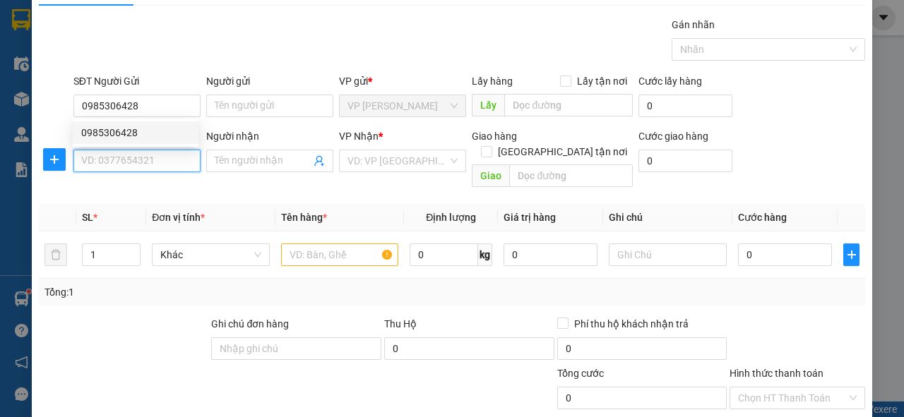
click at [134, 159] on input "SĐT Người Nhận" at bounding box center [136, 161] width 127 height 23
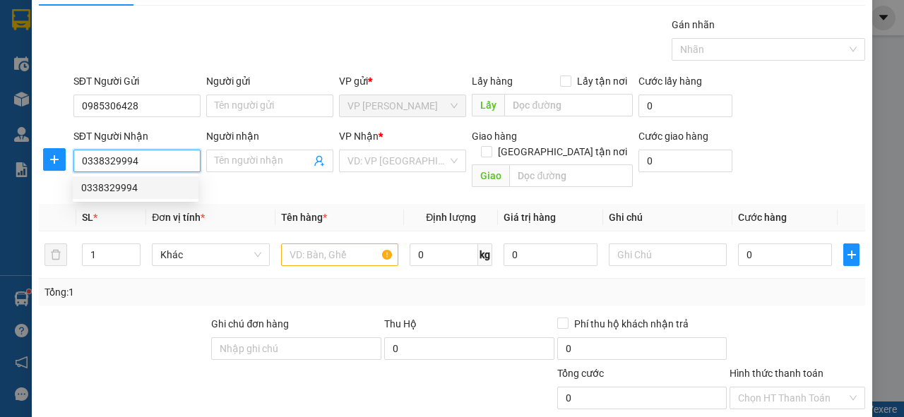
click at [138, 186] on div "0338329994" at bounding box center [135, 188] width 109 height 16
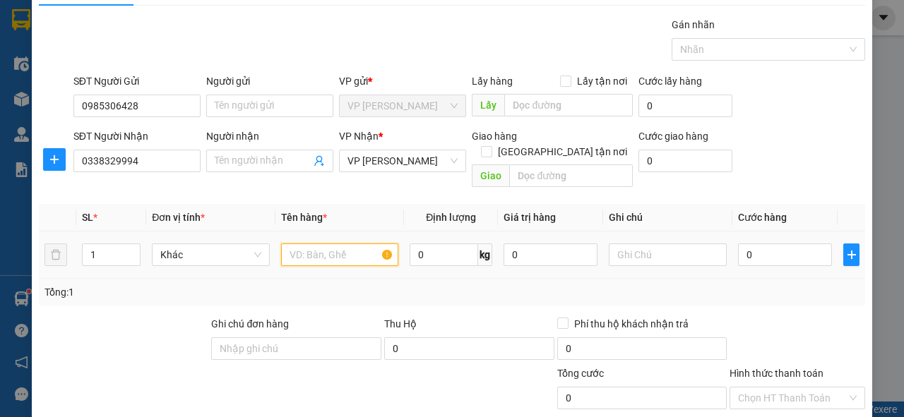
click at [293, 244] on input "text" at bounding box center [340, 255] width 118 height 23
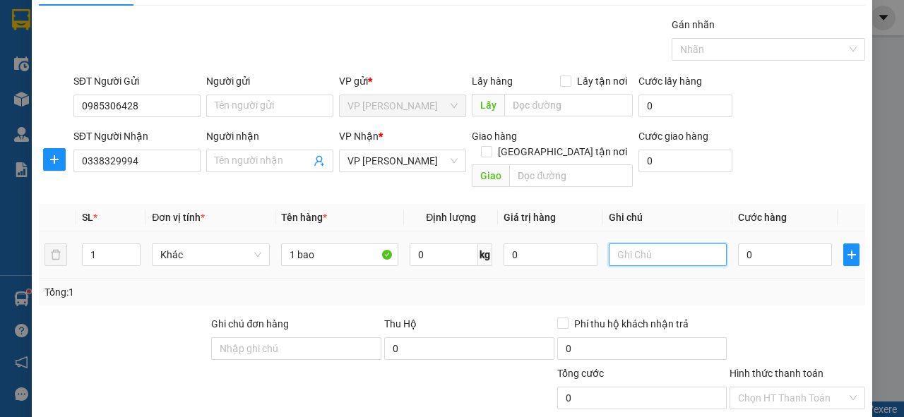
click at [613, 244] on input "text" at bounding box center [668, 255] width 118 height 23
click at [747, 241] on div "0" at bounding box center [785, 255] width 94 height 28
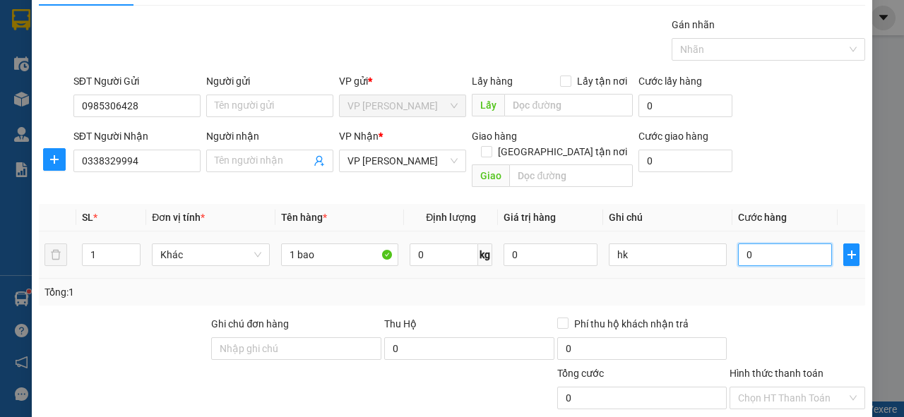
click at [756, 244] on input "0" at bounding box center [785, 255] width 94 height 23
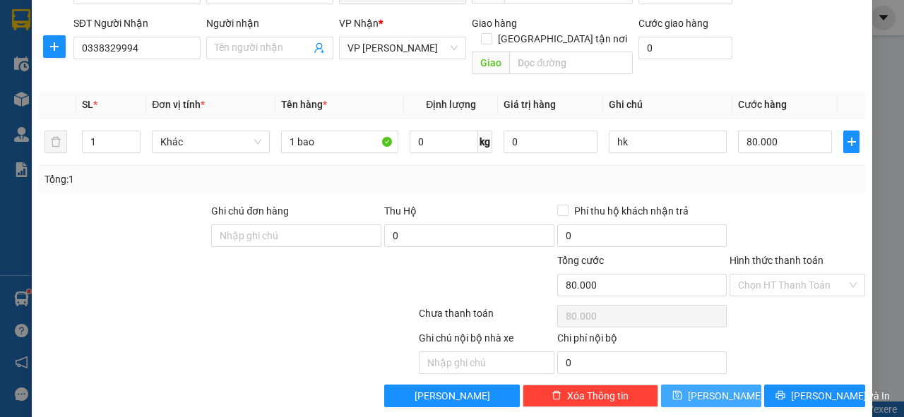
click at [703, 388] on span "[PERSON_NAME]" at bounding box center [726, 396] width 76 height 16
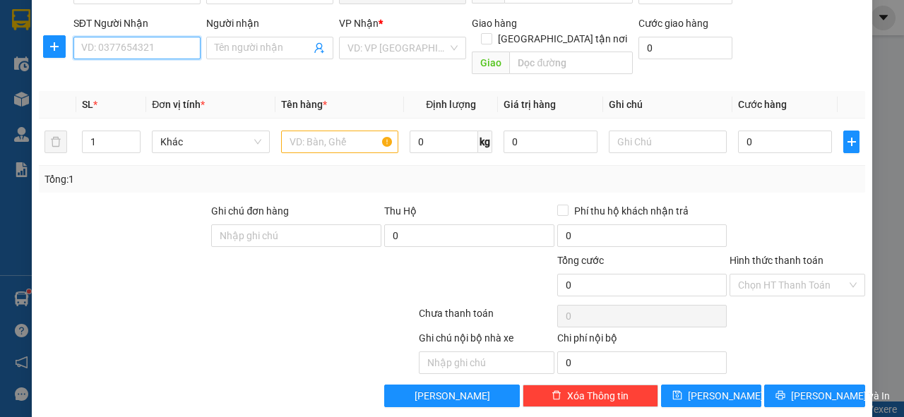
click at [112, 45] on input "SĐT Người Nhận" at bounding box center [136, 48] width 127 height 23
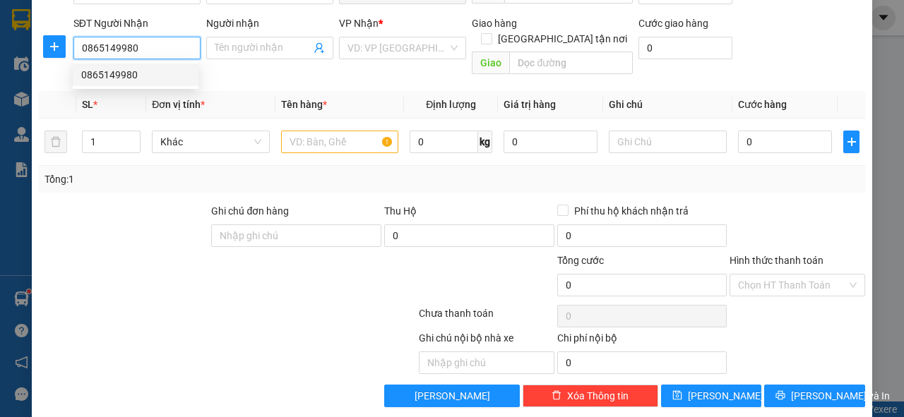
click at [121, 76] on div "0865149980" at bounding box center [135, 75] width 109 height 16
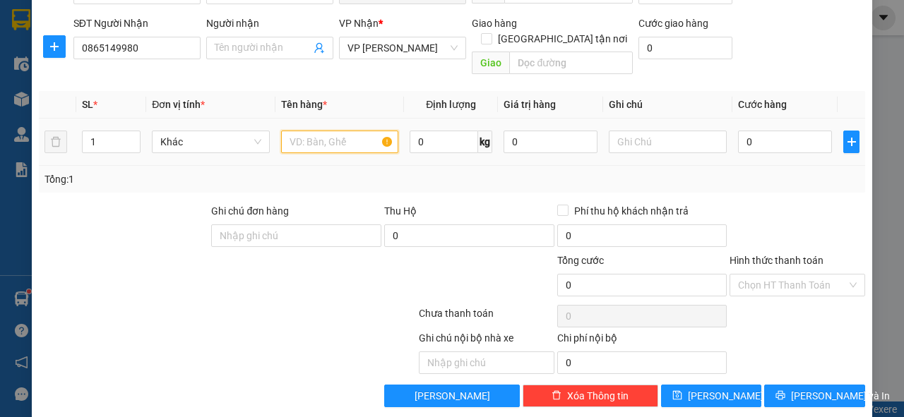
click at [330, 131] on input "text" at bounding box center [340, 142] width 118 height 23
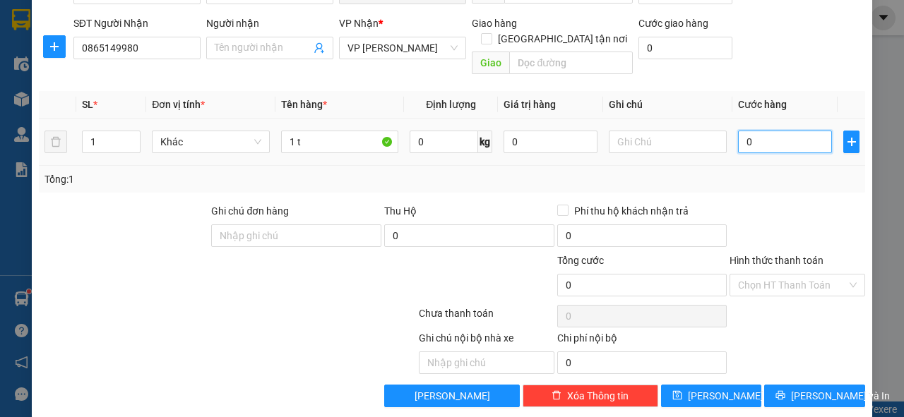
click at [774, 131] on input "0" at bounding box center [785, 142] width 94 height 23
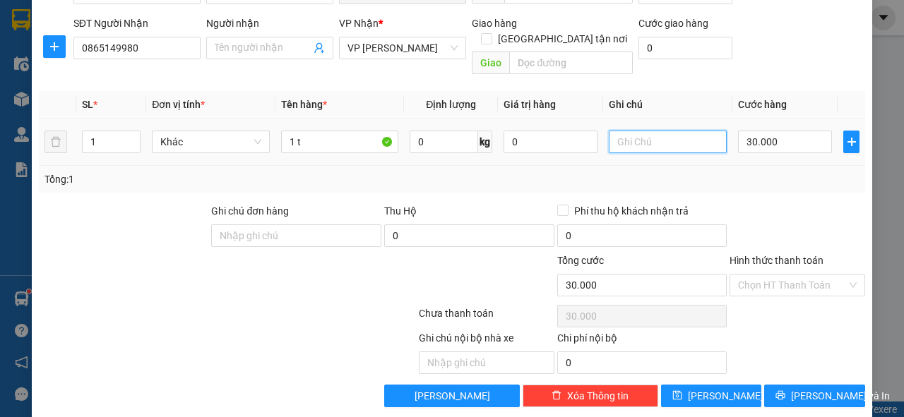
click at [666, 131] on input "text" at bounding box center [668, 142] width 118 height 23
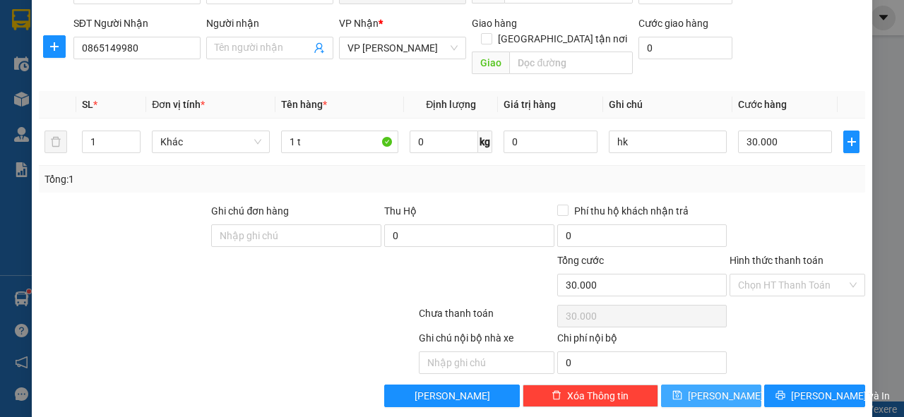
click at [688, 385] on button "[PERSON_NAME]" at bounding box center [711, 396] width 101 height 23
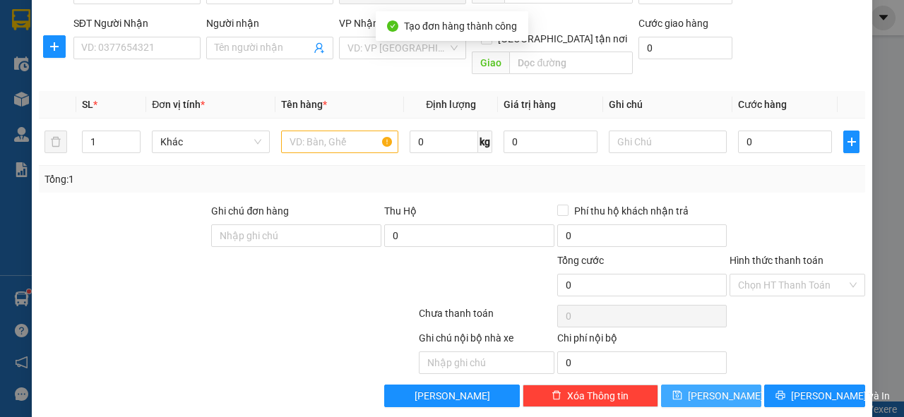
scroll to position [0, 0]
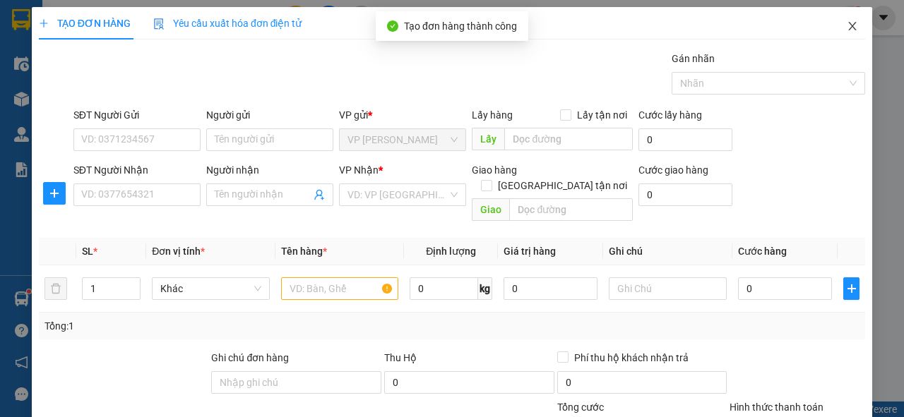
click at [838, 28] on span "Close" at bounding box center [853, 27] width 40 height 40
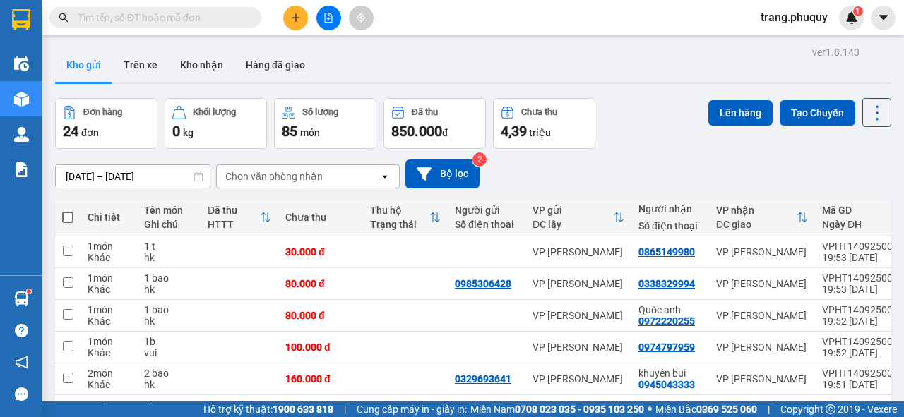
click at [283, 172] on div "Chọn văn phòng nhận" at bounding box center [273, 176] width 97 height 14
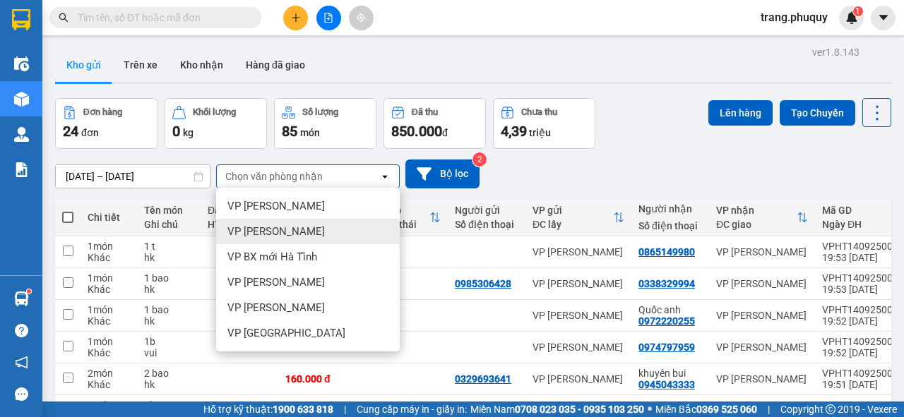
click at [285, 231] on span "VP [PERSON_NAME]" at bounding box center [275, 232] width 97 height 14
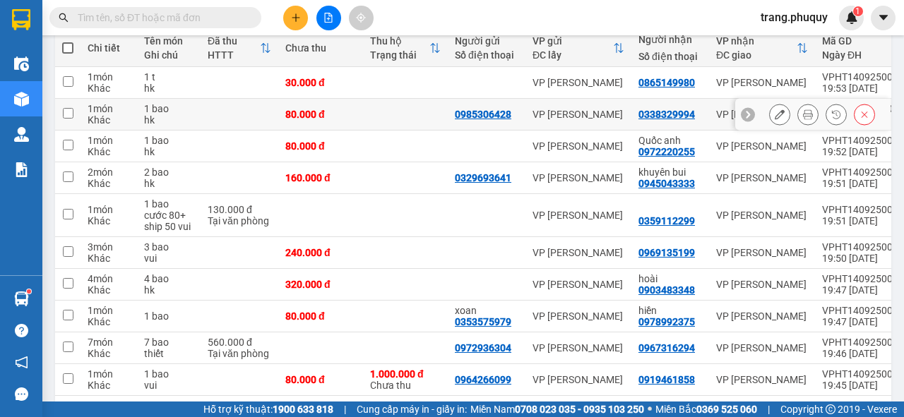
scroll to position [225, 0]
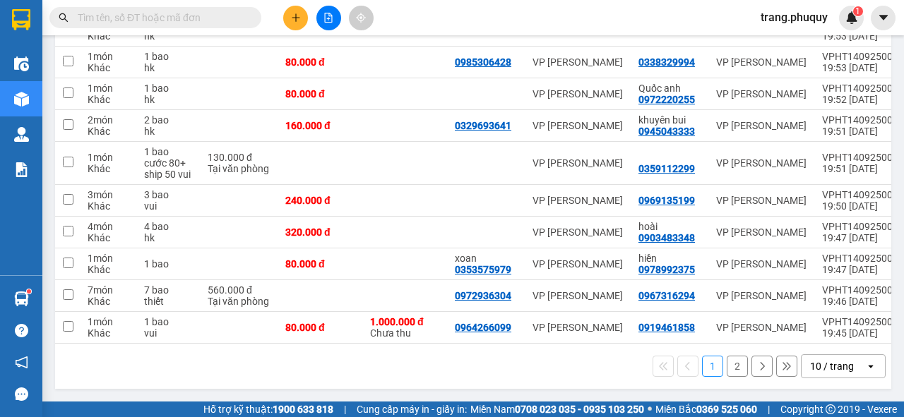
click at [729, 364] on button "2" at bounding box center [737, 366] width 21 height 21
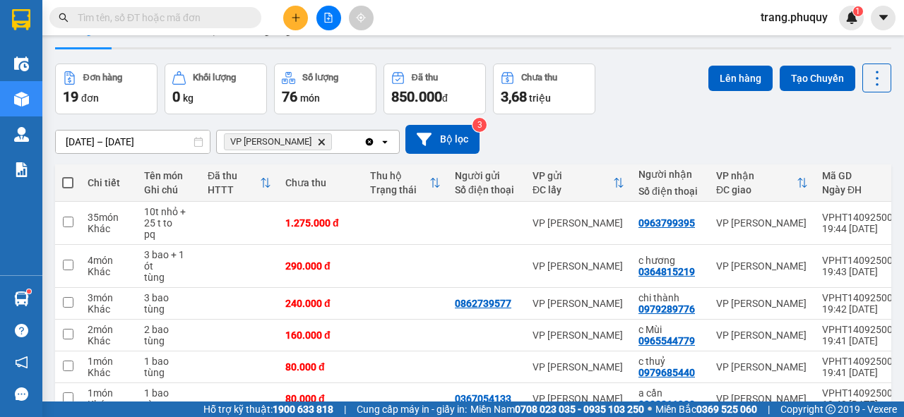
scroll to position [0, 0]
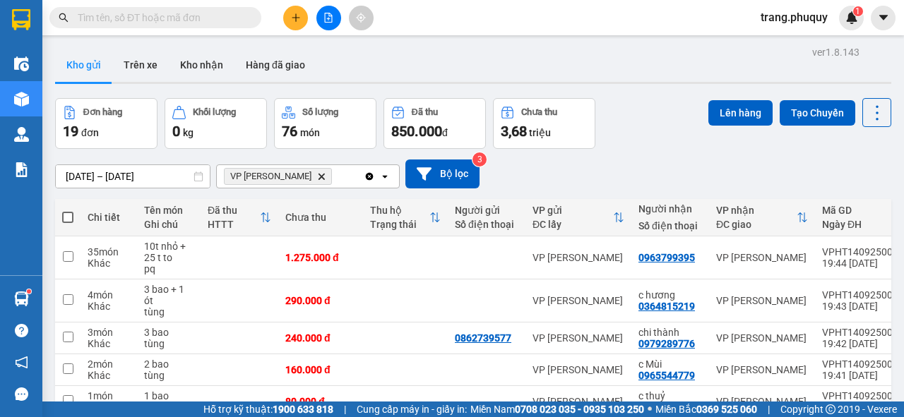
click at [317, 172] on icon "Delete" at bounding box center [321, 176] width 8 height 8
click at [150, 67] on button "Trên xe" at bounding box center [140, 65] width 56 height 34
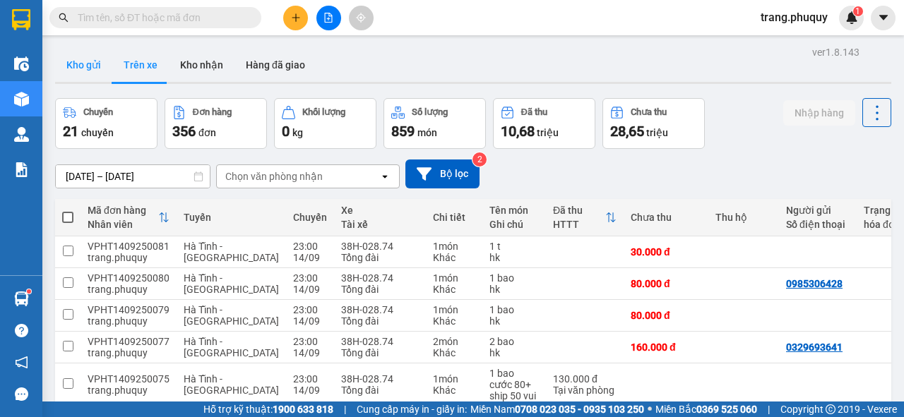
click at [88, 64] on button "Kho gửi" at bounding box center [83, 65] width 57 height 34
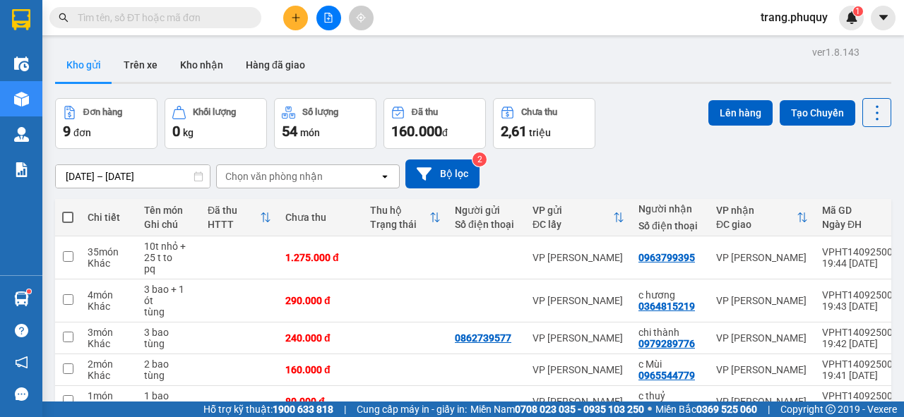
click at [322, 22] on button at bounding box center [328, 18] width 25 height 25
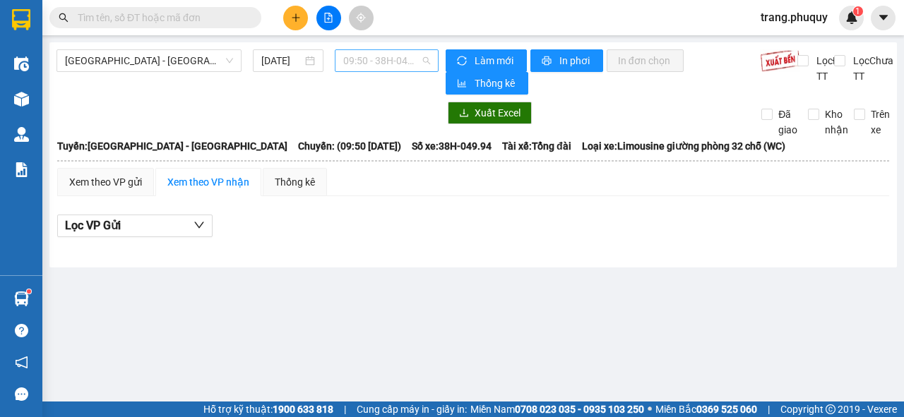
click at [398, 54] on span "09:50 - 38H-049.94" at bounding box center [386, 60] width 86 height 21
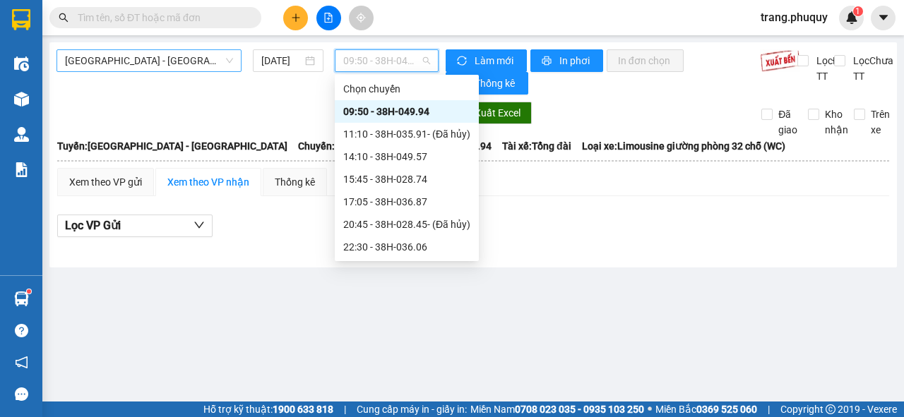
drag, startPoint x: 167, startPoint y: 61, endPoint x: 141, endPoint y: 68, distance: 26.9
click at [163, 64] on span "[GEOGRAPHIC_DATA] - [GEOGRAPHIC_DATA]" at bounding box center [149, 60] width 168 height 21
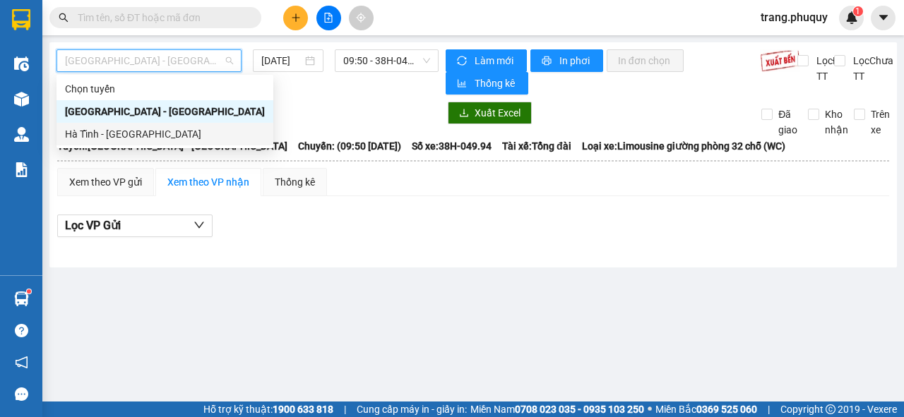
click at [102, 133] on div "Hà Tĩnh - [GEOGRAPHIC_DATA]" at bounding box center [165, 134] width 200 height 16
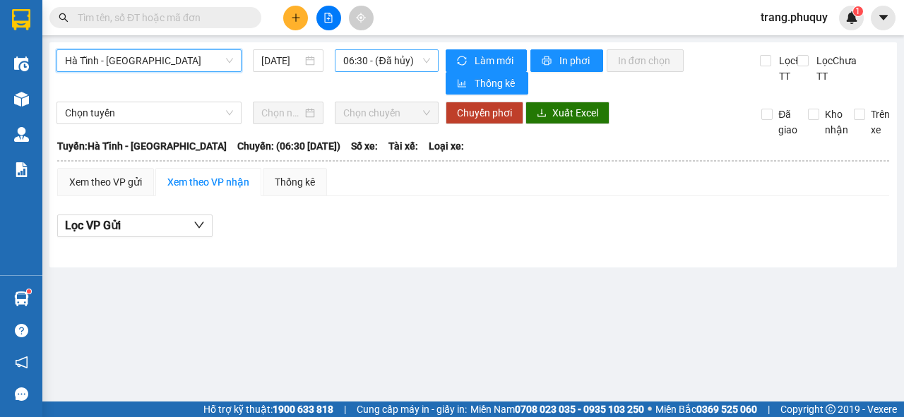
click at [392, 56] on span "06:30 - (Đã hủy)" at bounding box center [386, 60] width 86 height 21
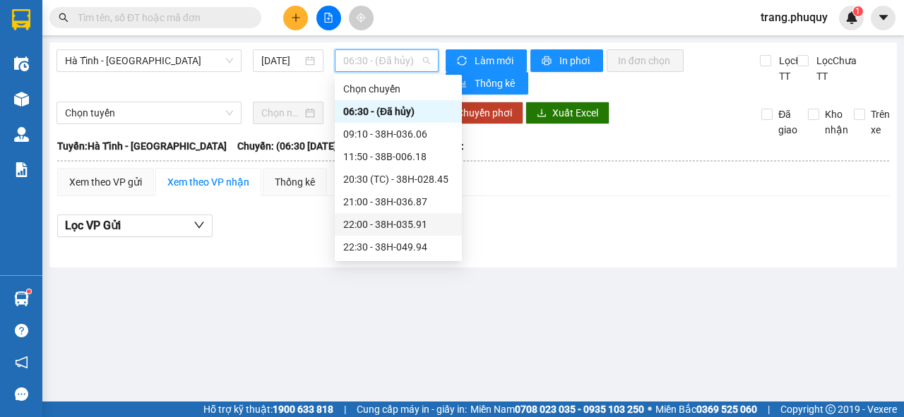
scroll to position [68, 0]
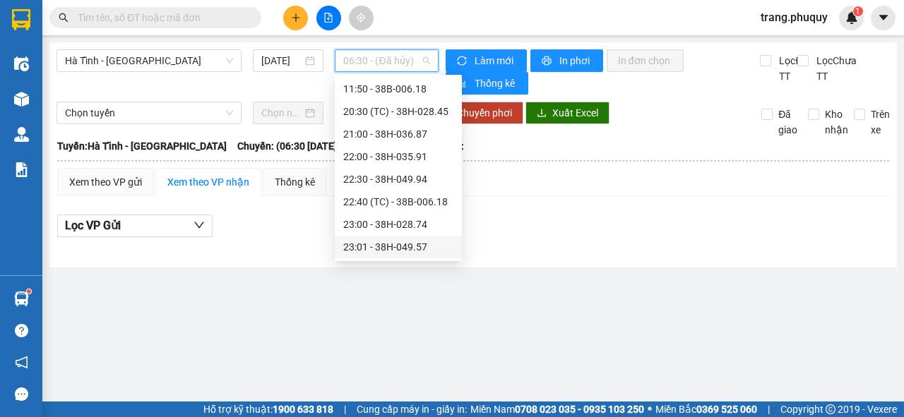
click at [407, 246] on div "23:01 - 38H-049.57" at bounding box center [398, 247] width 110 height 16
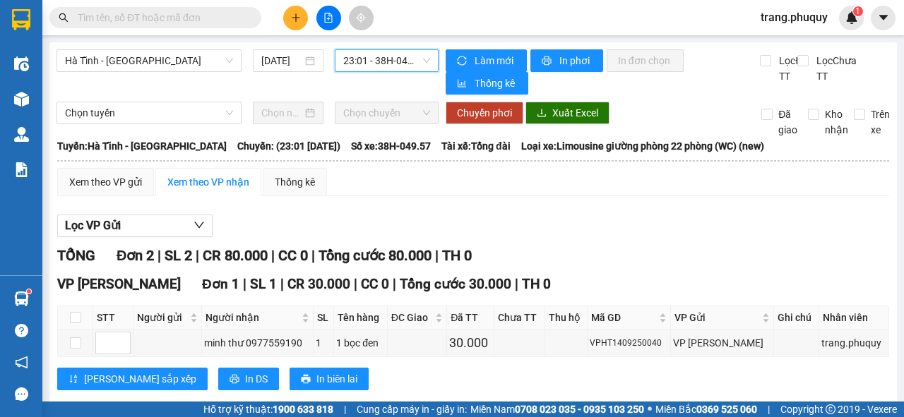
scroll to position [113, 0]
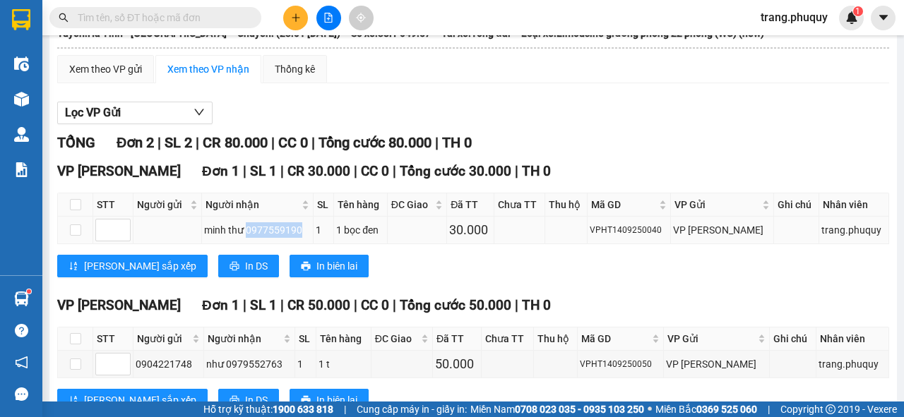
drag, startPoint x: 303, startPoint y: 233, endPoint x: 252, endPoint y: 234, distance: 50.9
click at [252, 234] on div "minh thư 0977559190" at bounding box center [257, 230] width 107 height 16
copy div "0977559190"
click at [167, 11] on input "text" at bounding box center [161, 18] width 167 height 16
paste input "0977559190"
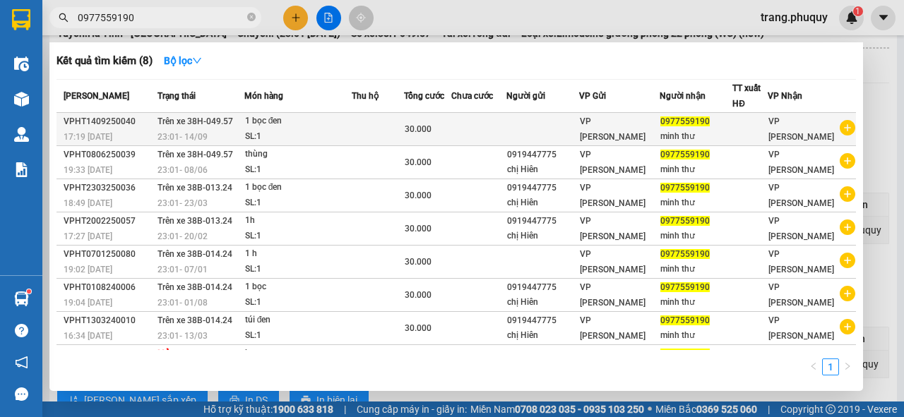
click at [579, 119] on td at bounding box center [542, 129] width 73 height 33
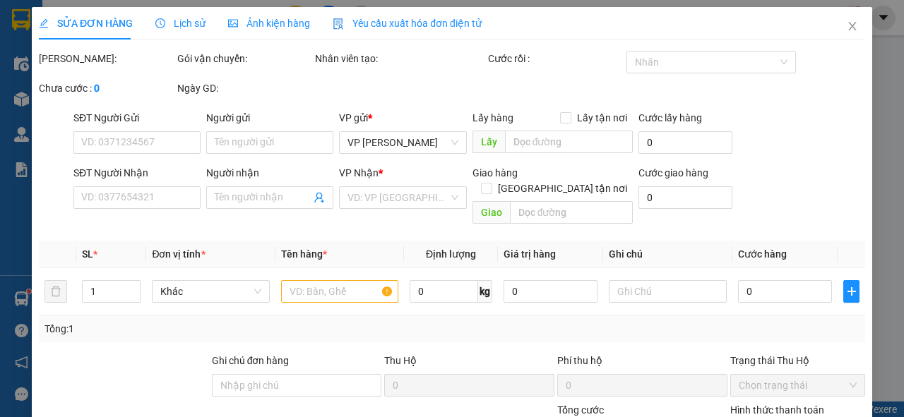
click at [593, 119] on span "Lấy tận nơi" at bounding box center [601, 118] width 61 height 16
click at [570, 119] on input "Lấy tận nơi" at bounding box center [565, 117] width 10 height 10
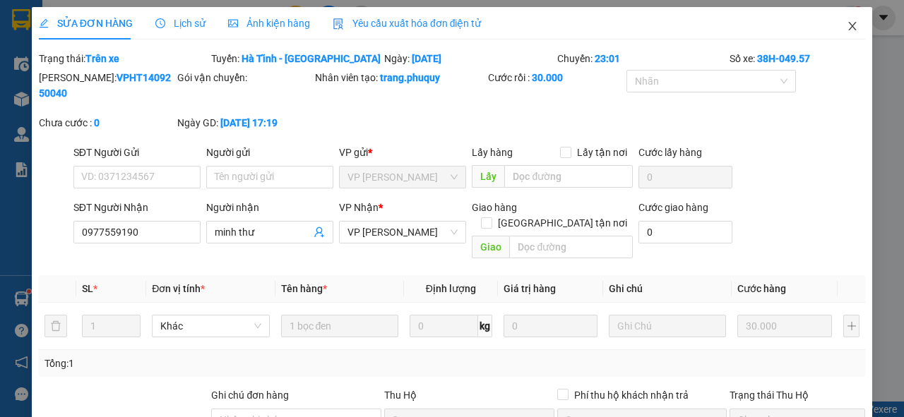
click at [847, 30] on icon "close" at bounding box center [852, 25] width 11 height 11
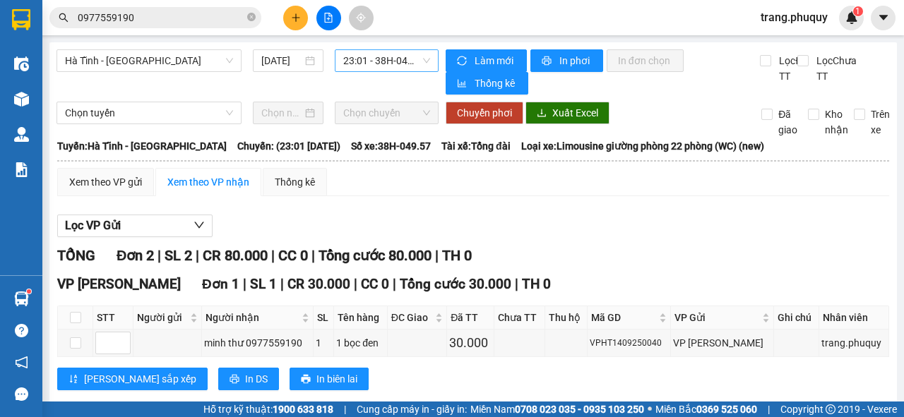
click at [381, 60] on span "23:01 - 38H-049.57" at bounding box center [386, 60] width 86 height 21
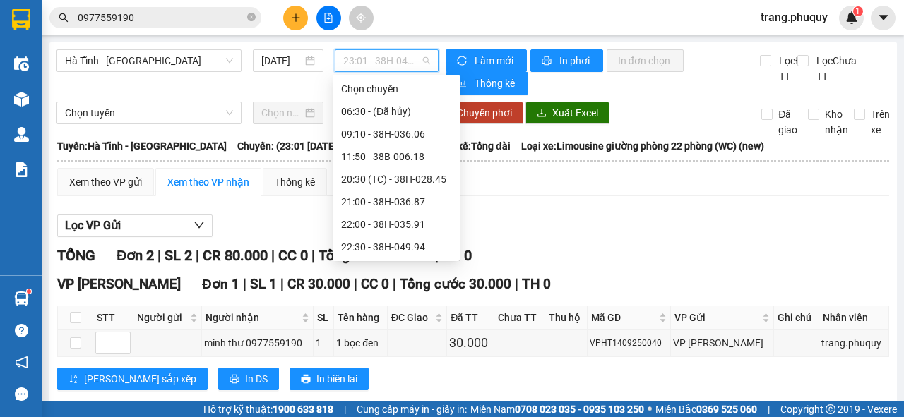
scroll to position [68, 0]
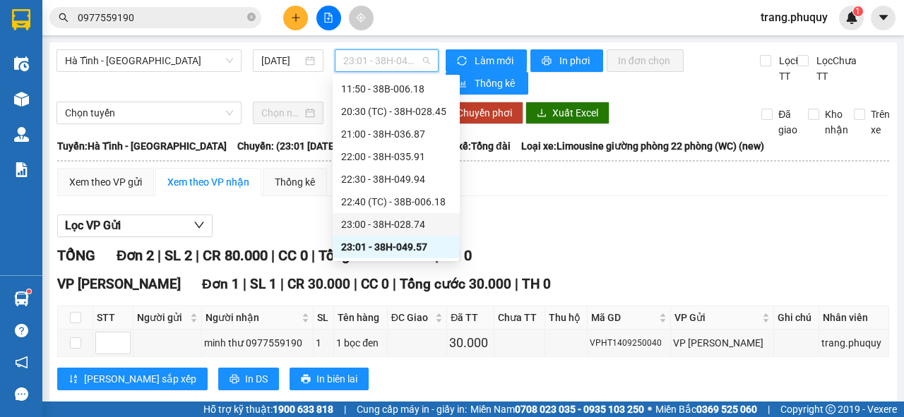
click at [415, 222] on div "23:00 - 38H-028.74" at bounding box center [396, 225] width 110 height 16
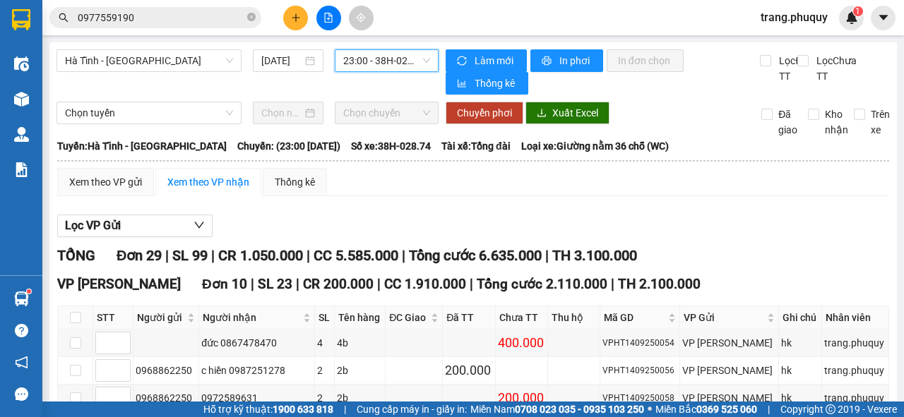
scroll to position [113, 0]
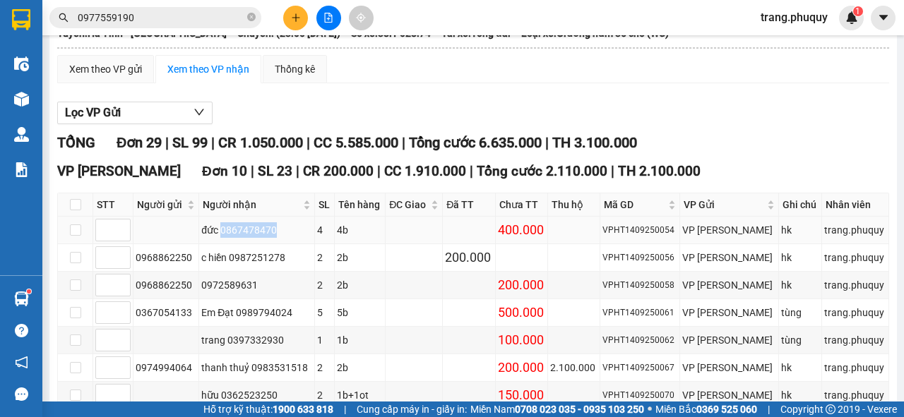
drag, startPoint x: 285, startPoint y: 239, endPoint x: 226, endPoint y: 234, distance: 59.5
click at [226, 234] on div "đức 0867478470" at bounding box center [256, 230] width 111 height 16
copy div "0867478470"
click at [145, 20] on input "0977559190" at bounding box center [161, 18] width 167 height 16
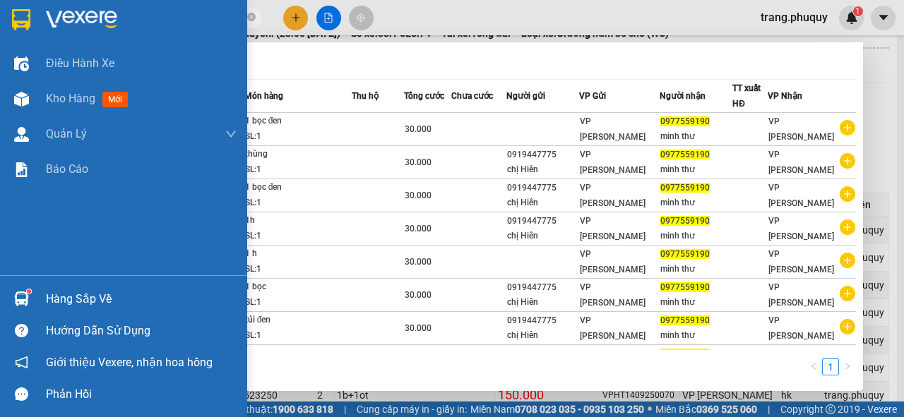
drag, startPoint x: 148, startPoint y: 19, endPoint x: 37, endPoint y: 19, distance: 110.9
click at [37, 19] on section "Kết quả tìm kiếm ( 8 ) Bộ lọc Mã ĐH Trạng thái Món hàng Thu hộ Tổng cước Chưa c…" at bounding box center [452, 208] width 904 height 417
paste input "86747847"
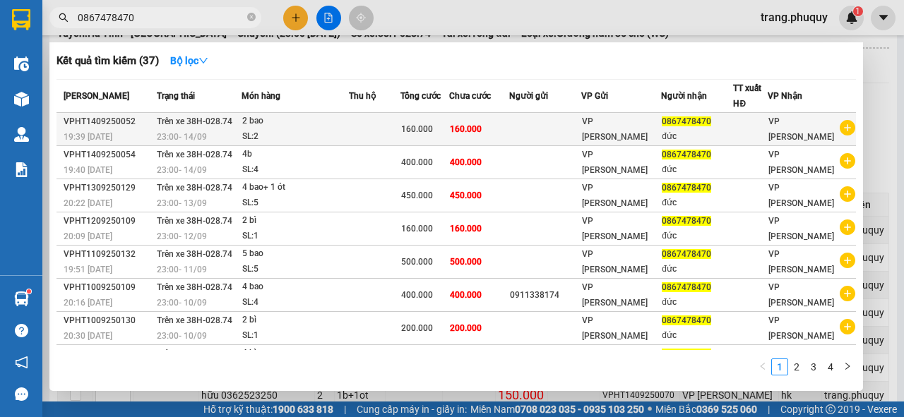
click at [509, 133] on td "160.000" at bounding box center [479, 129] width 60 height 33
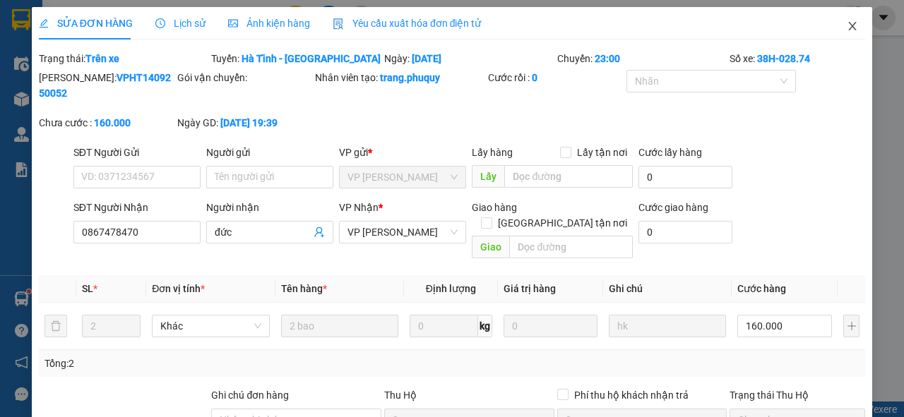
click at [852, 26] on span "Close" at bounding box center [853, 27] width 40 height 40
